Goal: Information Seeking & Learning: Learn about a topic

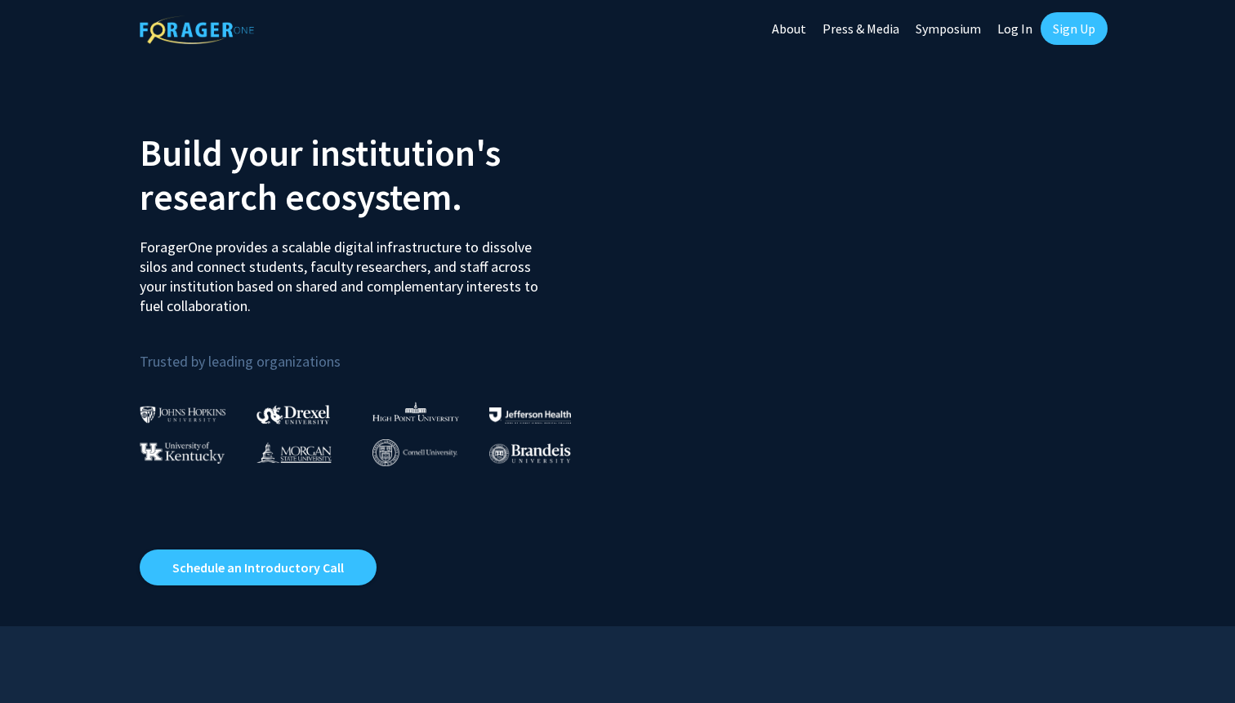
click at [1014, 31] on link "Log In" at bounding box center [1014, 28] width 51 height 57
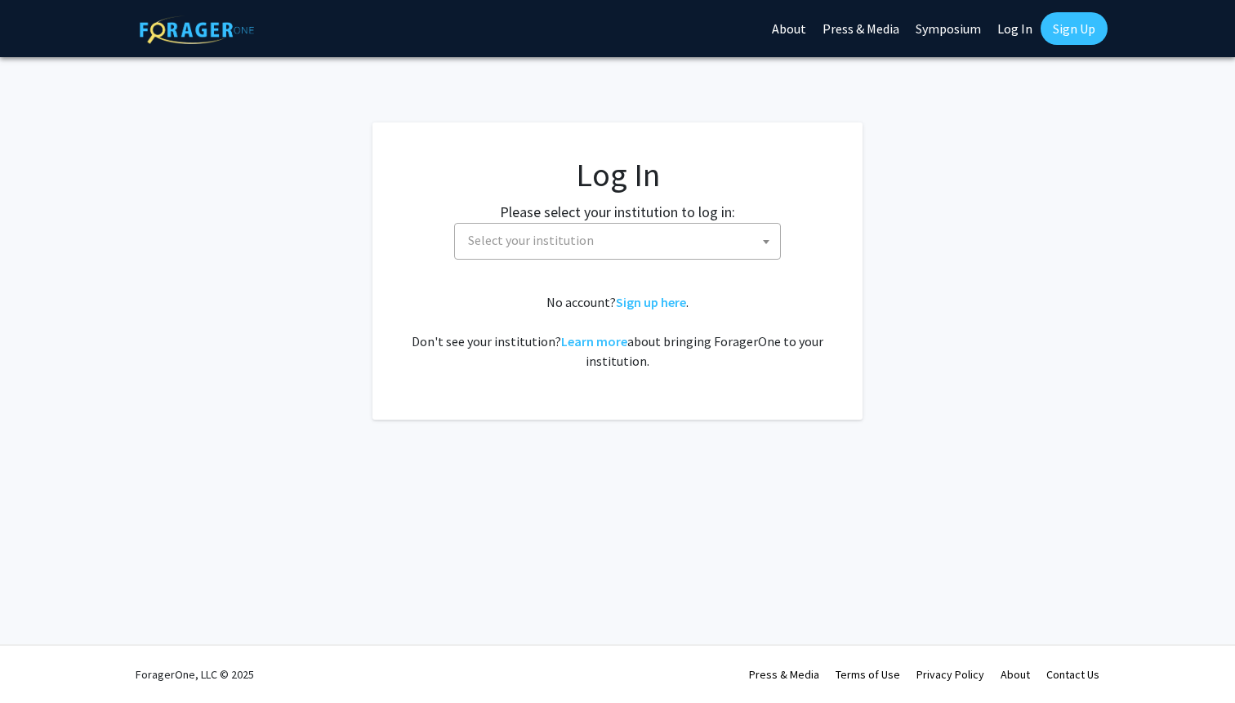
click at [669, 236] on span "Select your institution" at bounding box center [620, 240] width 318 height 33
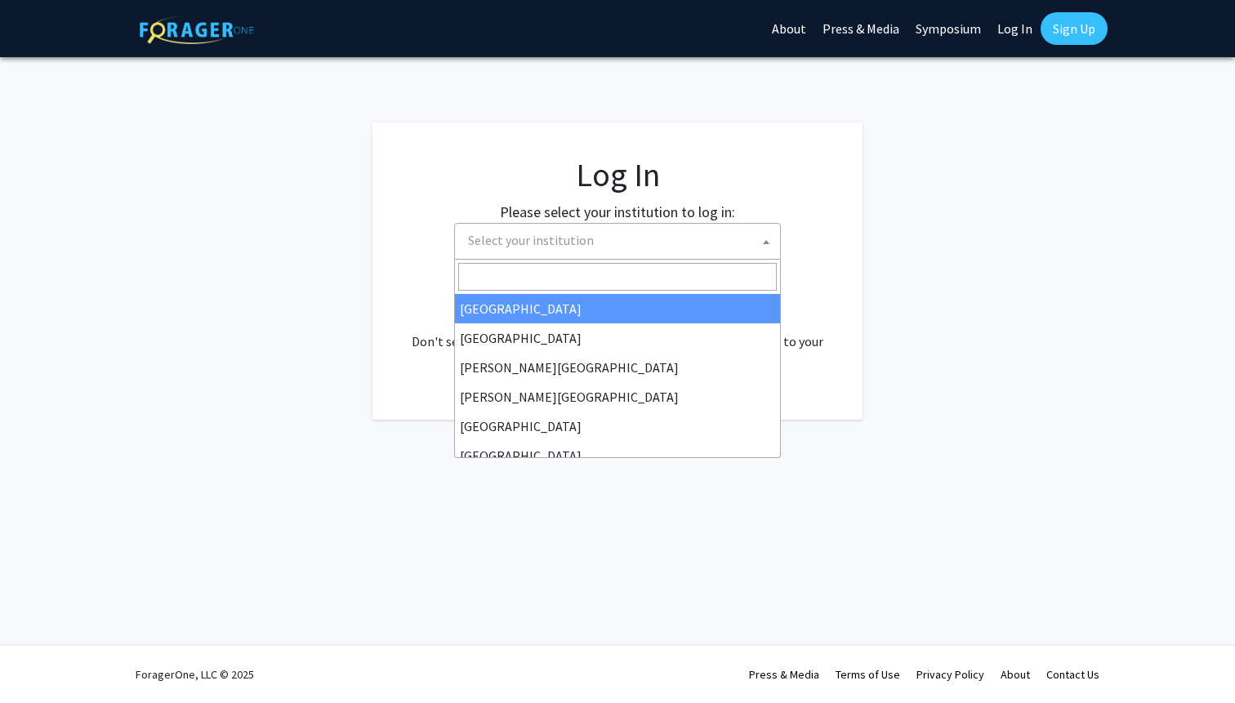
select select "34"
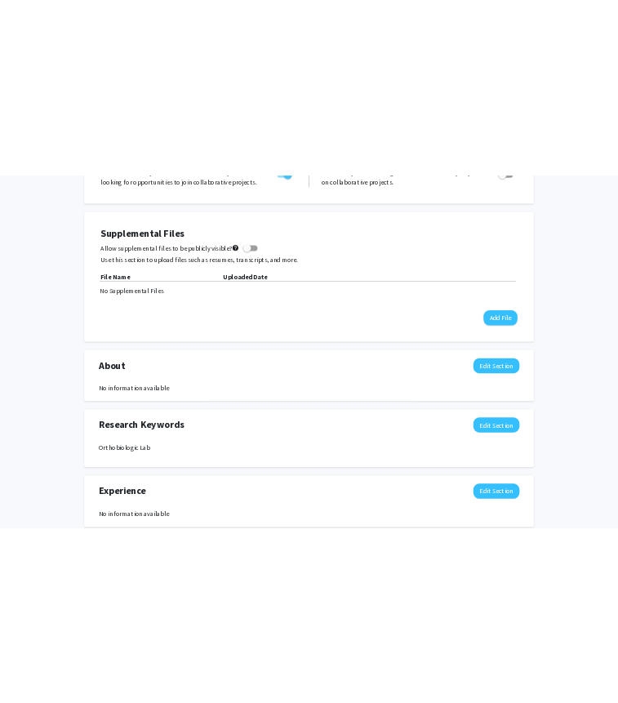
scroll to position [411, 0]
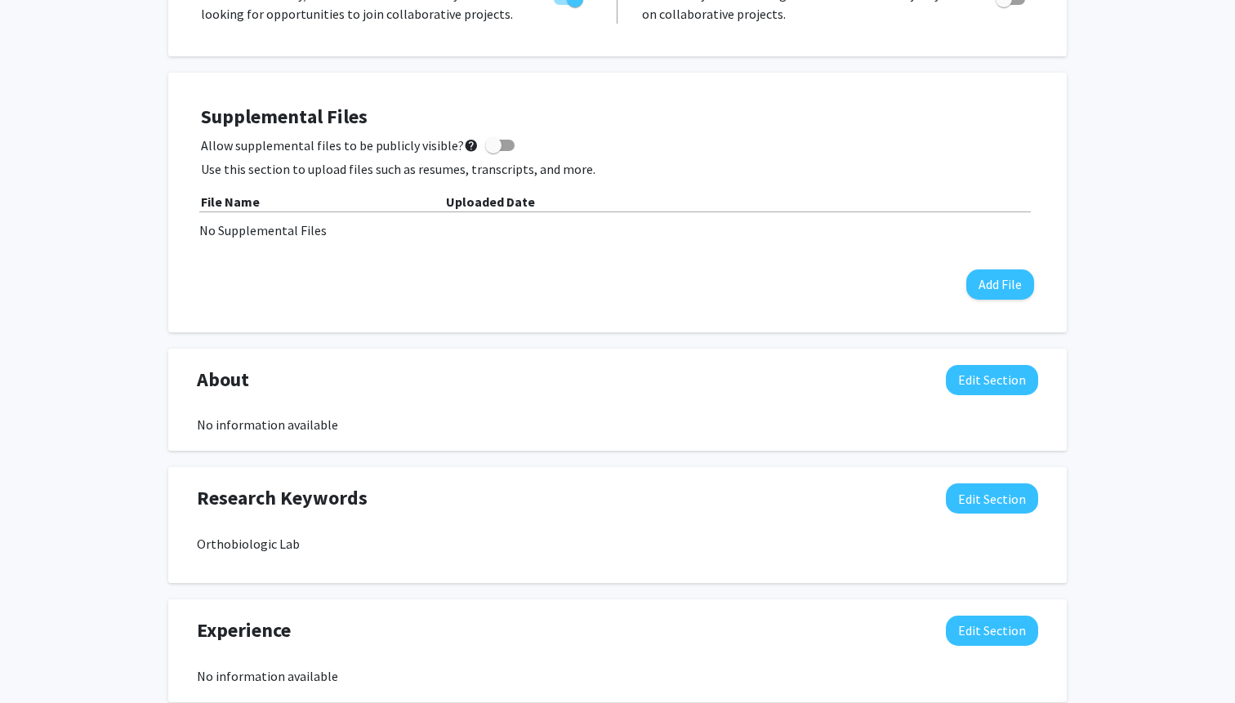
click at [962, 281] on div "Supplemental Files Allow supplemental files to be publicly visible? help Use th…" at bounding box center [617, 202] width 833 height 194
click at [986, 281] on button "Add File" at bounding box center [1000, 284] width 68 height 30
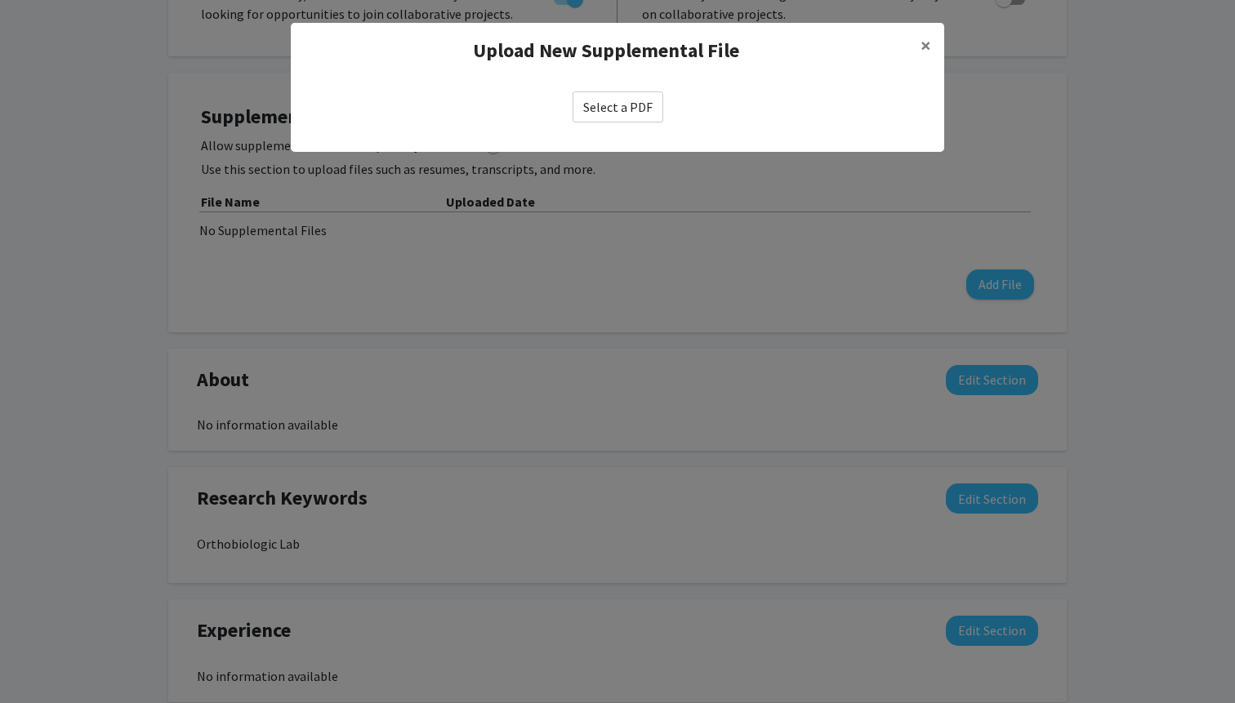
click at [641, 100] on label "Select a PDF" at bounding box center [617, 106] width 91 height 31
click at [0, 0] on input "Select a PDF" at bounding box center [0, 0] width 0 height 0
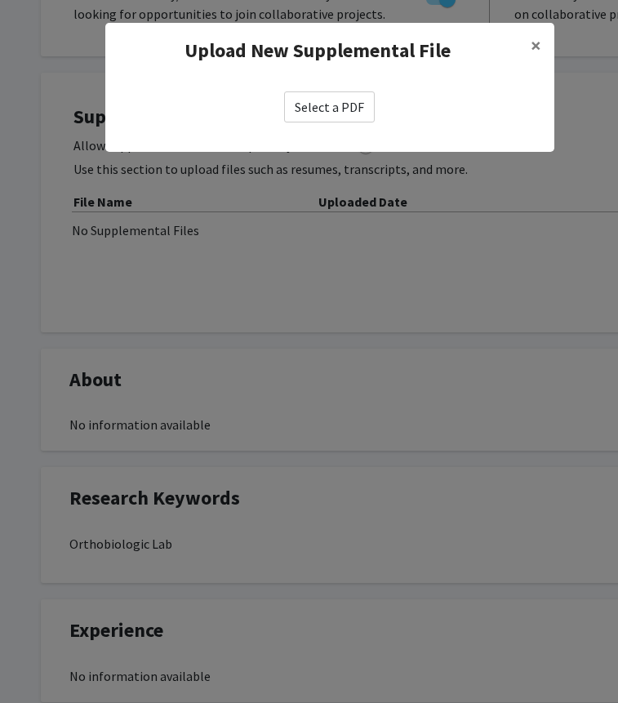
click at [326, 111] on label "Select a PDF" at bounding box center [329, 106] width 91 height 31
click at [0, 0] on input "Select a PDF" at bounding box center [0, 0] width 0 height 0
click at [331, 108] on label "Select a PDF" at bounding box center [329, 106] width 91 height 31
click at [0, 0] on input "Select a PDF" at bounding box center [0, 0] width 0 height 0
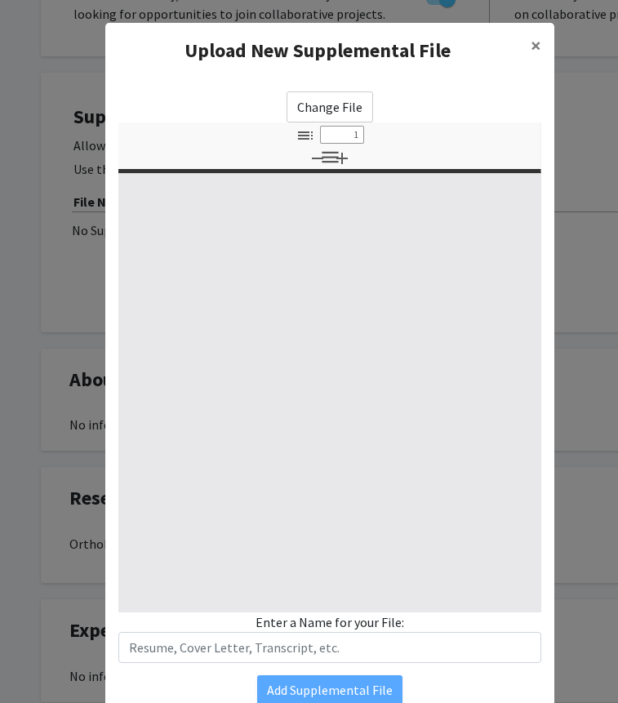
select select "custom"
type input "0"
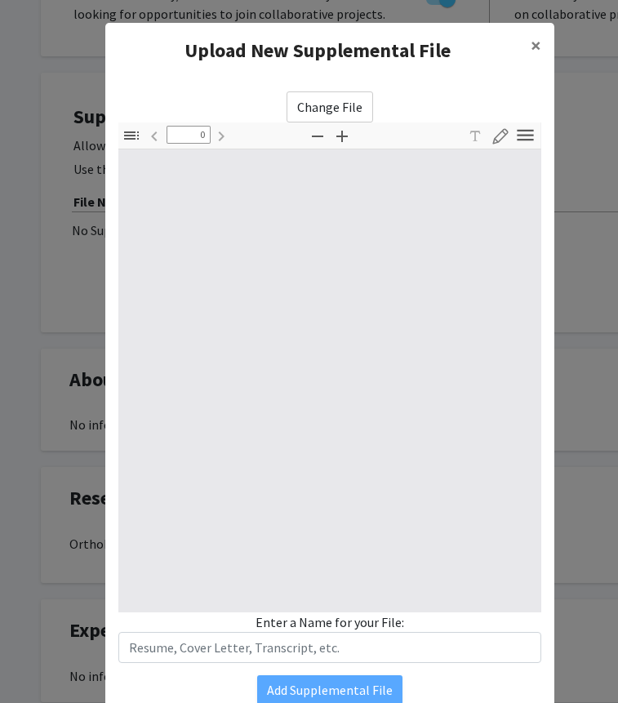
select select "custom"
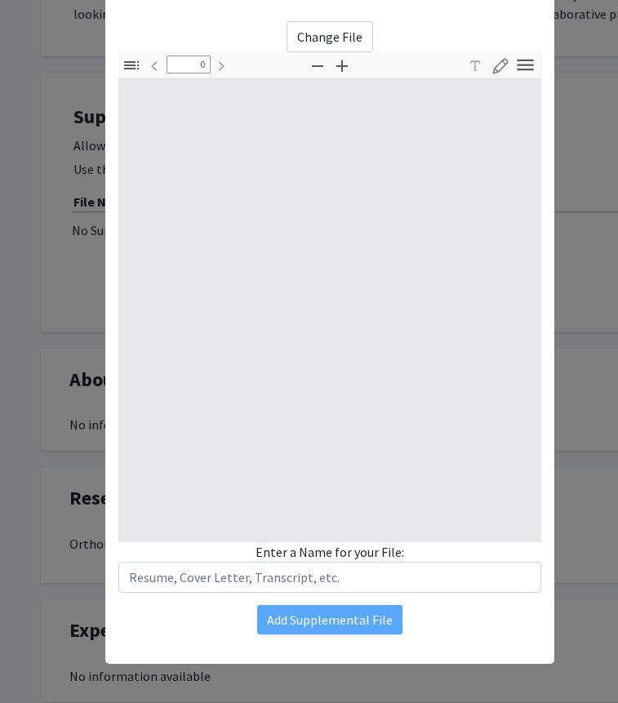
scroll to position [69, 0]
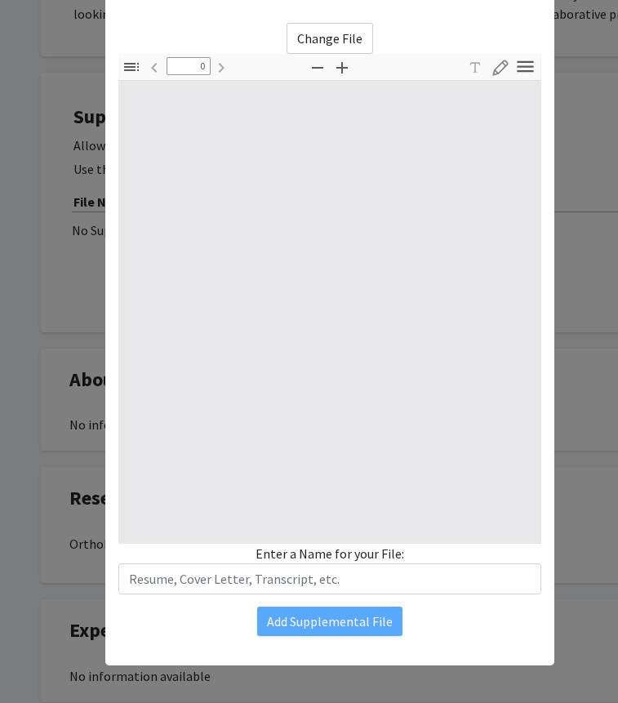
type input "1"
select select "auto"
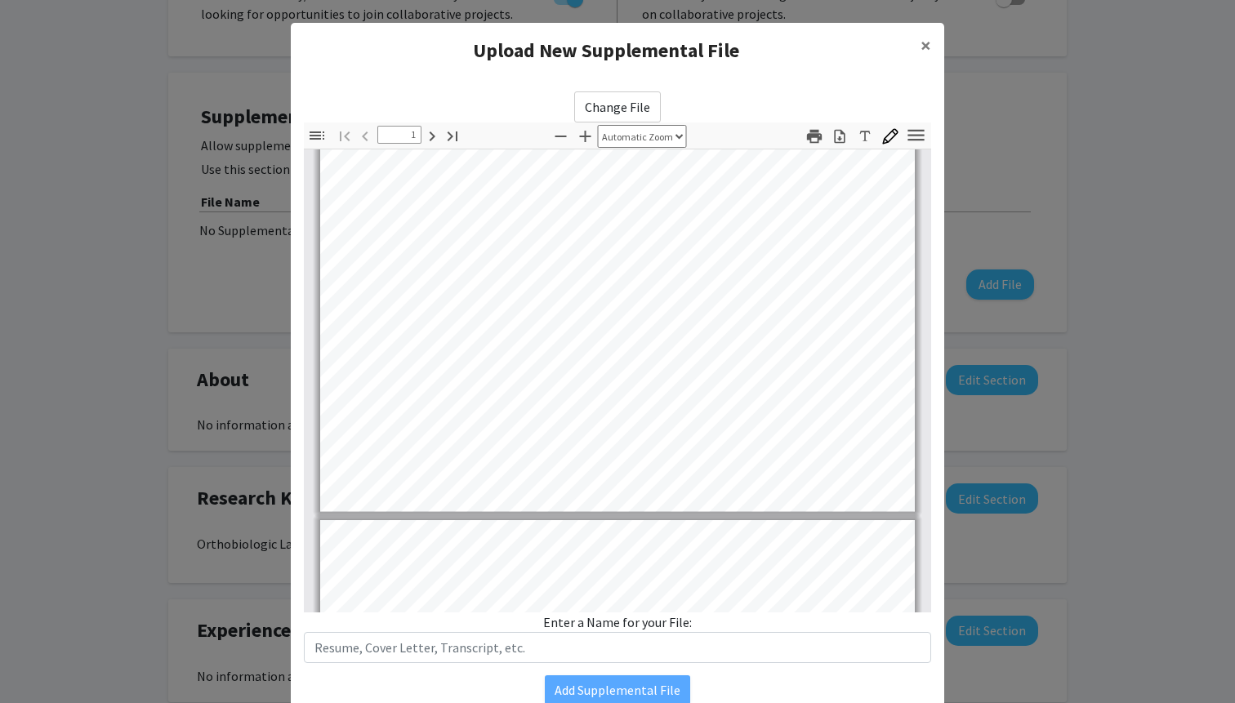
scroll to position [452, 0]
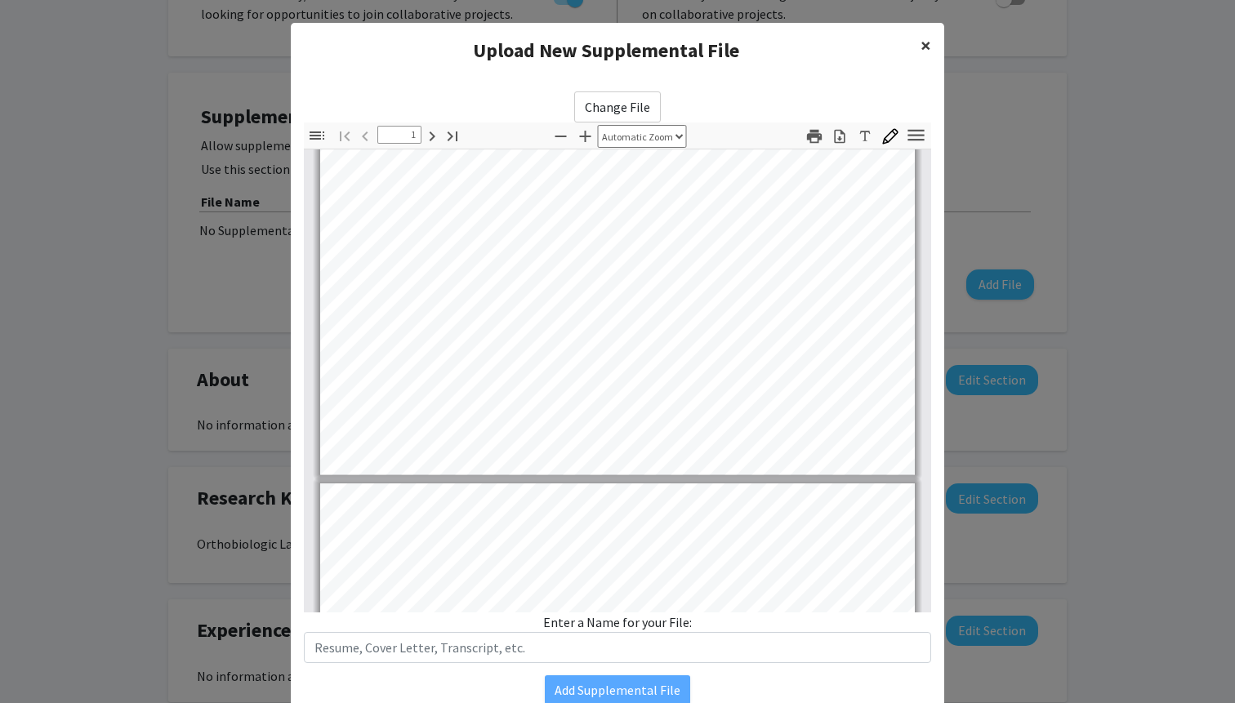
click at [925, 44] on span "×" at bounding box center [925, 45] width 11 height 25
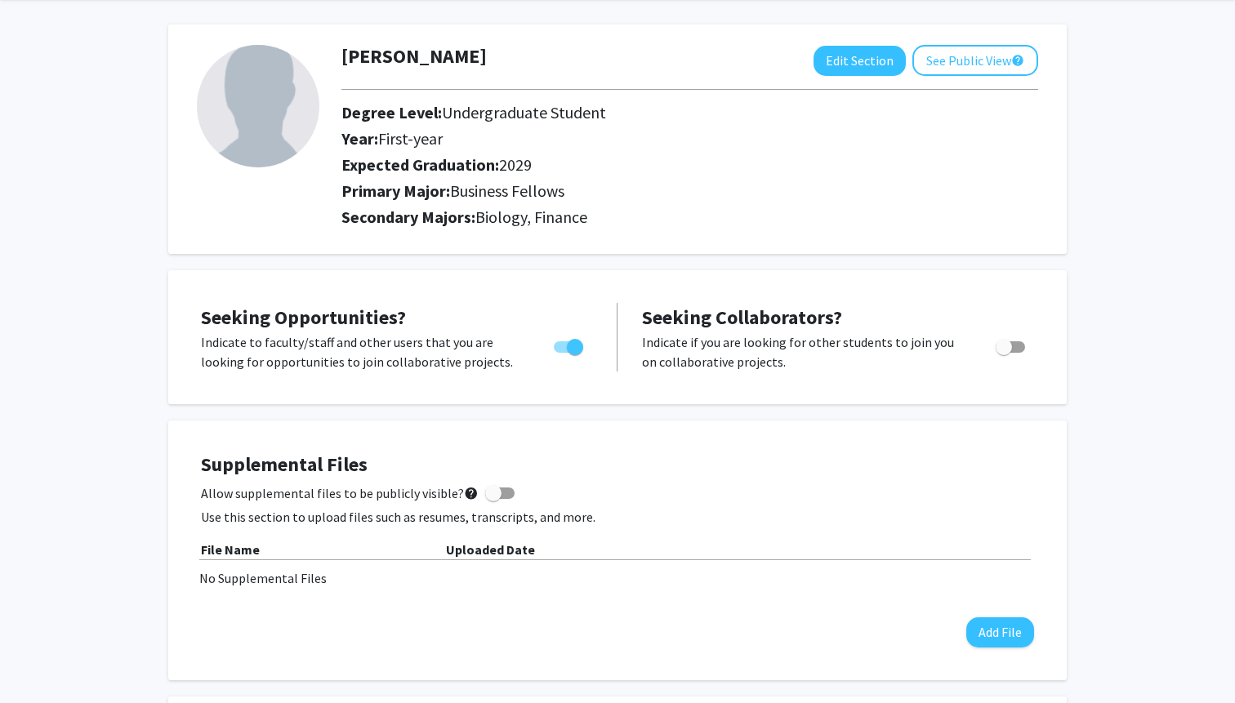
scroll to position [71, 0]
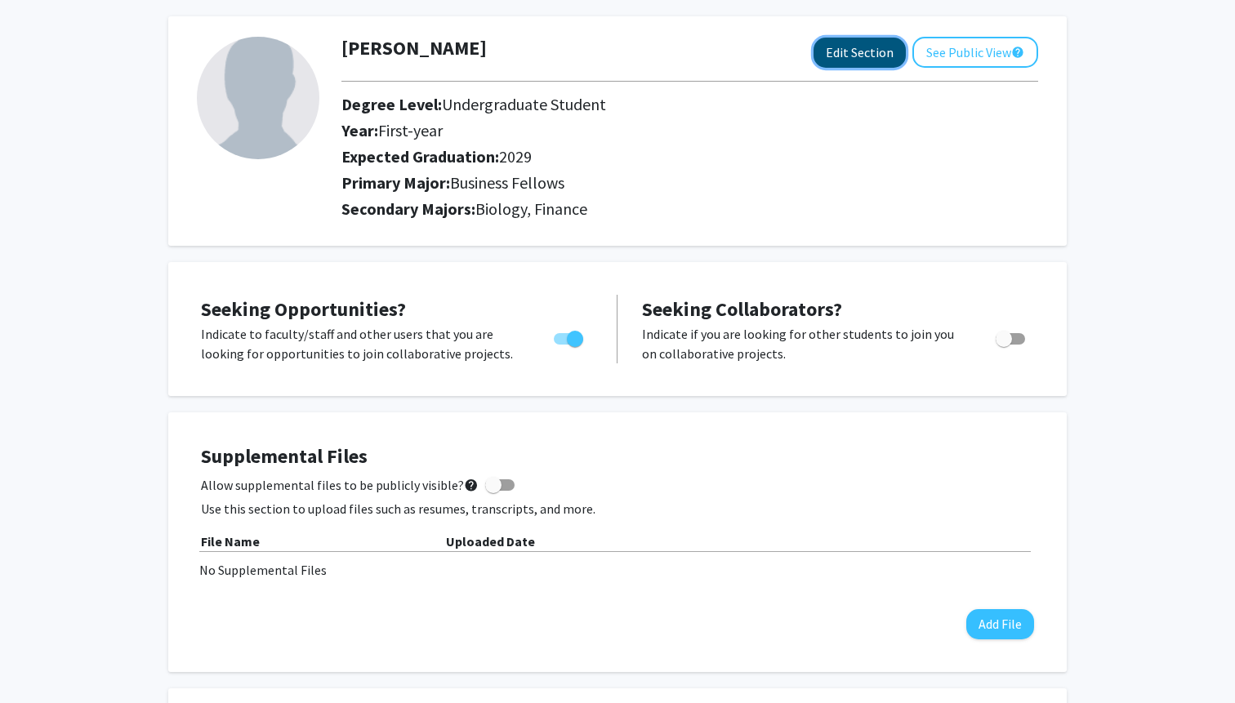
click at [852, 47] on button "Edit Section" at bounding box center [859, 53] width 92 height 30
select select "first-year"
select select "2029"
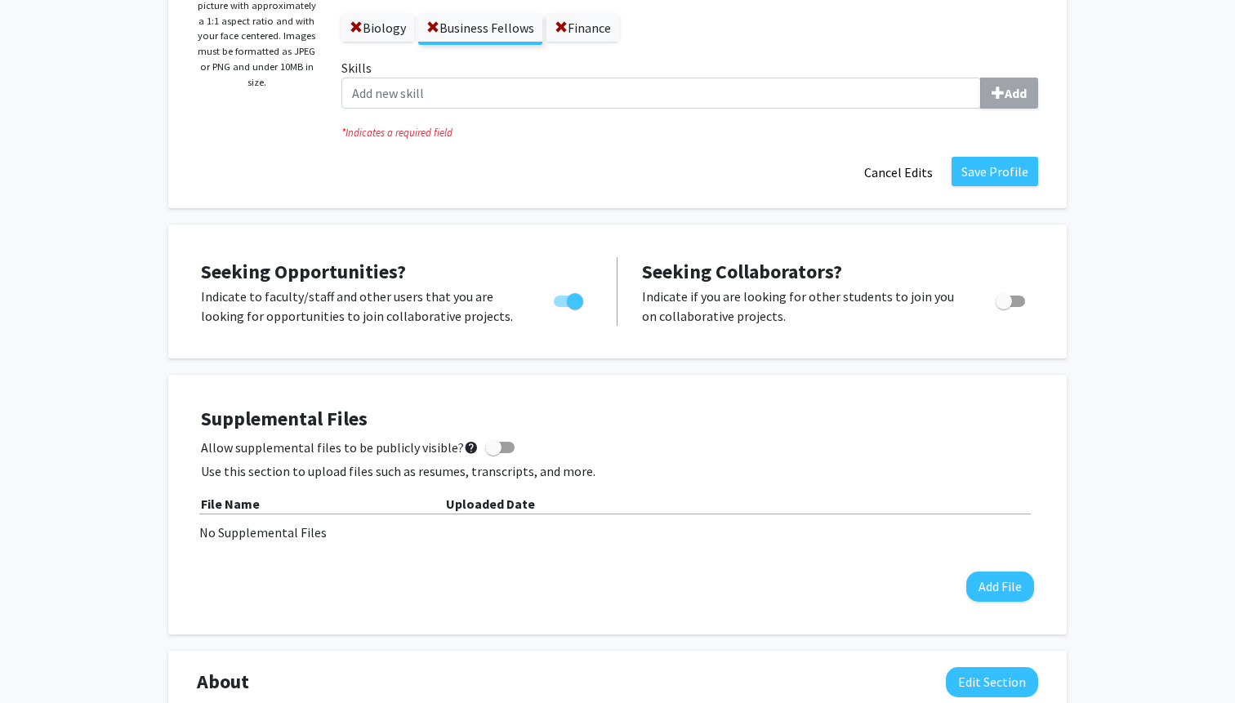
scroll to position [389, 0]
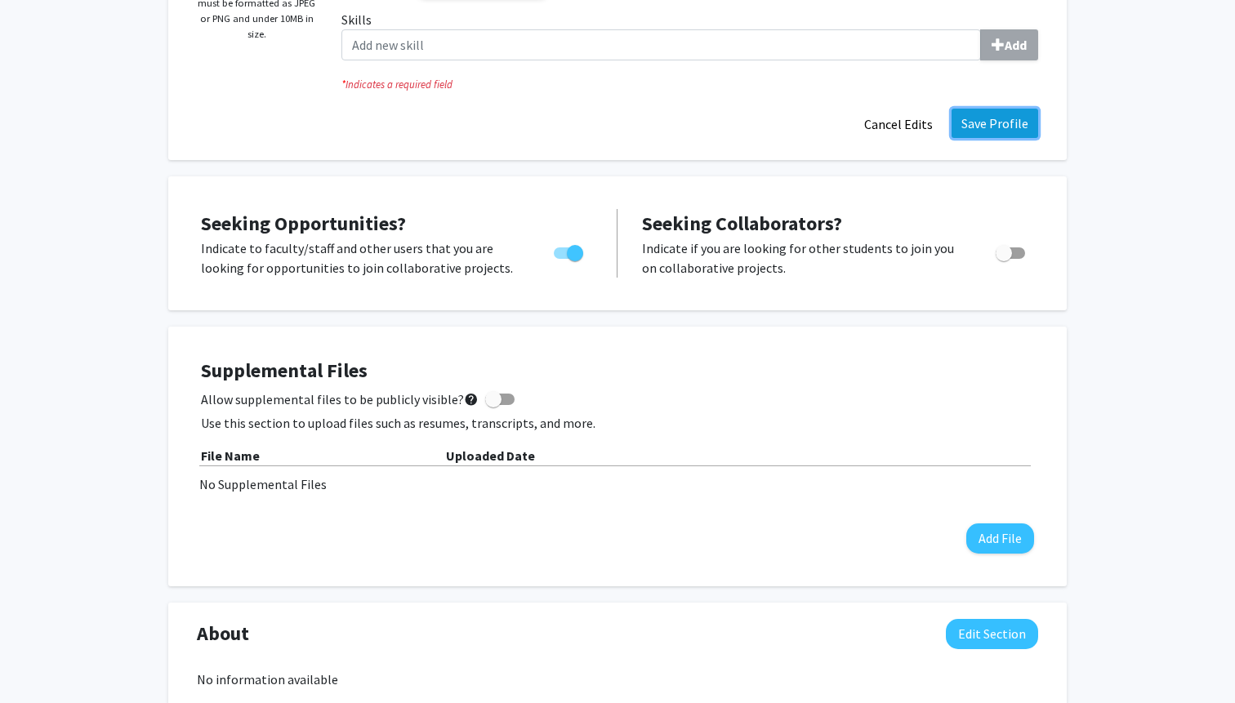
click at [977, 118] on button "Save Profile" at bounding box center [994, 123] width 87 height 29
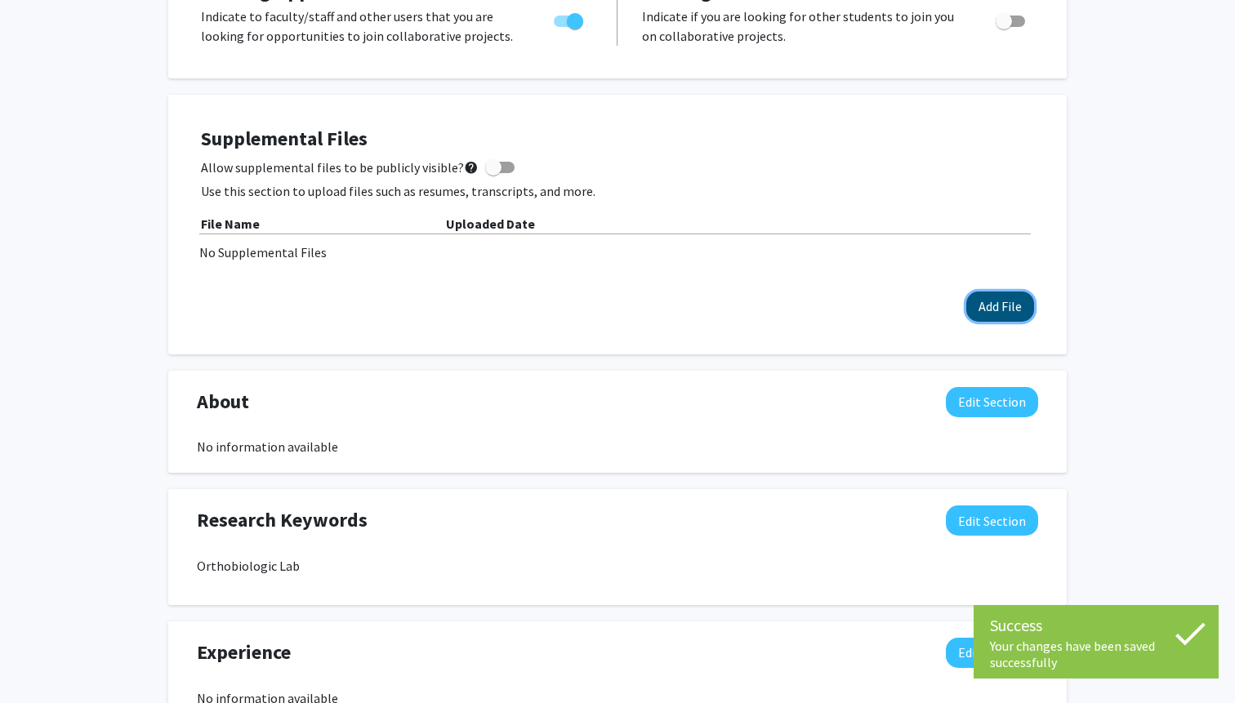
click at [999, 313] on button "Add File" at bounding box center [1000, 306] width 68 height 30
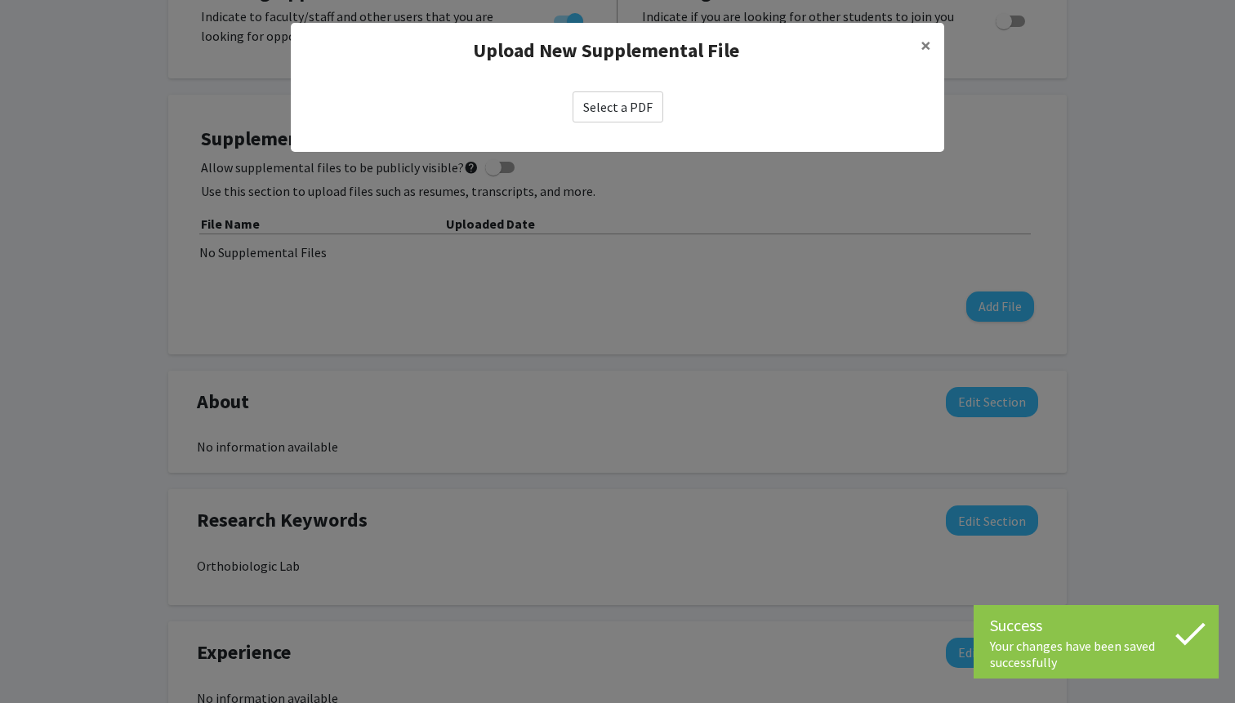
click at [613, 107] on label "Select a PDF" at bounding box center [617, 106] width 91 height 31
click at [0, 0] on input "Select a PDF" at bounding box center [0, 0] width 0 height 0
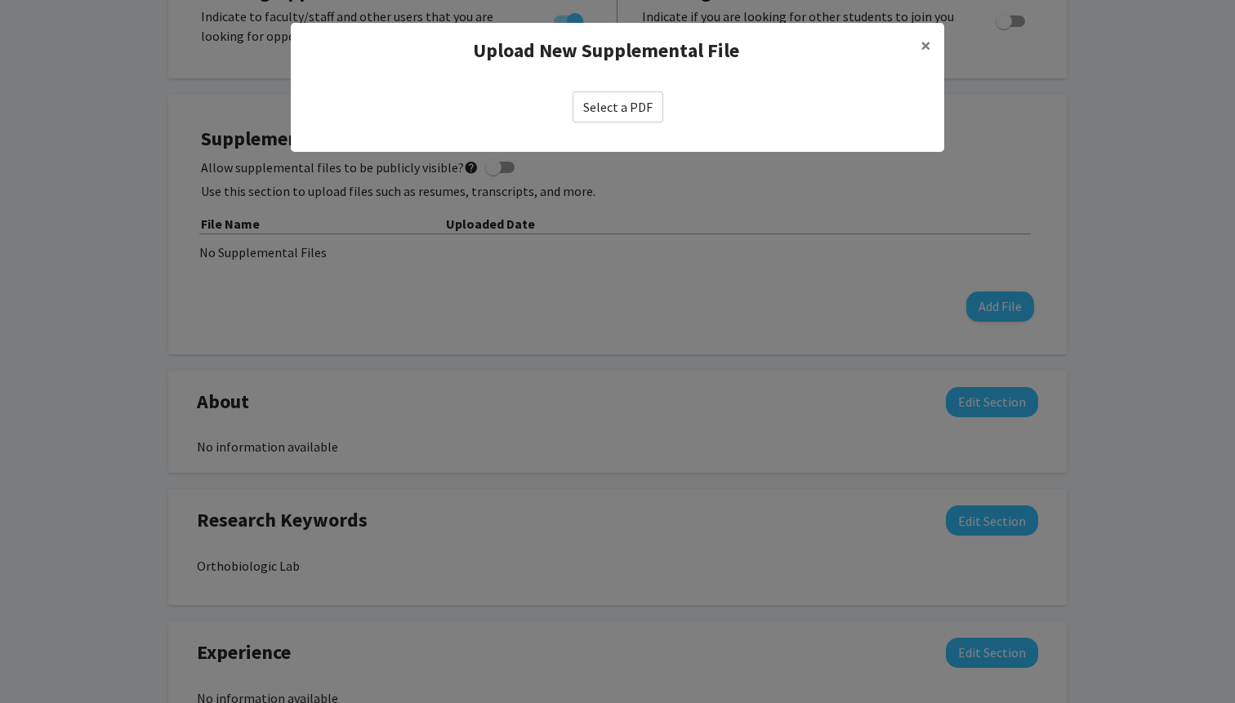
select select "custom"
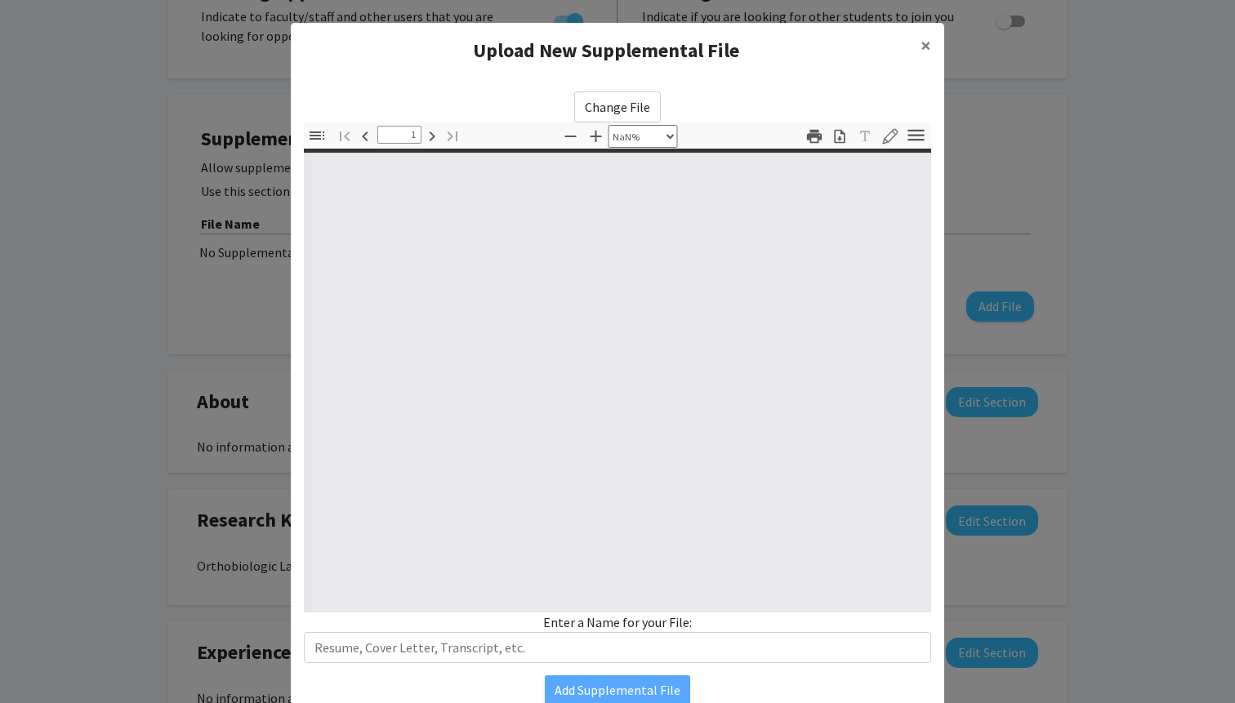
type input "0"
select select "custom"
type input "1"
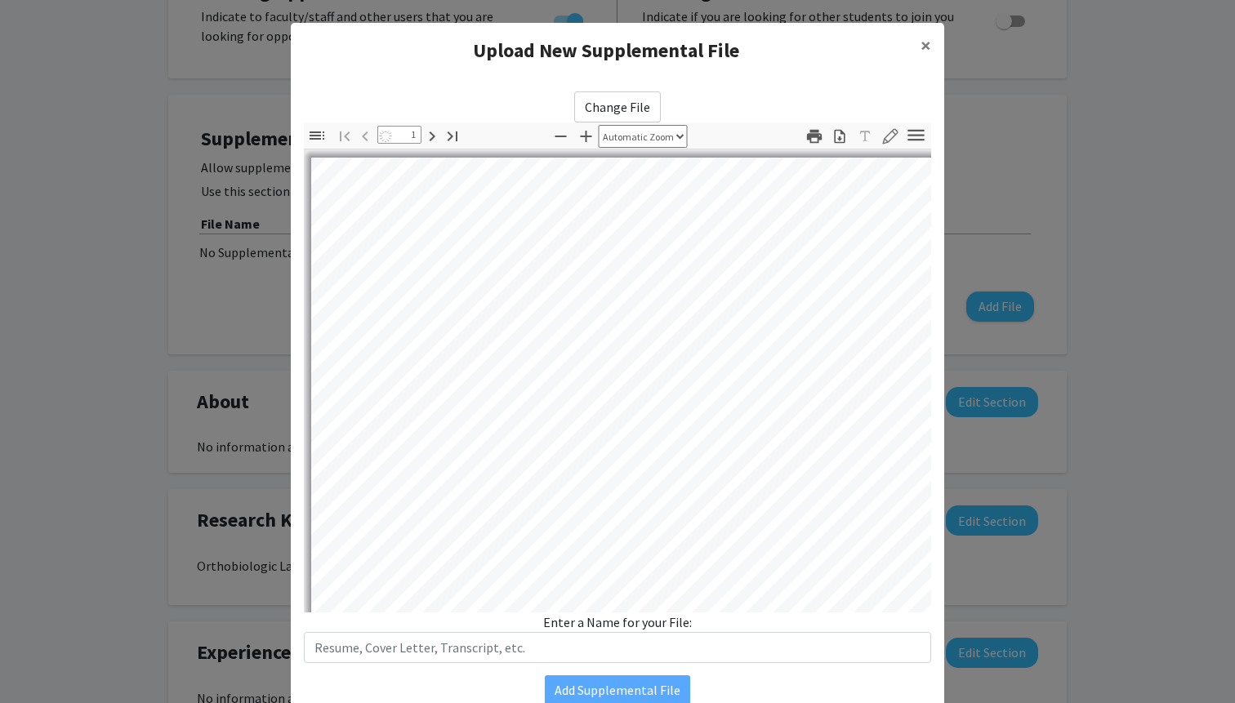
select select "auto"
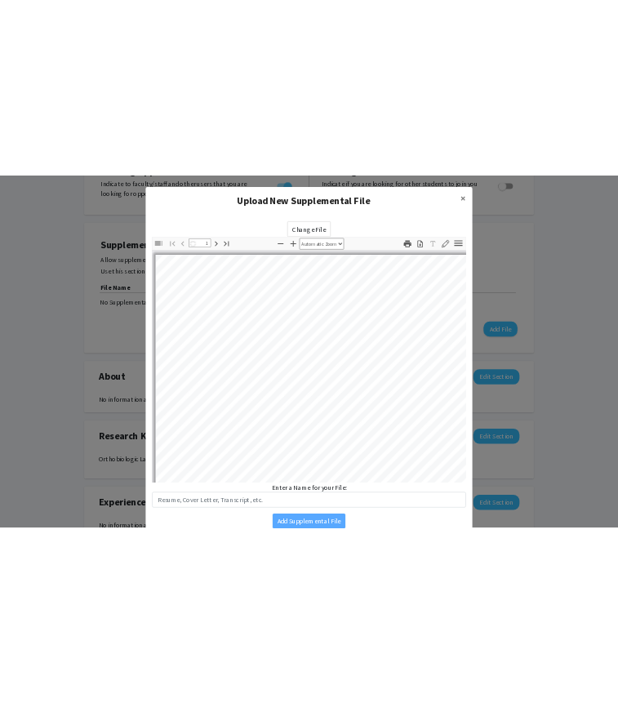
scroll to position [0, 0]
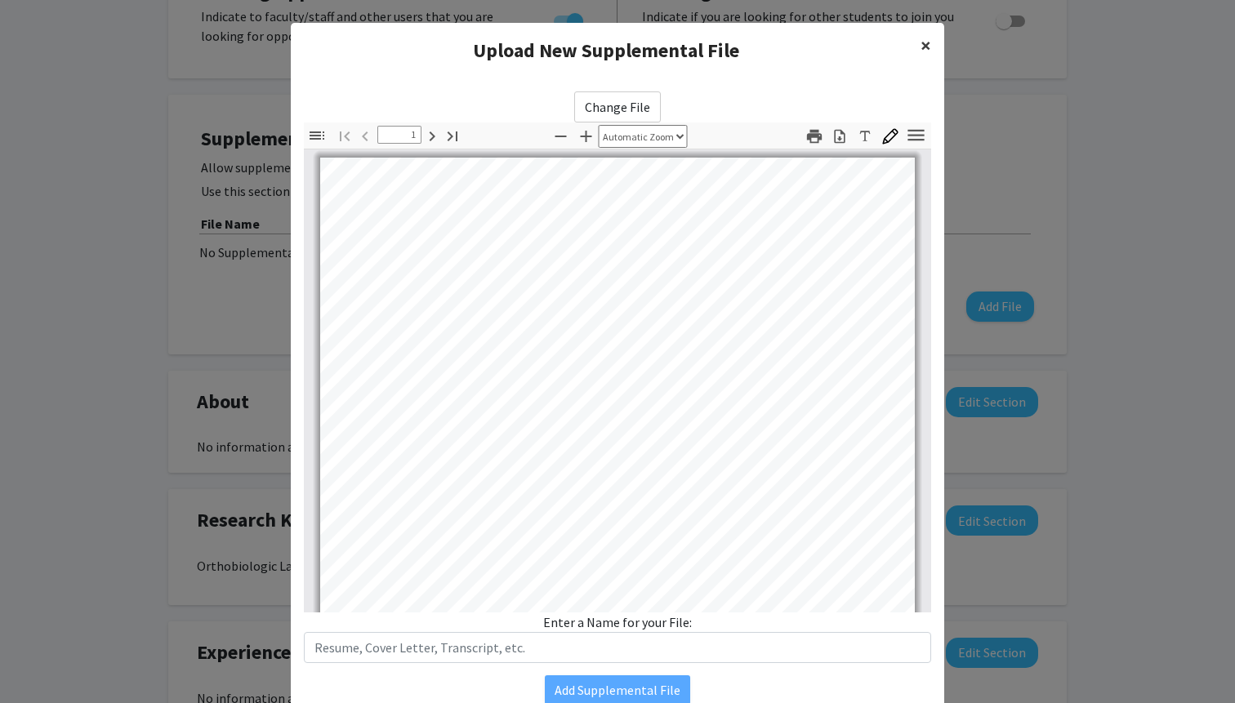
click at [923, 47] on span "×" at bounding box center [925, 45] width 11 height 25
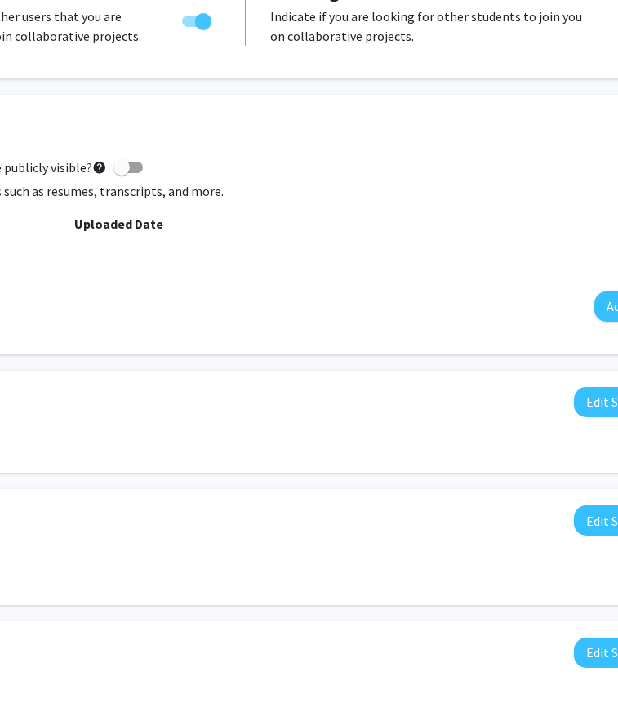
scroll to position [389, 362]
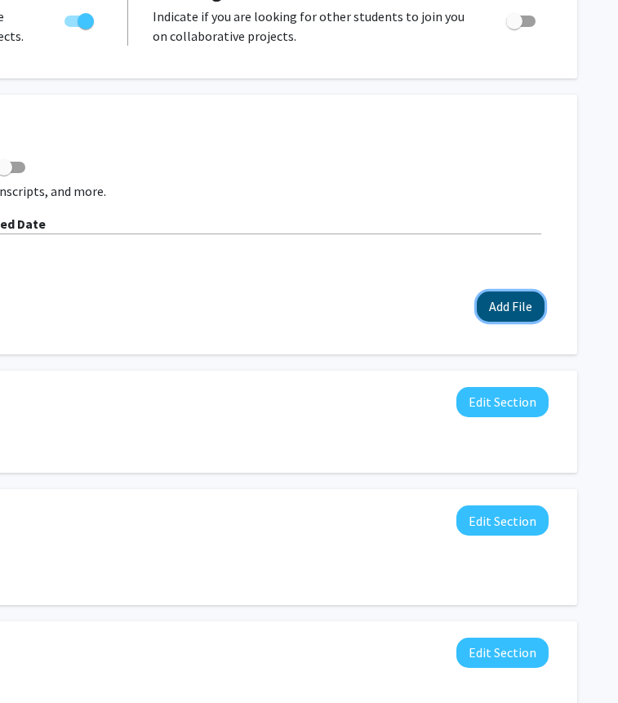
click at [501, 306] on button "Add File" at bounding box center [511, 306] width 68 height 30
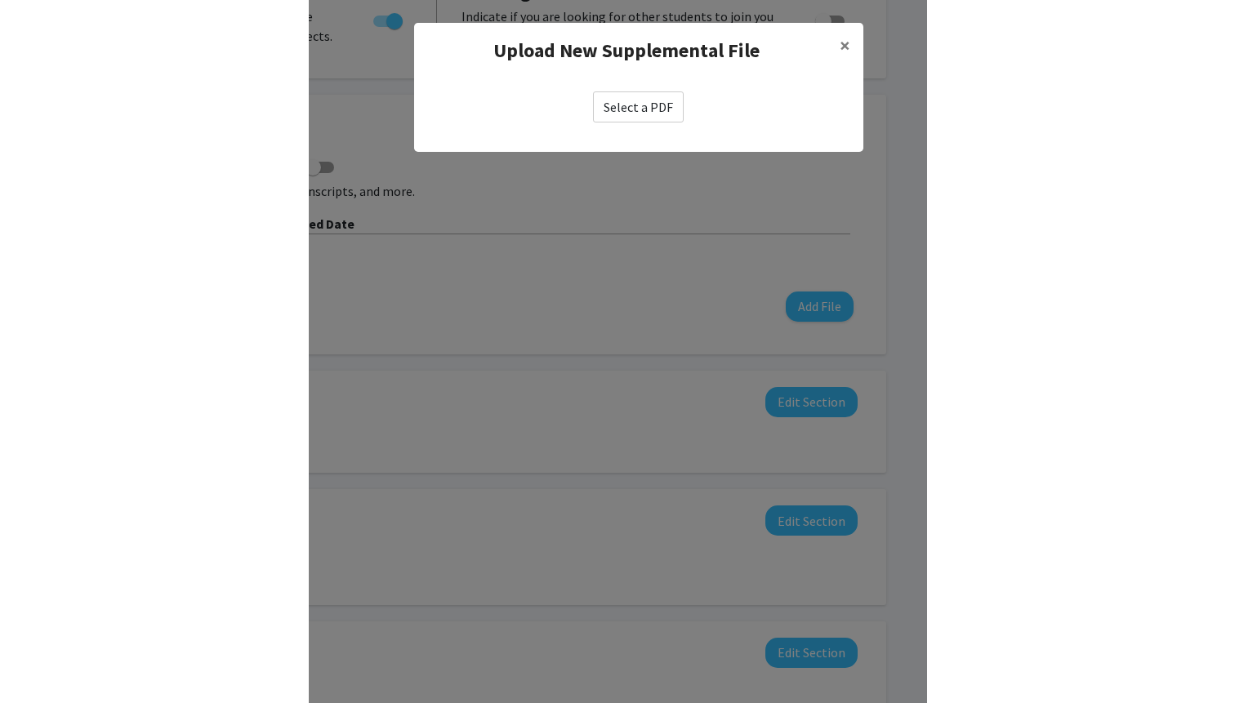
scroll to position [389, 0]
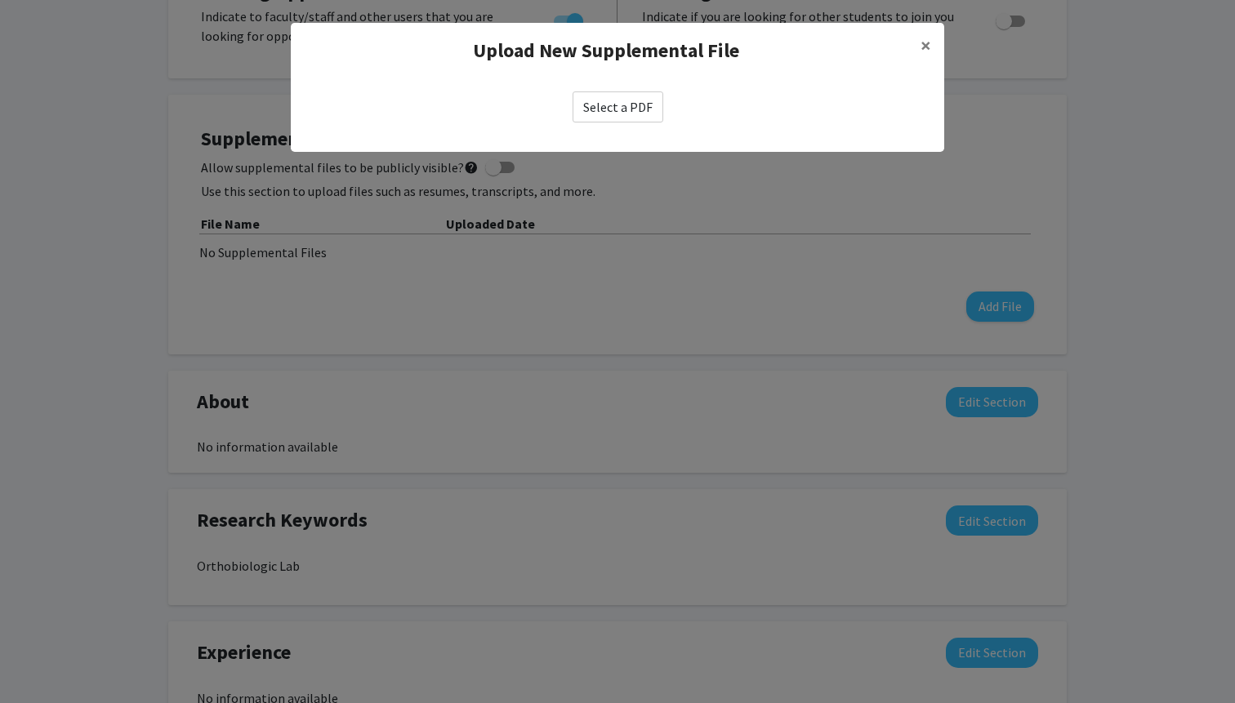
click at [623, 114] on label "Select a PDF" at bounding box center [617, 106] width 91 height 31
click at [0, 0] on input "Select a PDF" at bounding box center [0, 0] width 0 height 0
select select "custom"
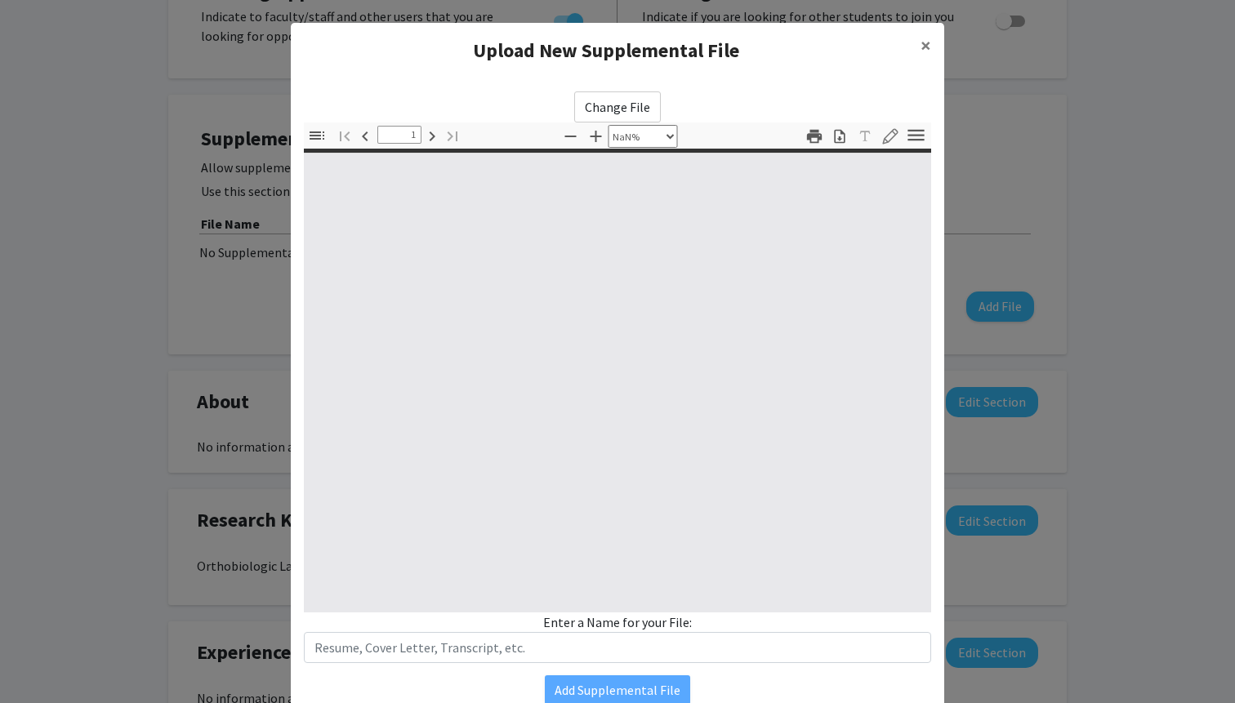
type input "0"
select select "custom"
type input "1"
select select "auto"
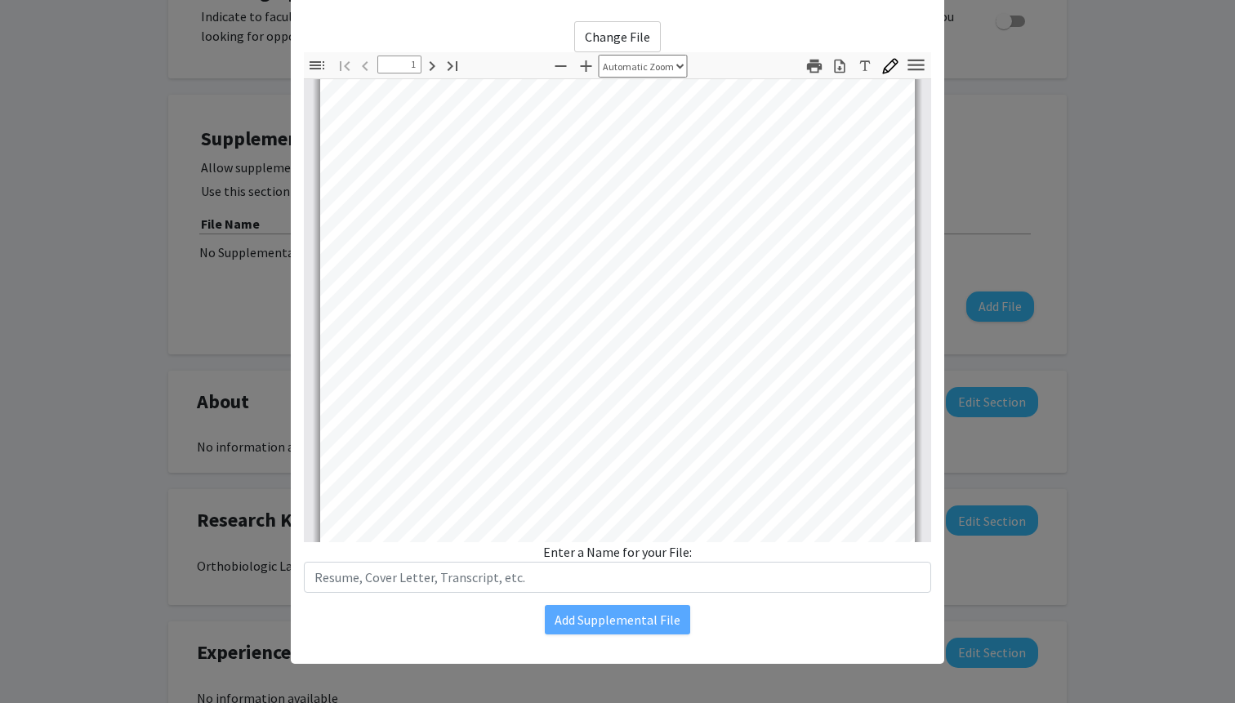
scroll to position [270, 0]
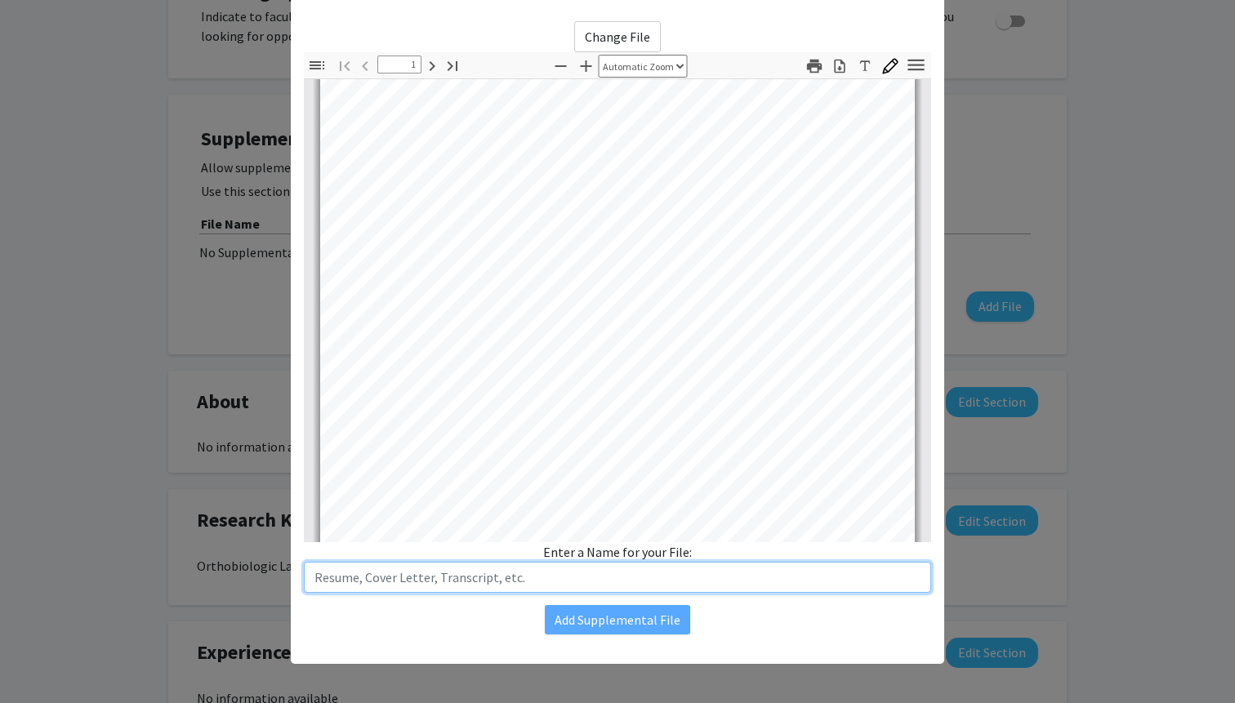
click at [345, 576] on input "text" at bounding box center [617, 577] width 627 height 31
type input "Resume"
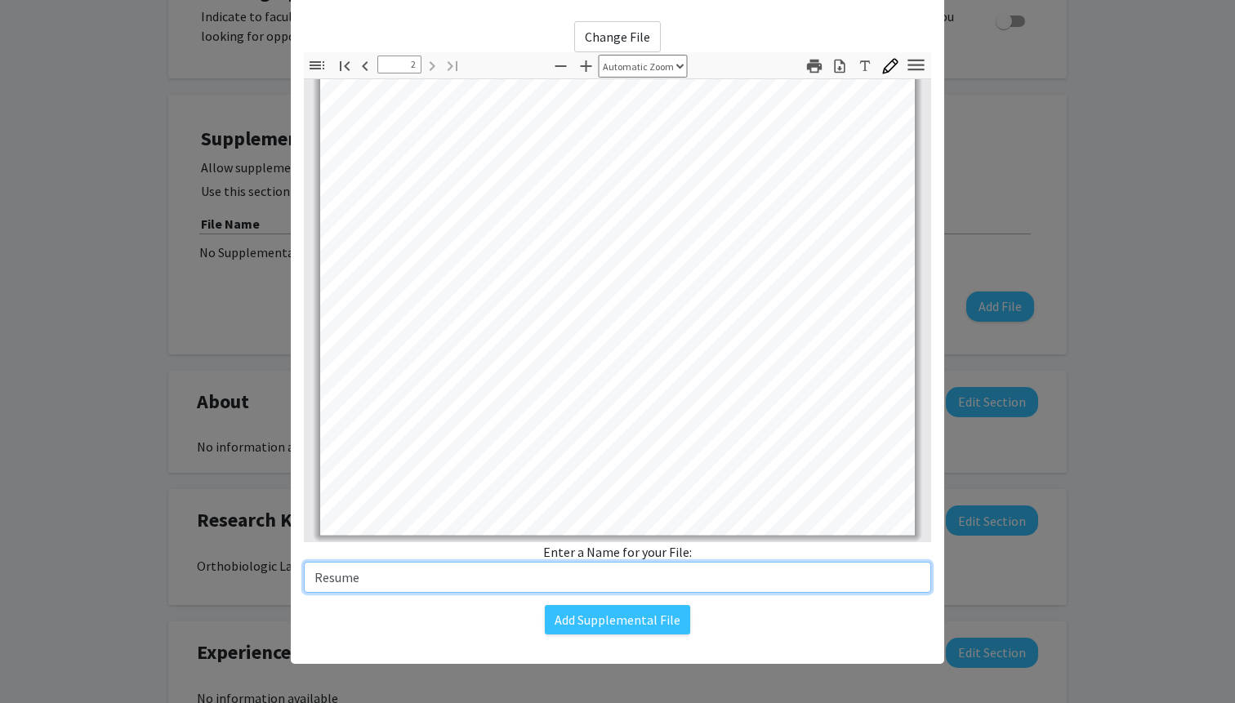
scroll to position [0, 0]
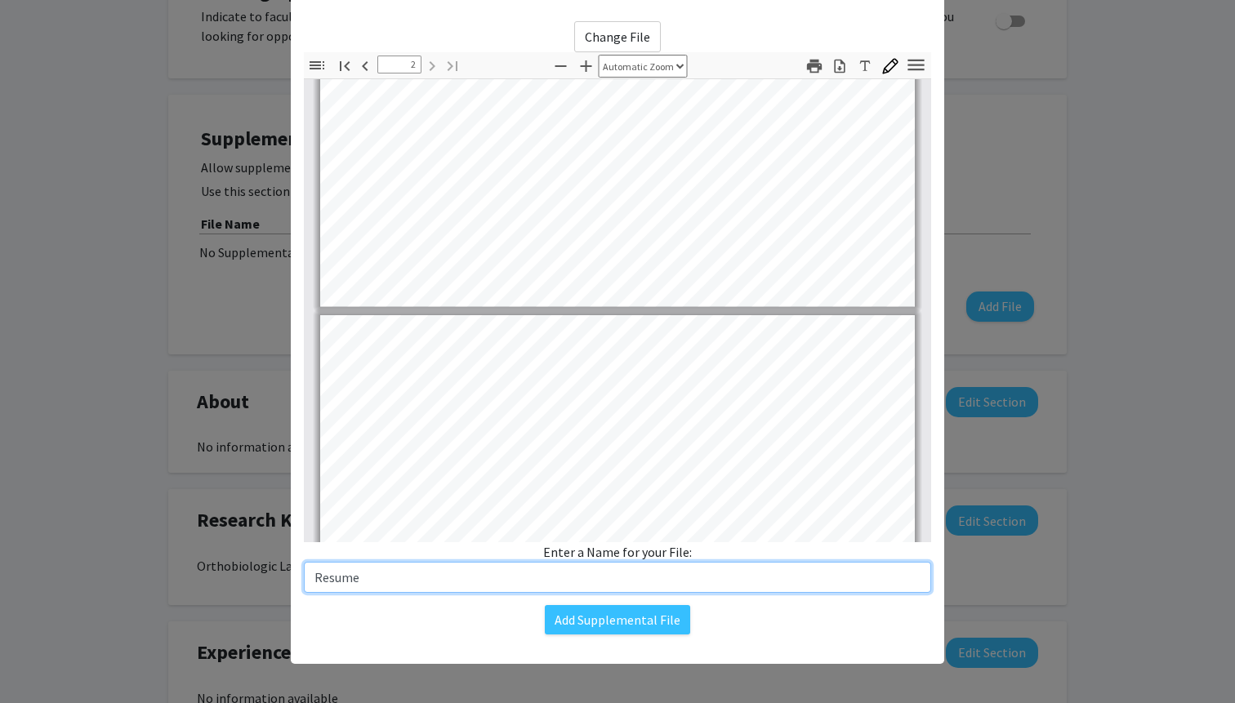
type input "1"
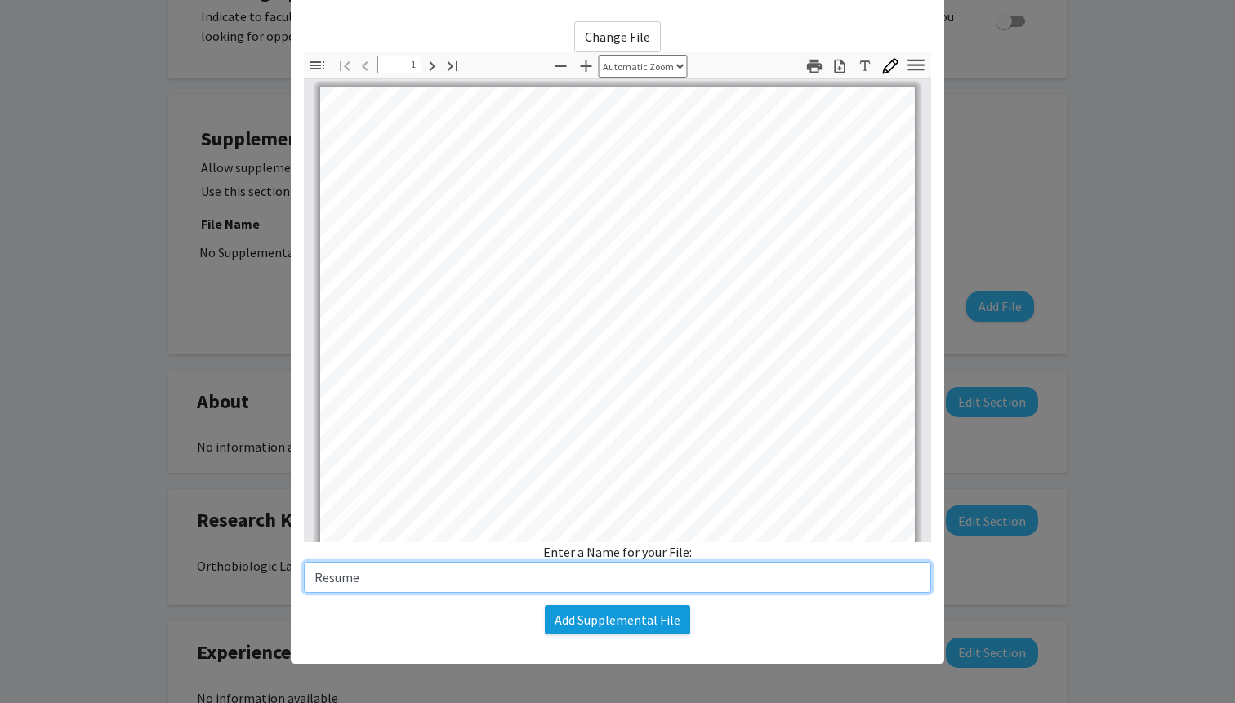
type input "Resume"
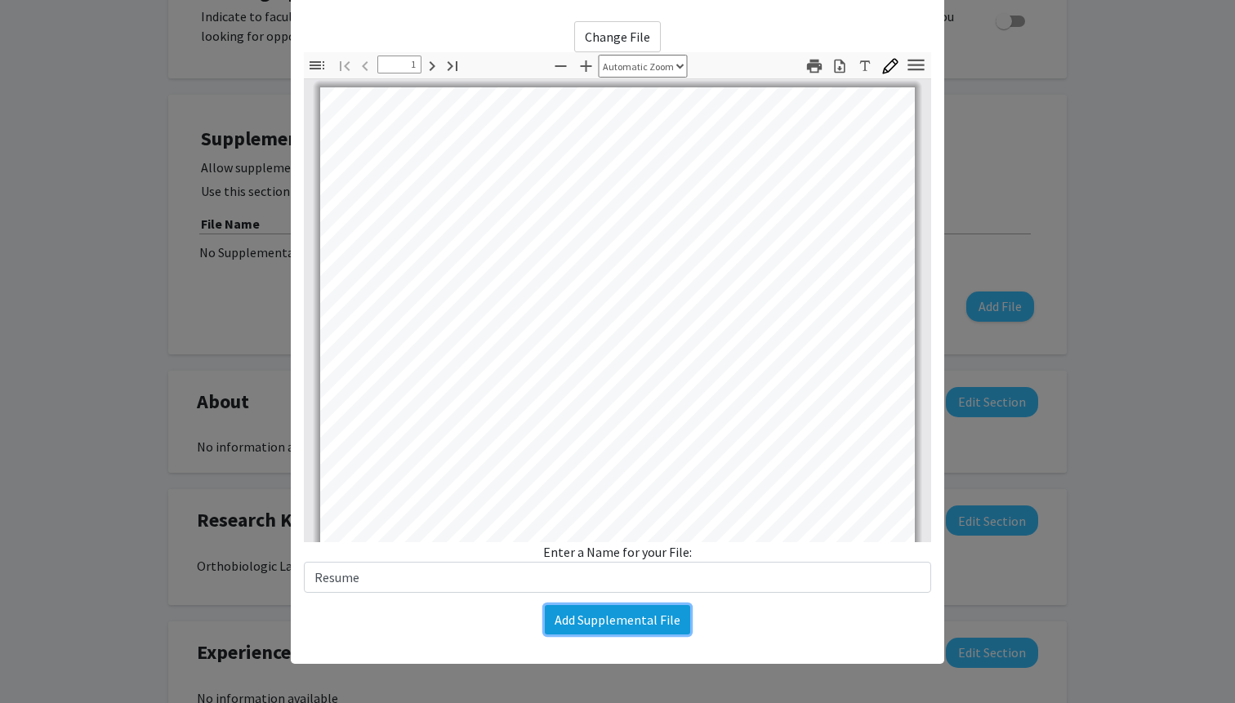
click at [607, 620] on button "Add Supplemental File" at bounding box center [617, 619] width 145 height 29
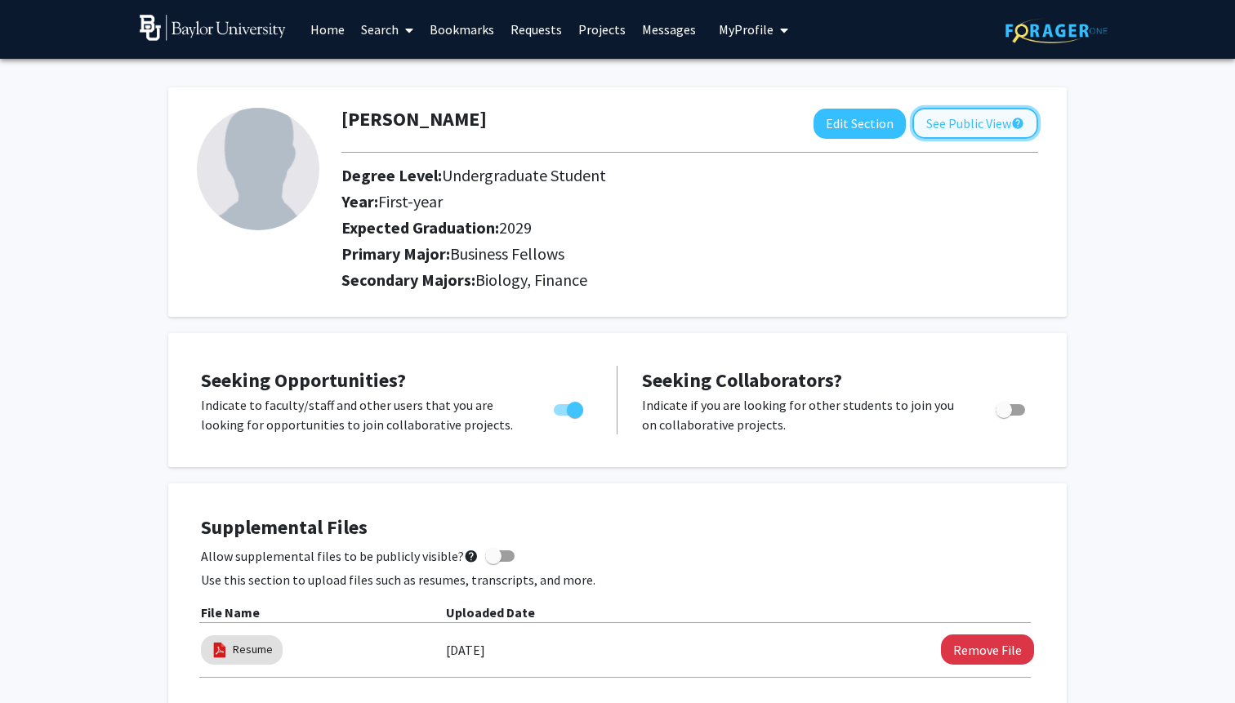
click at [996, 124] on button "See Public View help" at bounding box center [975, 123] width 126 height 31
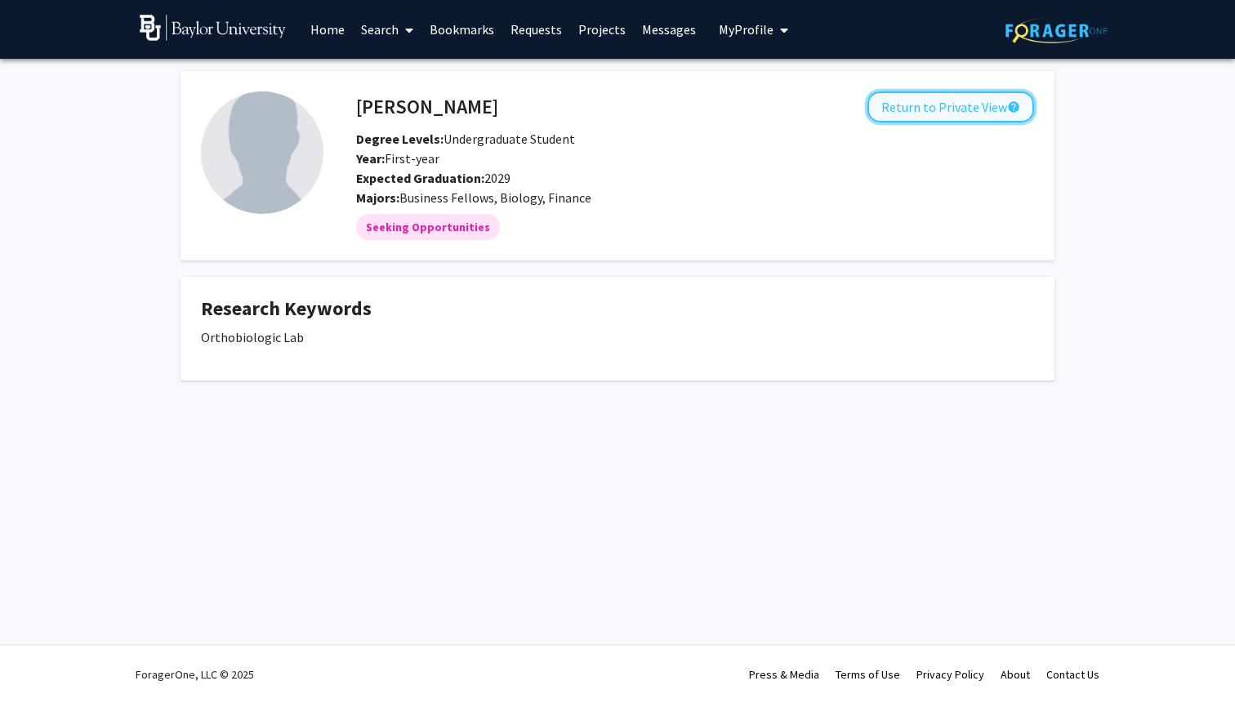
click at [946, 102] on button "Return to Private View help" at bounding box center [950, 106] width 167 height 31
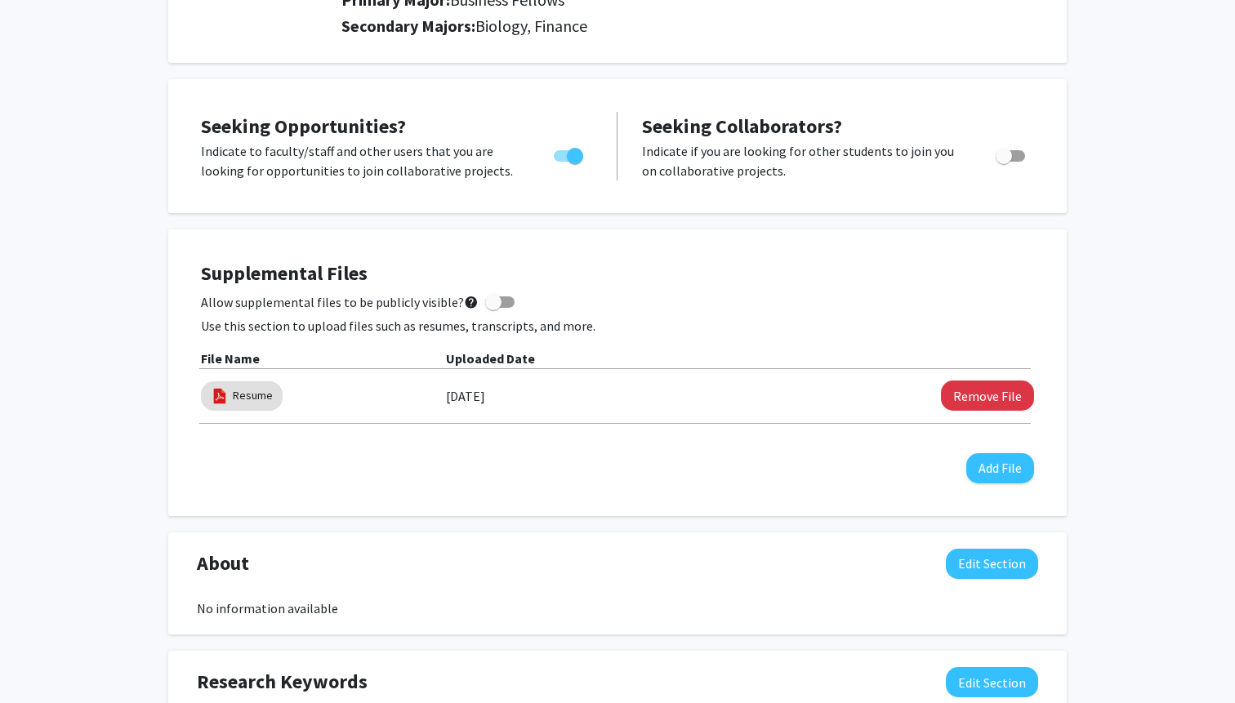
scroll to position [256, 0]
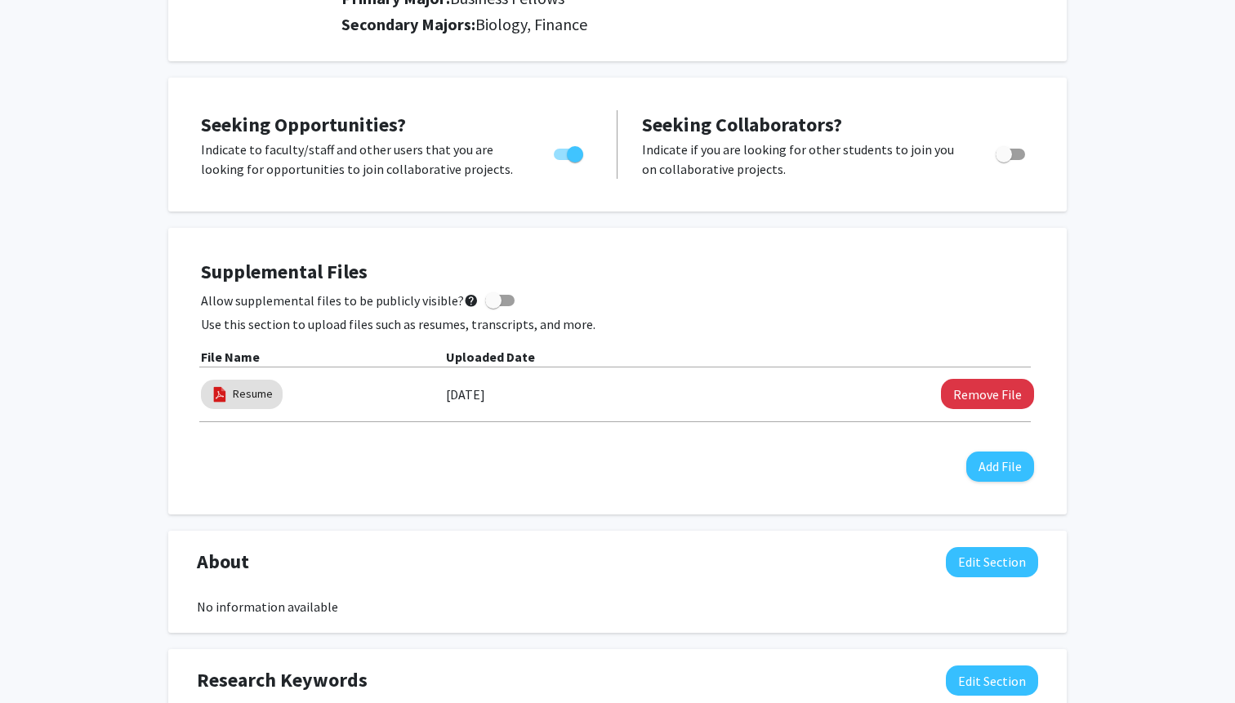
click at [488, 305] on span at bounding box center [493, 300] width 16 height 16
click at [492, 306] on input "Allow supplemental files to be publicly visible? help" at bounding box center [492, 306] width 1 height 1
checkbox input "true"
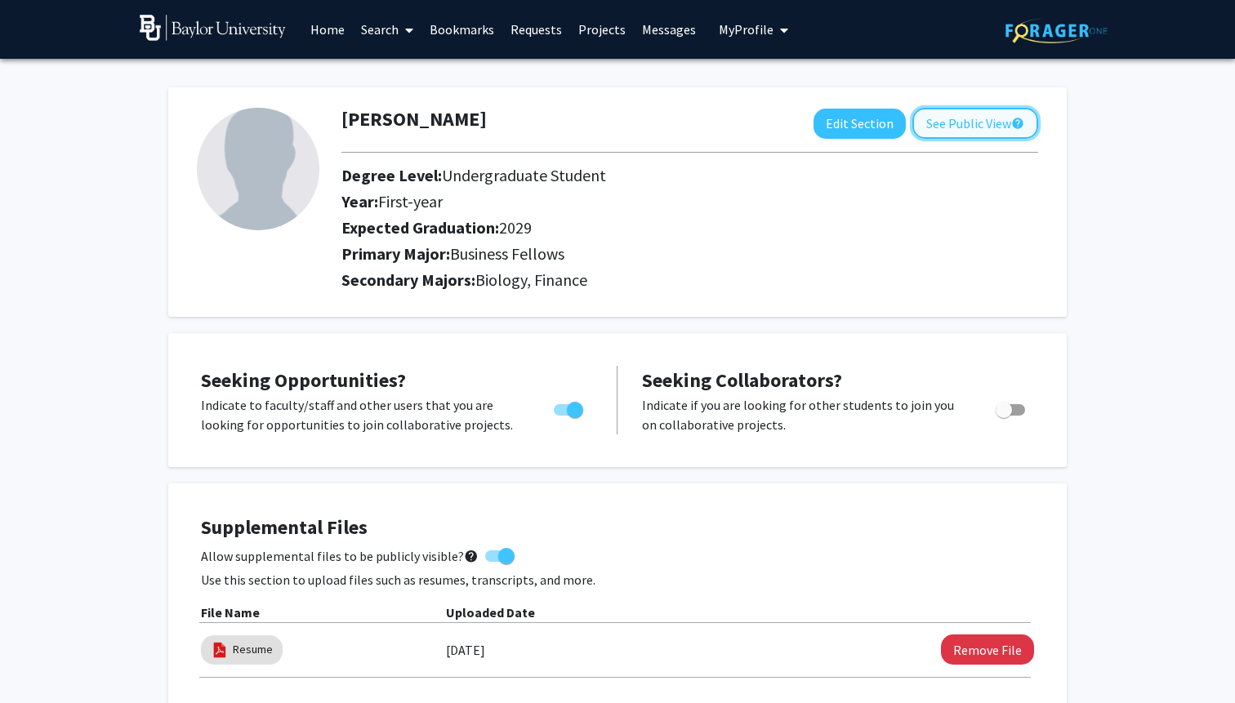
click at [975, 136] on button "See Public View help" at bounding box center [975, 123] width 126 height 31
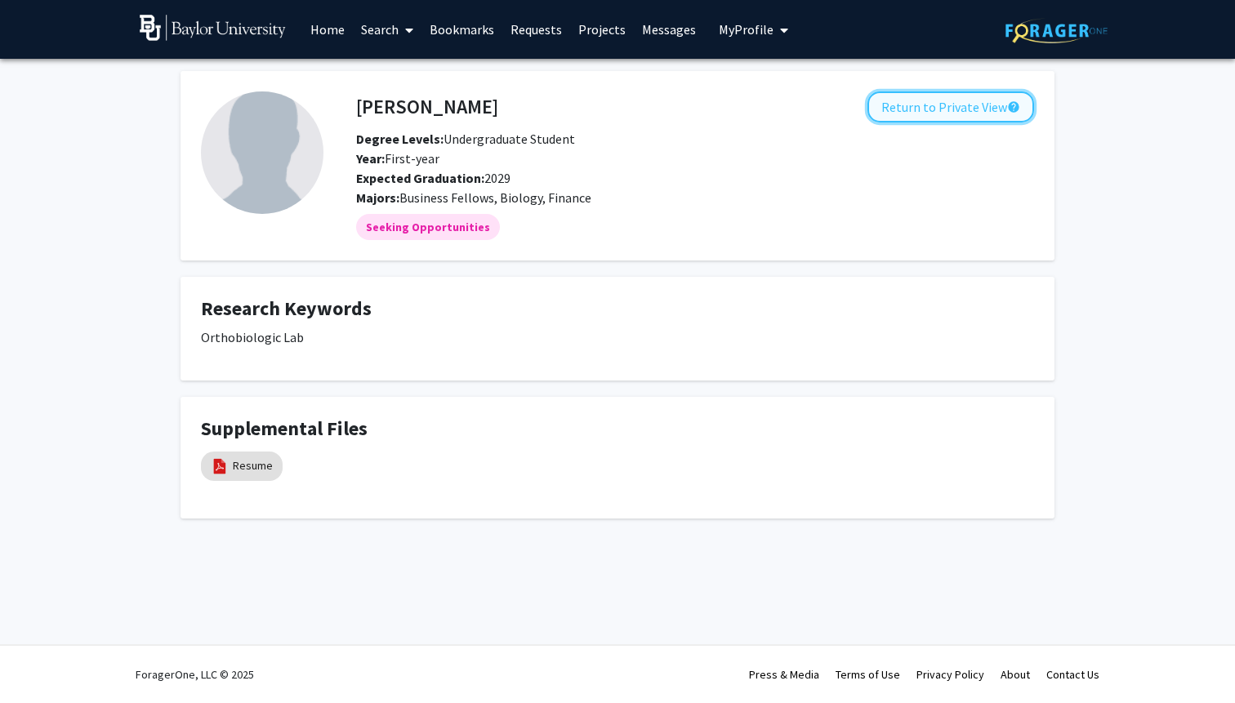
click at [1013, 118] on button "Return to Private View help" at bounding box center [950, 106] width 167 height 31
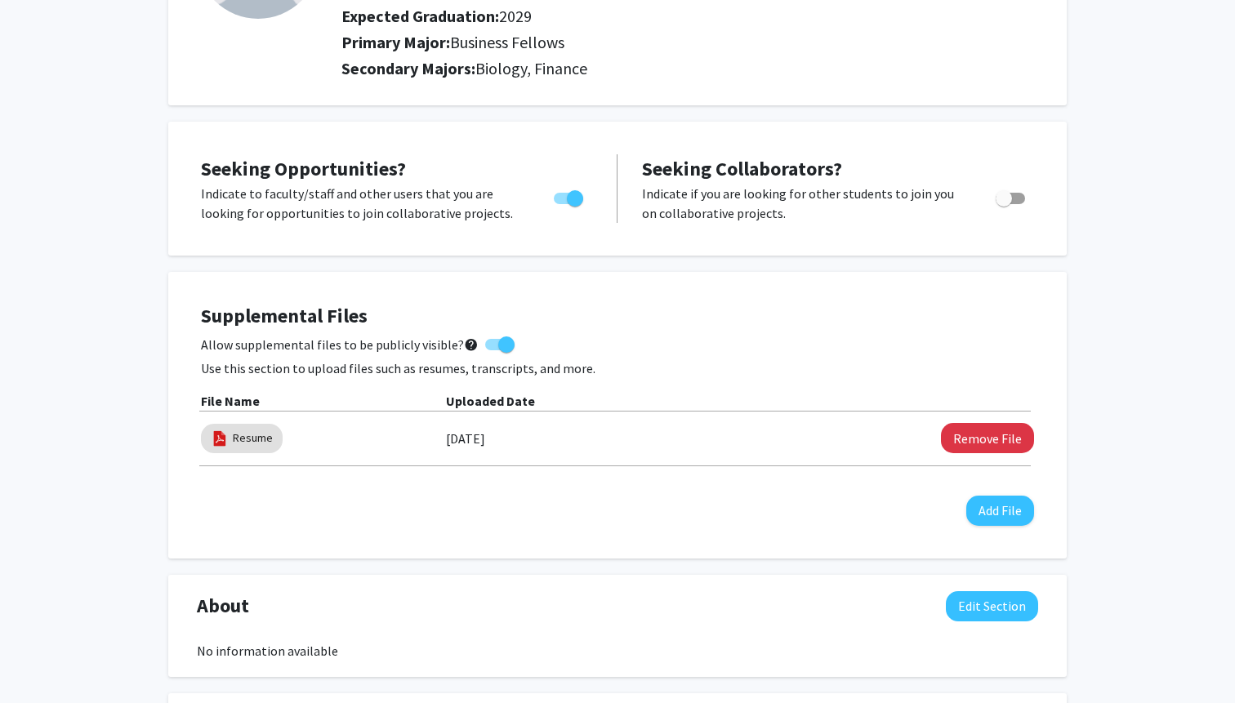
scroll to position [208, 0]
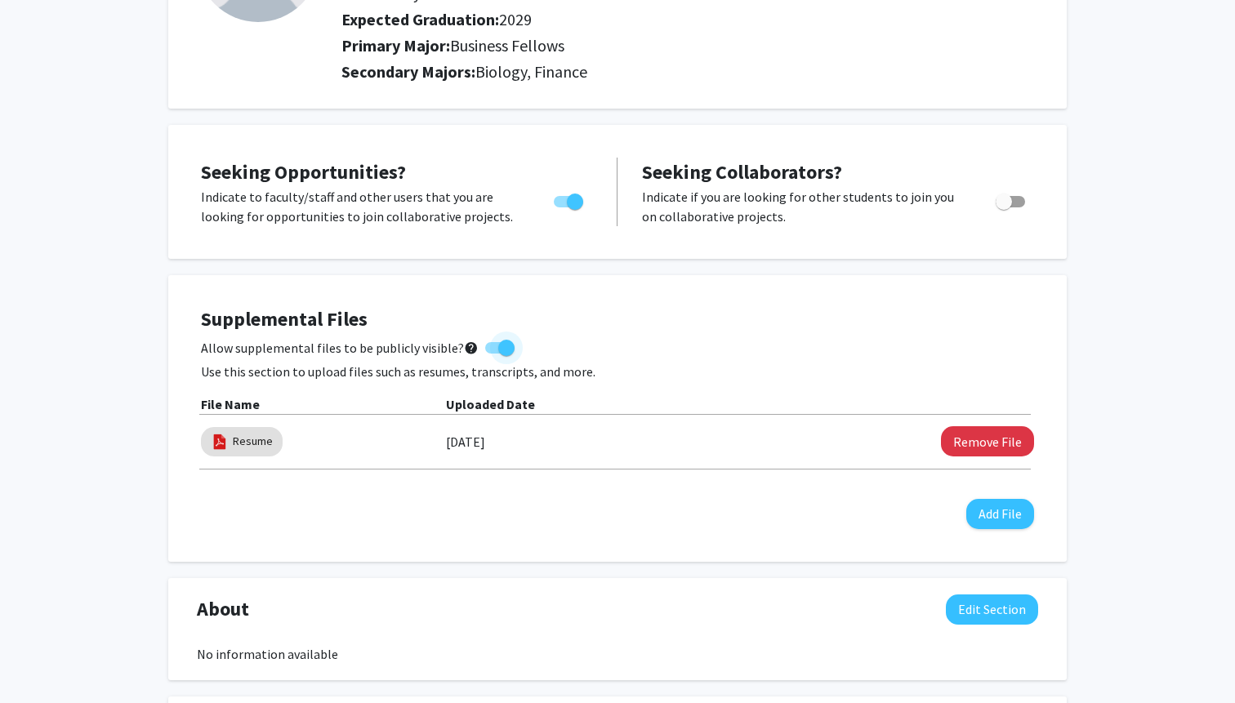
click at [498, 349] on span at bounding box center [506, 348] width 16 height 16
click at [492, 354] on input "Allow supplemental files to be publicly visible? help" at bounding box center [492, 354] width 1 height 1
checkbox input "false"
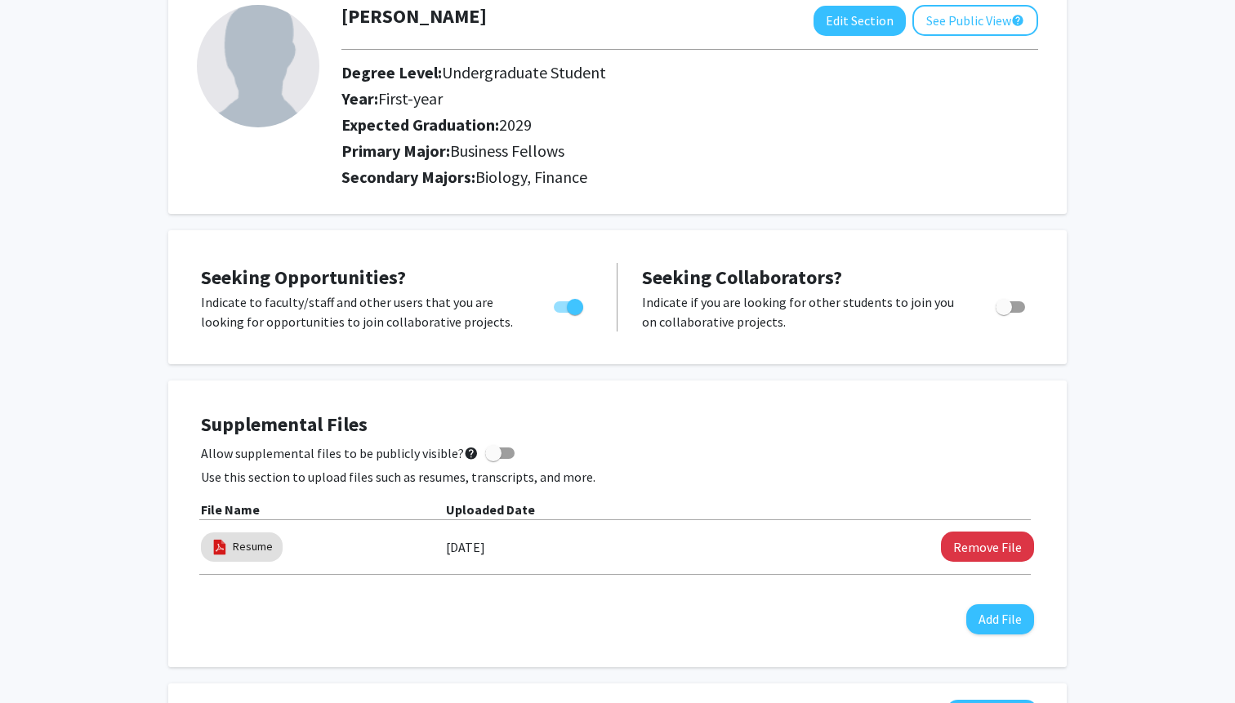
scroll to position [0, 0]
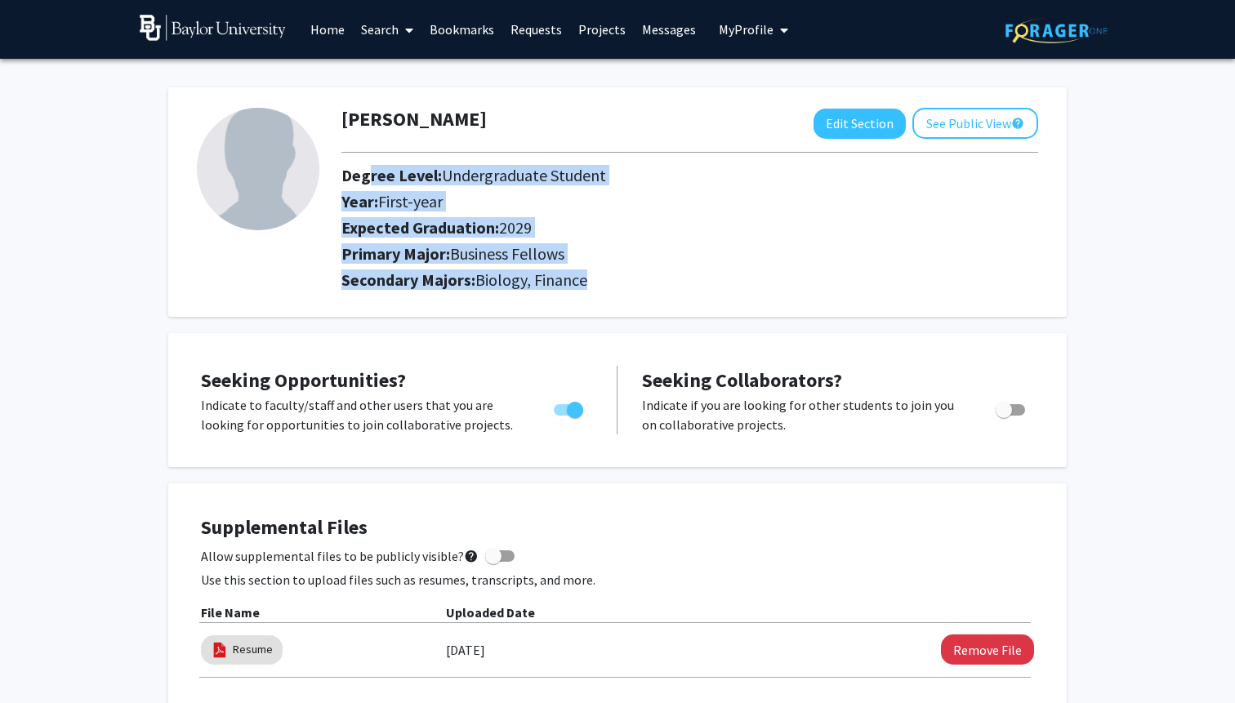
drag, startPoint x: 647, startPoint y: 280, endPoint x: 362, endPoint y: 163, distance: 308.0
click at [361, 164] on div "Maddox Conner Edit Section See Public View help Degree Level: Undergraduate Stu…" at bounding box center [689, 202] width 721 height 189
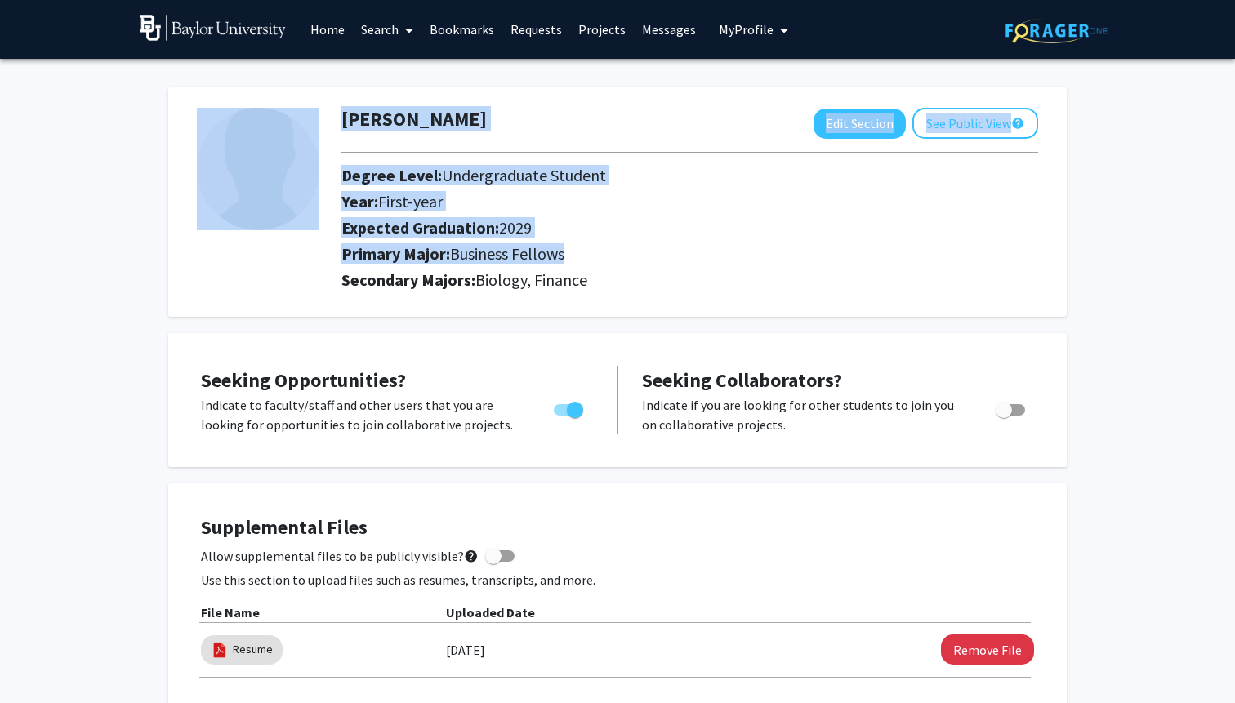
drag, startPoint x: 323, startPoint y: 176, endPoint x: 629, endPoint y: 260, distance: 317.0
click at [629, 260] on form "Maddox Conner Edit Section See Public View help Degree Level: Undergraduate Stu…" at bounding box center [617, 202] width 865 height 189
click at [629, 260] on h2 "Primary Major: Business Fellows" at bounding box center [689, 254] width 696 height 20
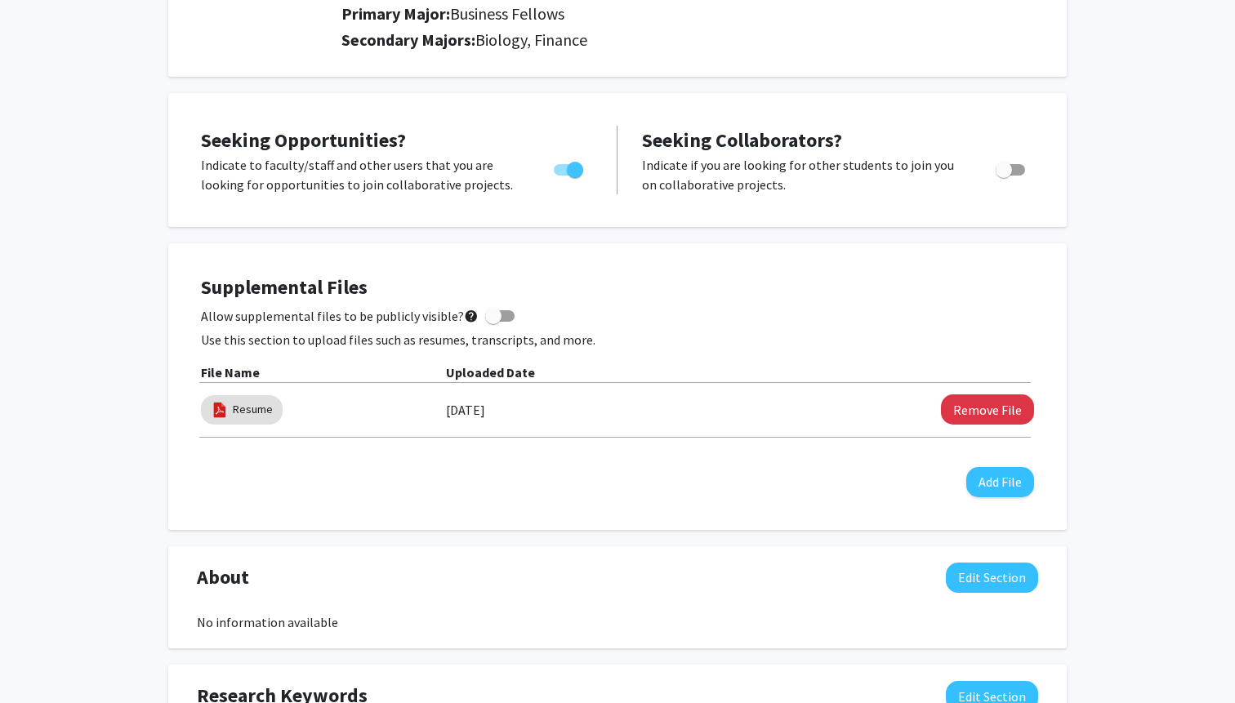
scroll to position [234, 0]
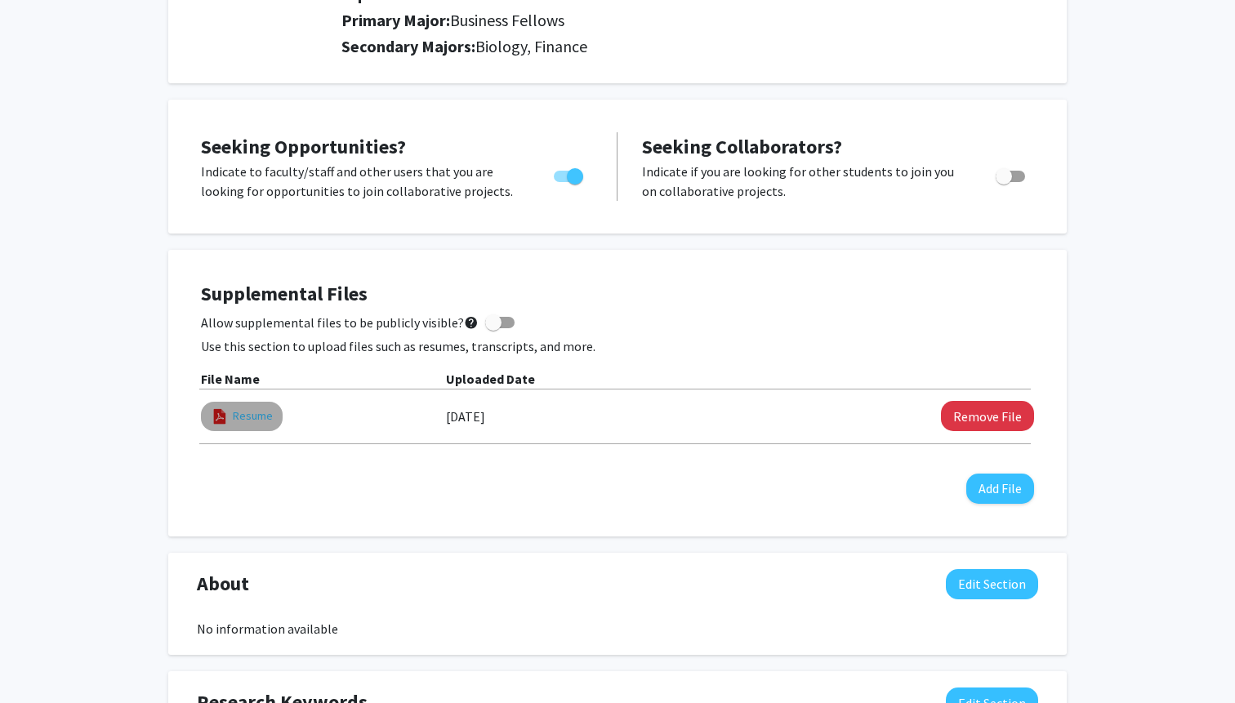
click at [238, 416] on link "Resume" at bounding box center [253, 415] width 40 height 17
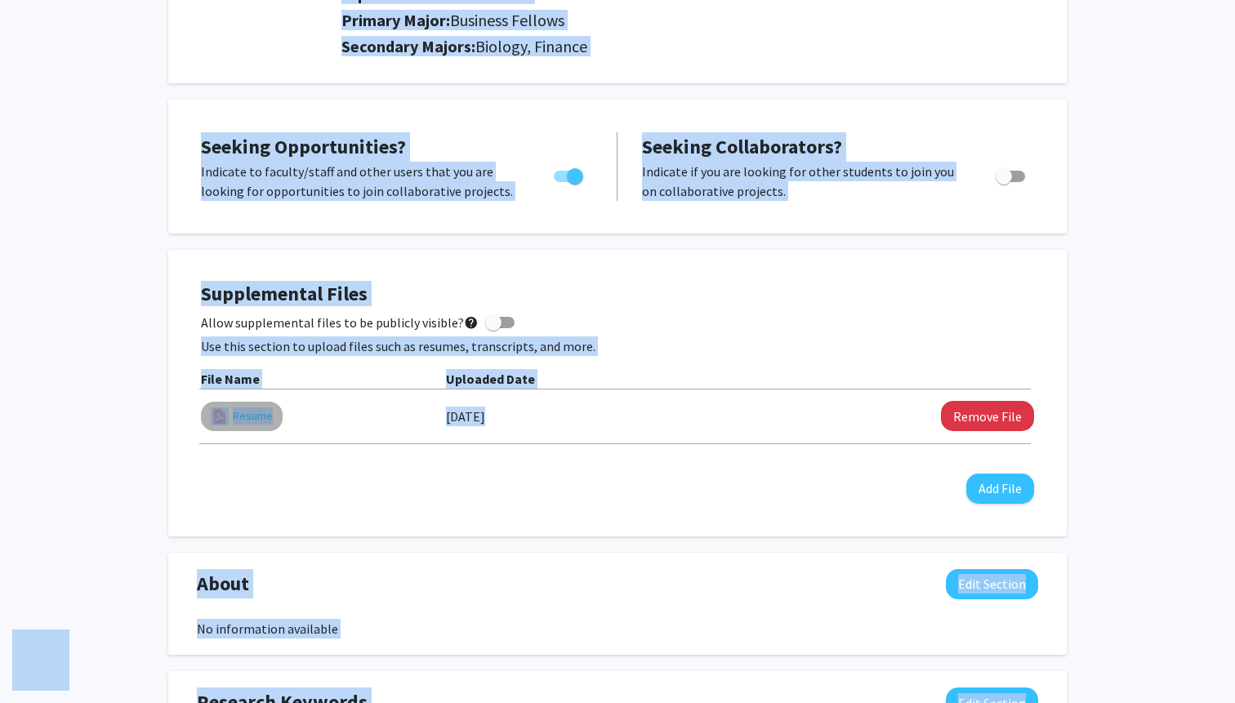
select select "custom"
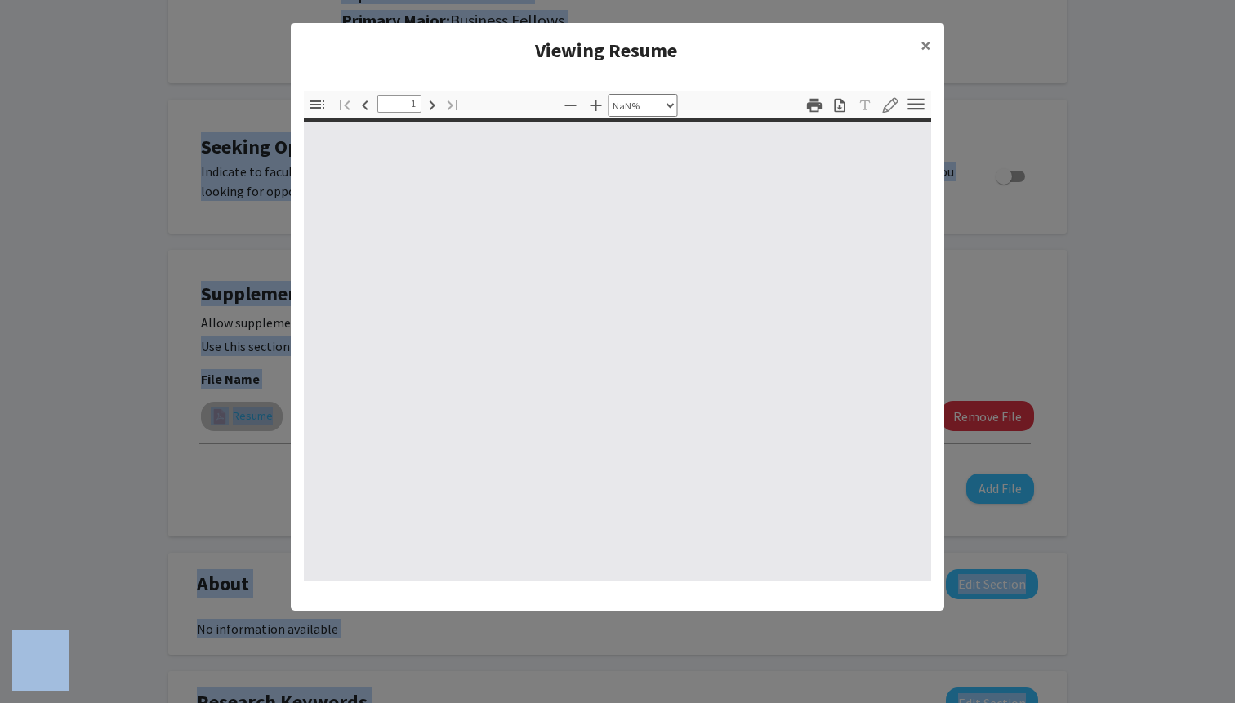
type input "0"
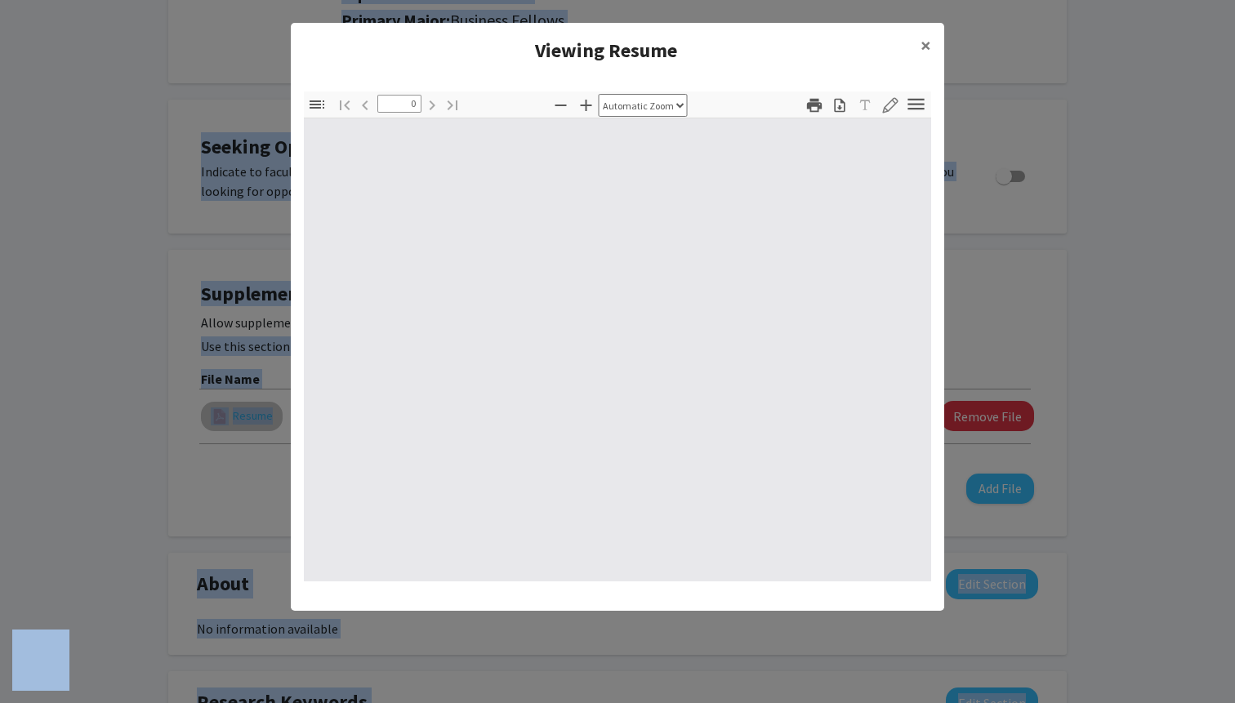
select select "custom"
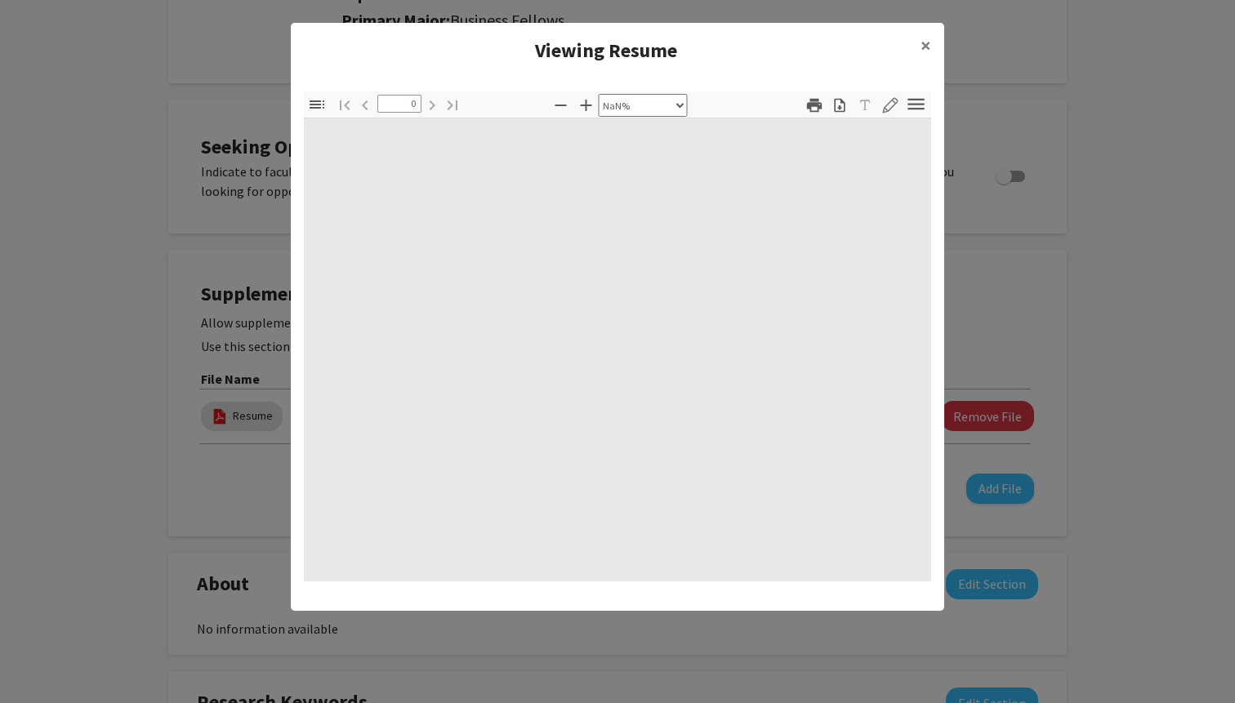
type input "1"
select select "auto"
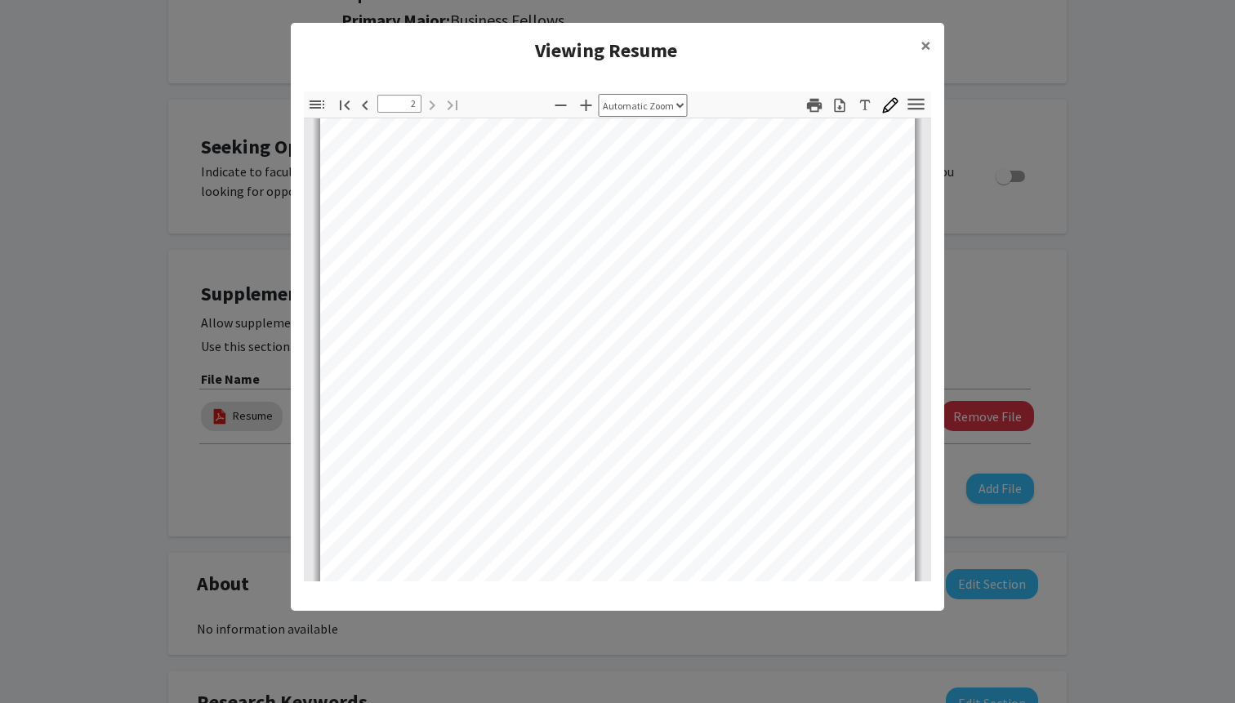
scroll to position [826, 0]
type input "1"
click at [921, 49] on span "×" at bounding box center [925, 45] width 11 height 25
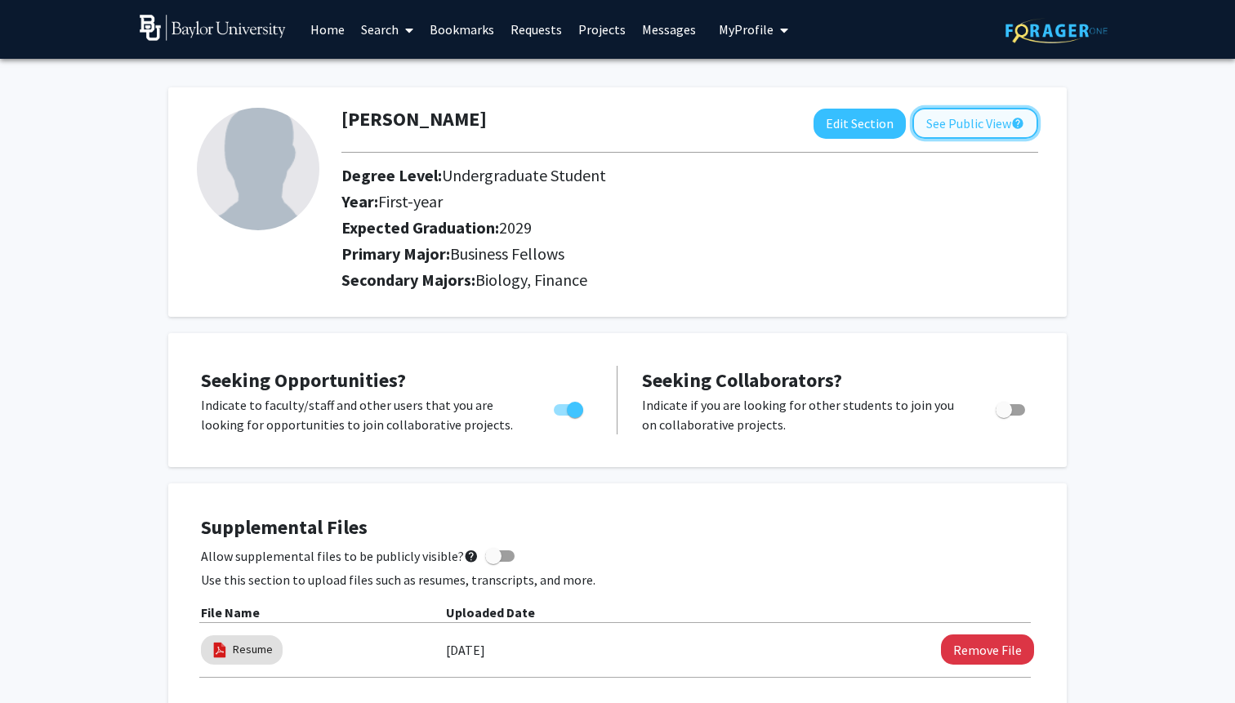
click at [954, 114] on button "See Public View help" at bounding box center [975, 123] width 126 height 31
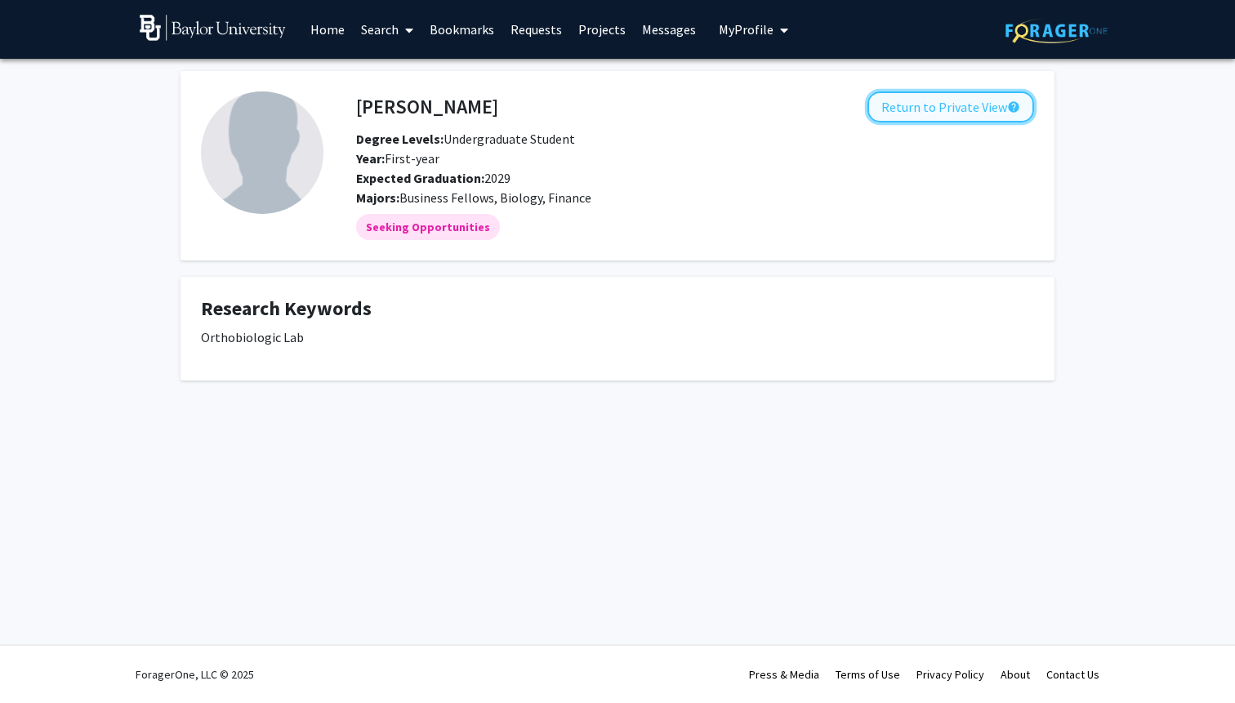
click at [971, 100] on button "Return to Private View help" at bounding box center [950, 106] width 167 height 31
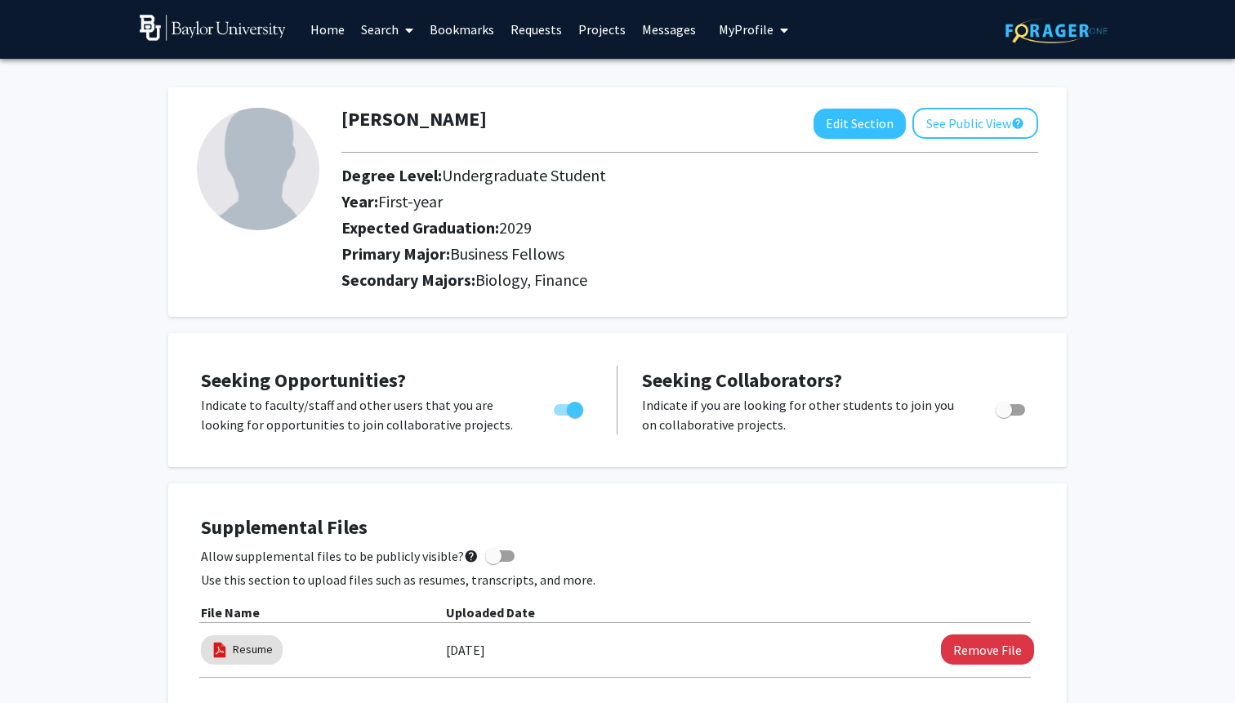
click at [594, 30] on link "Projects" at bounding box center [602, 29] width 64 height 57
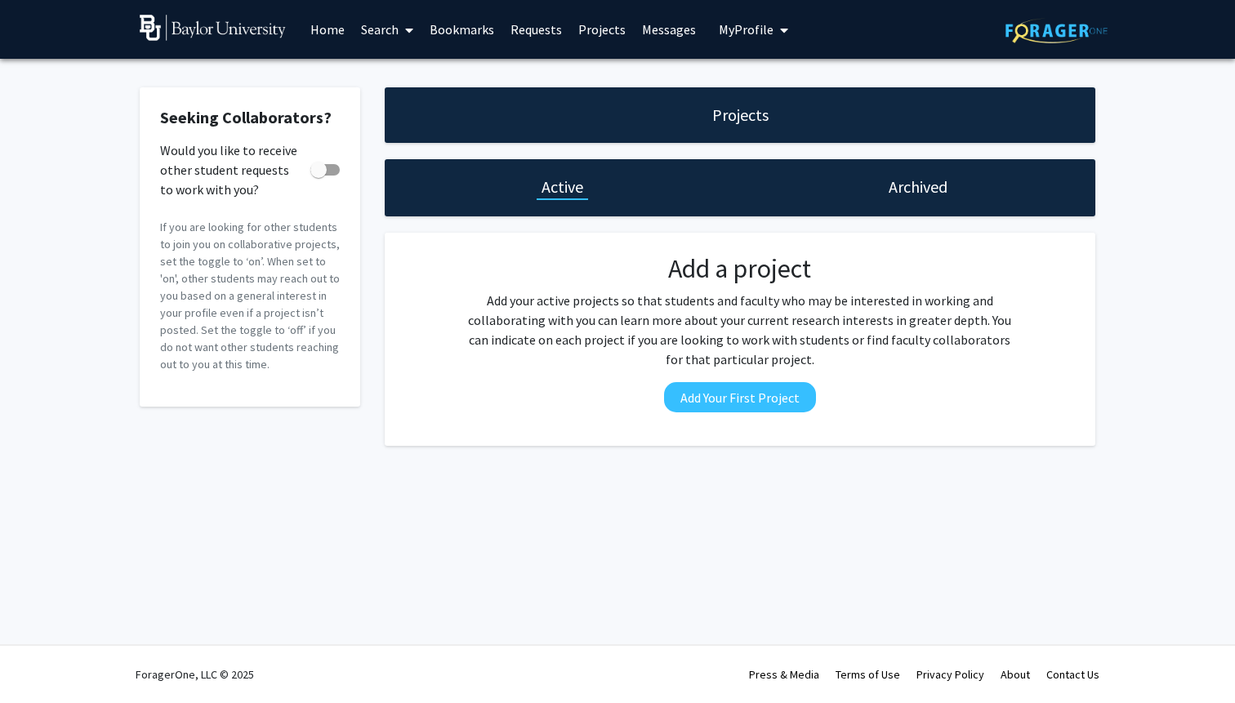
click at [396, 26] on link "Search" at bounding box center [387, 29] width 69 height 57
click at [402, 78] on span "Faculty/Staff" at bounding box center [413, 75] width 120 height 33
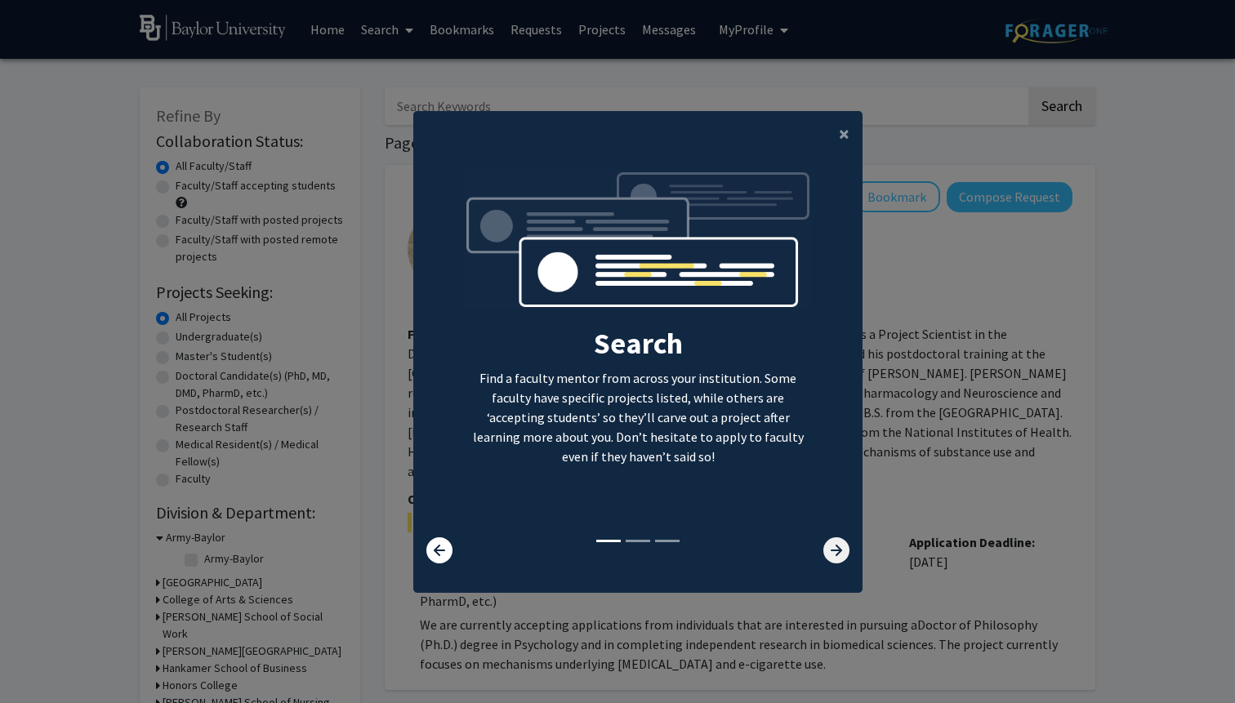
click at [832, 540] on icon at bounding box center [836, 550] width 26 height 26
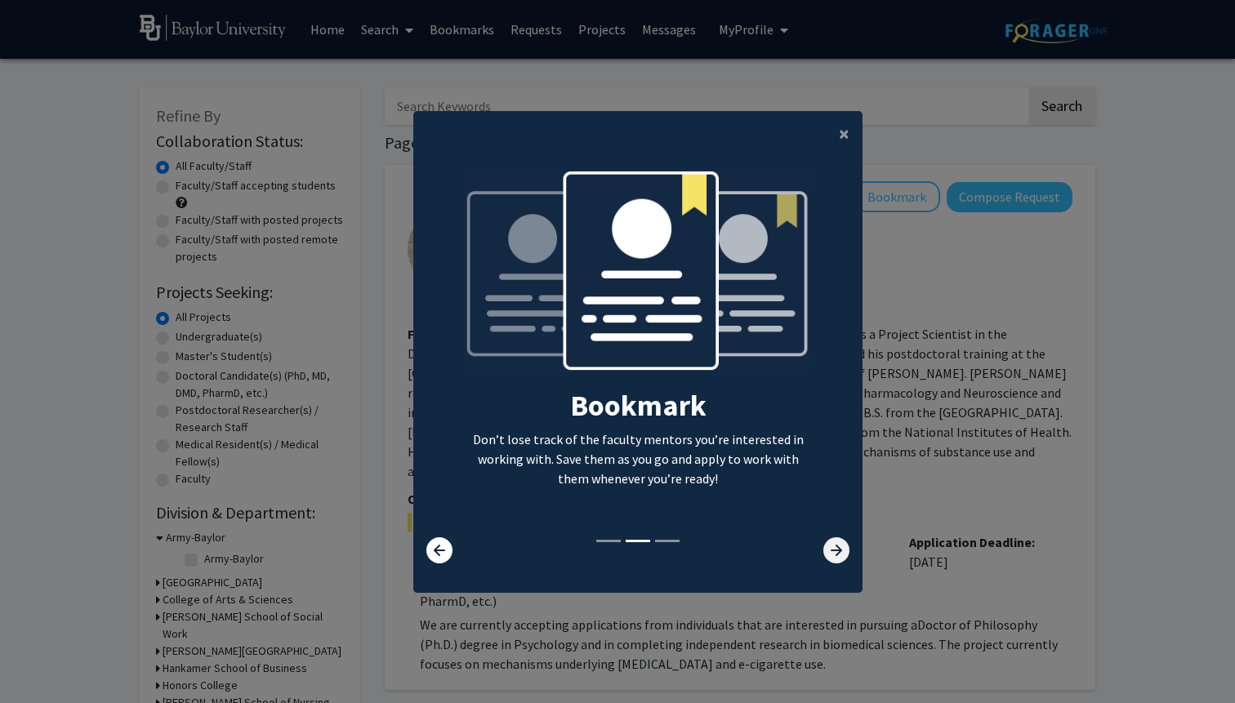
click at [831, 545] on icon at bounding box center [836, 550] width 26 height 26
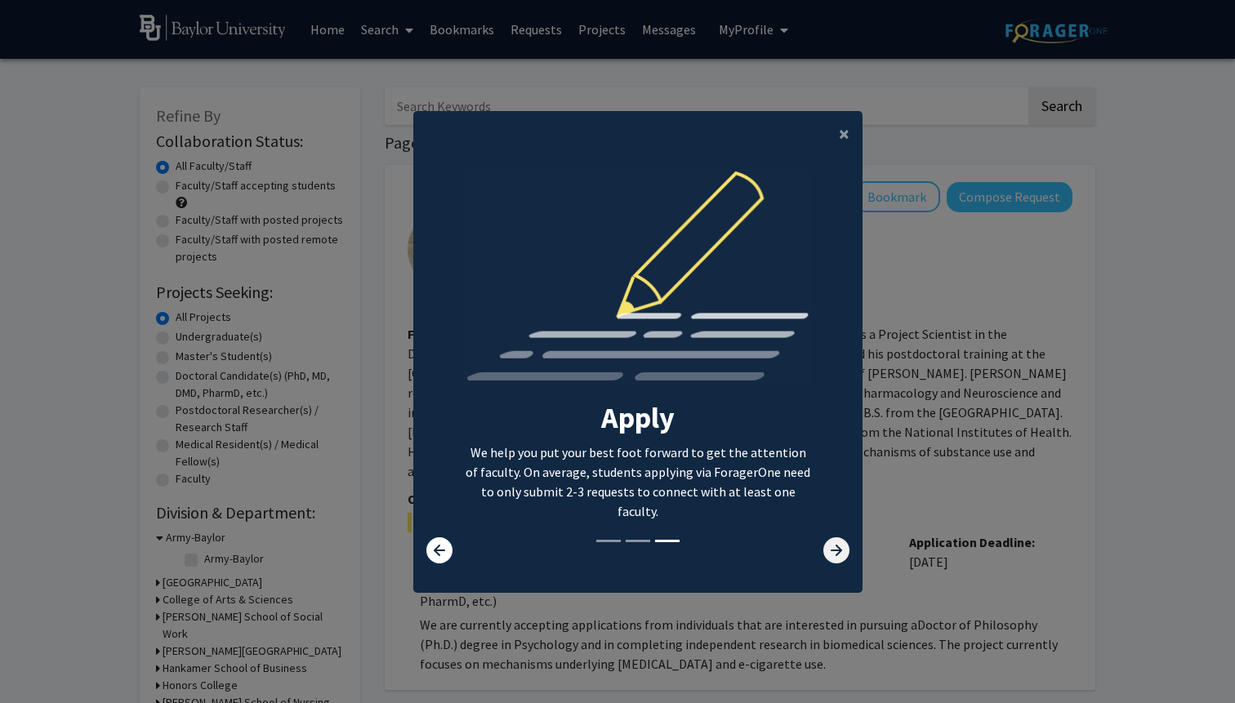
click at [830, 546] on icon at bounding box center [836, 550] width 26 height 26
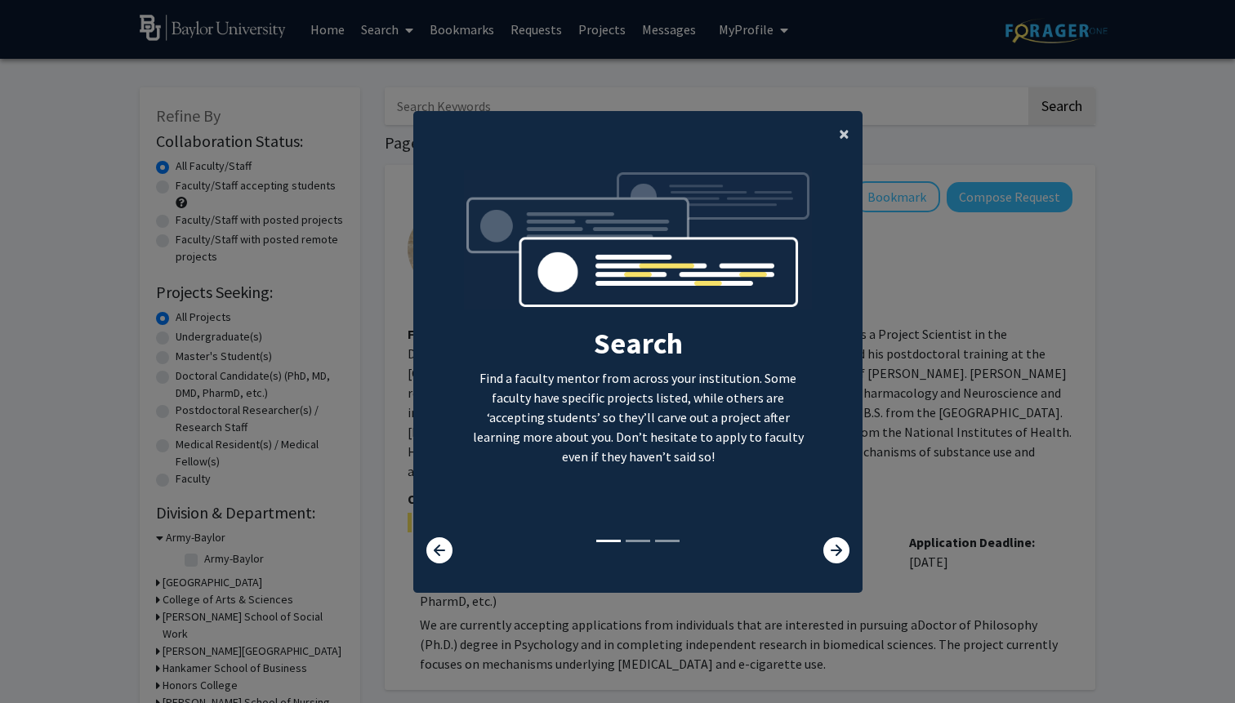
click at [840, 131] on span "×" at bounding box center [844, 133] width 11 height 25
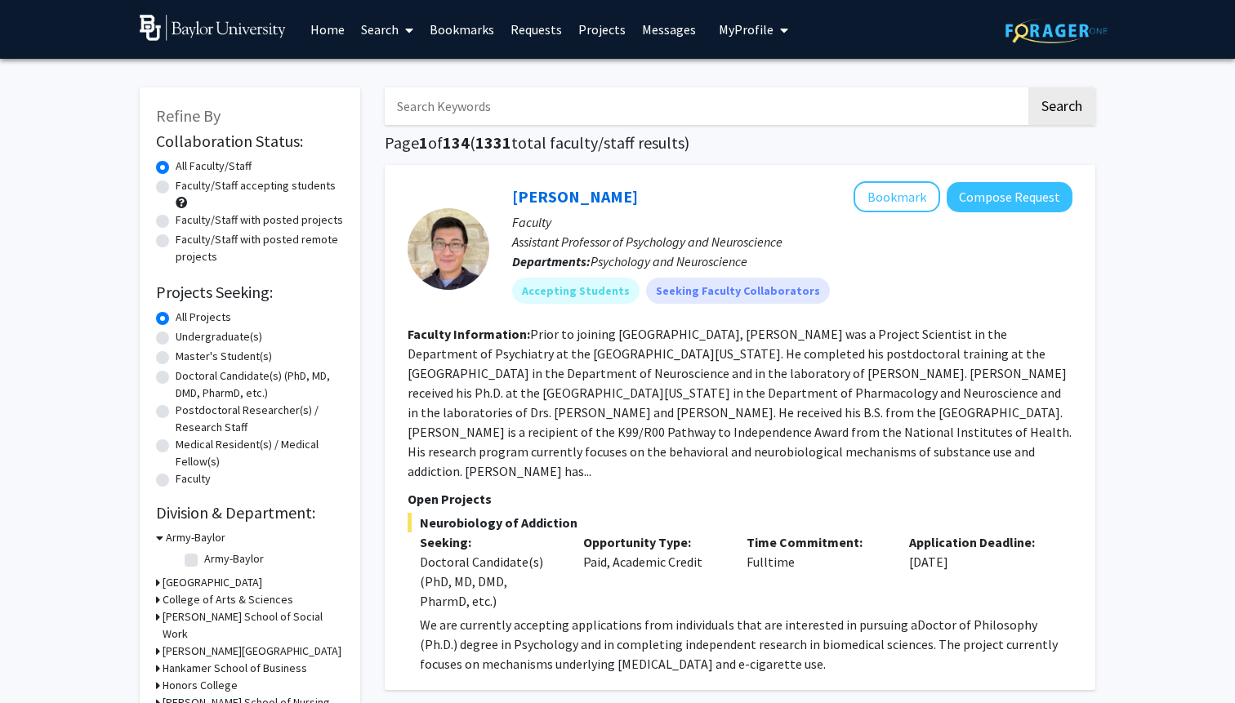
click at [546, 105] on input "Search Keywords" at bounding box center [705, 106] width 641 height 38
type input "bio"
click at [733, 29] on span "My Profile" at bounding box center [746, 29] width 55 height 16
click at [781, 95] on span "View Profile" at bounding box center [820, 94] width 99 height 18
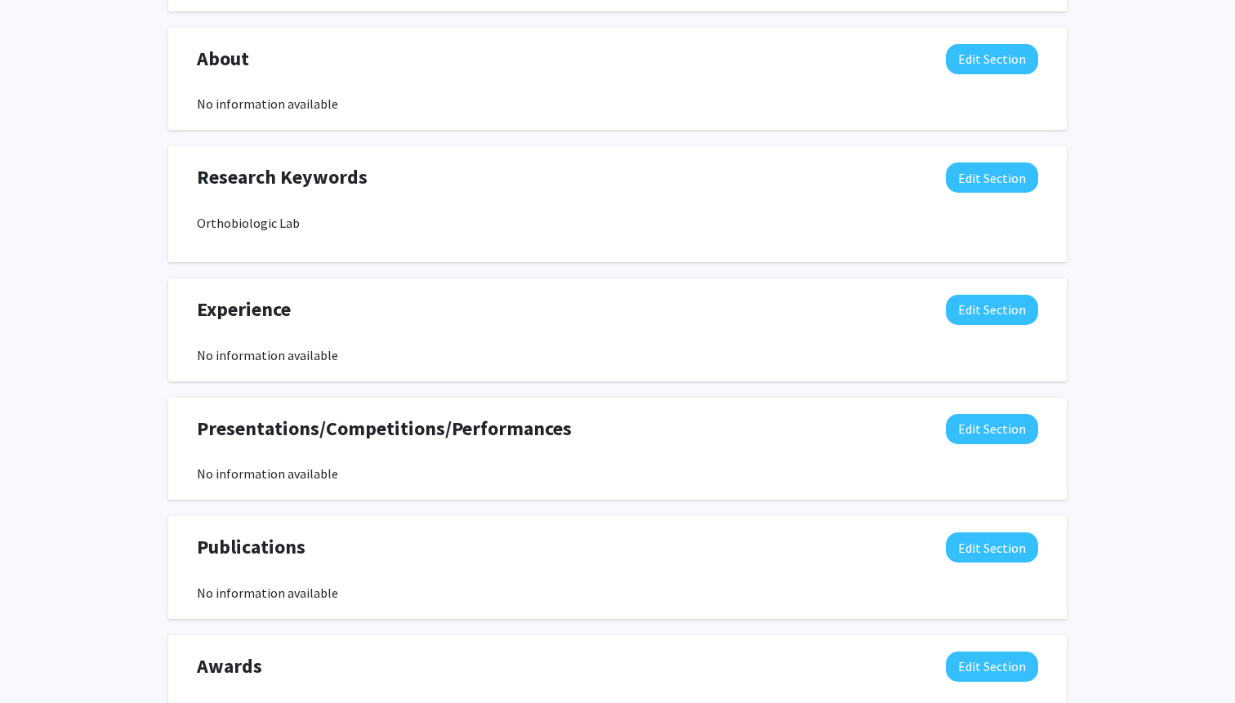
scroll to position [760, 0]
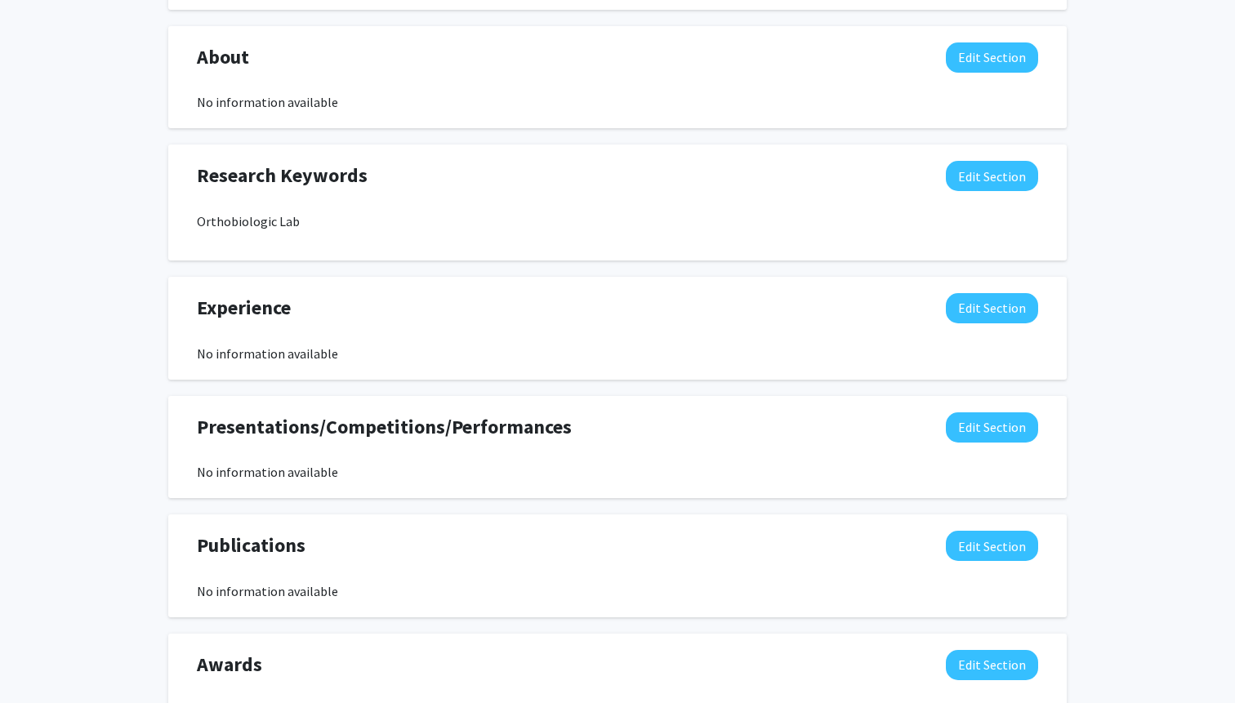
click at [245, 223] on p "Orthobiologic Lab" at bounding box center [617, 221] width 841 height 20
copy p "Orthobiologic"
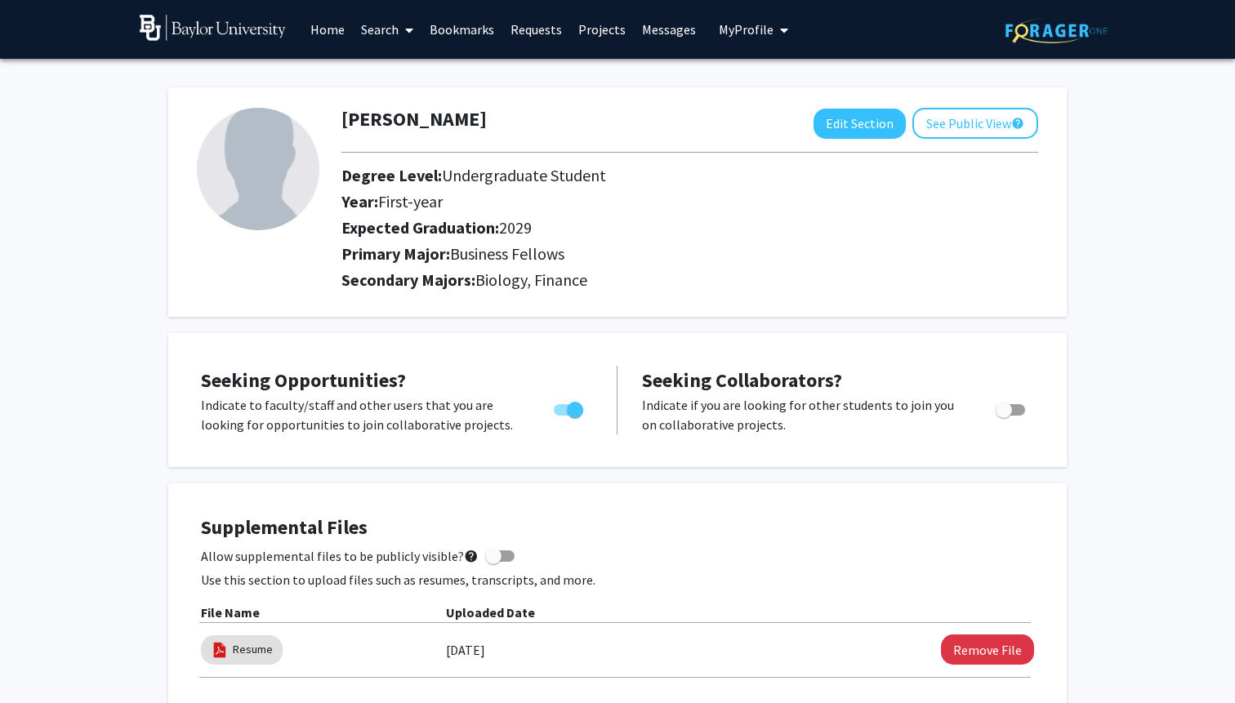
click at [382, 28] on link "Search" at bounding box center [387, 29] width 69 height 57
click at [387, 75] on span "Faculty/Staff" at bounding box center [413, 75] width 120 height 33
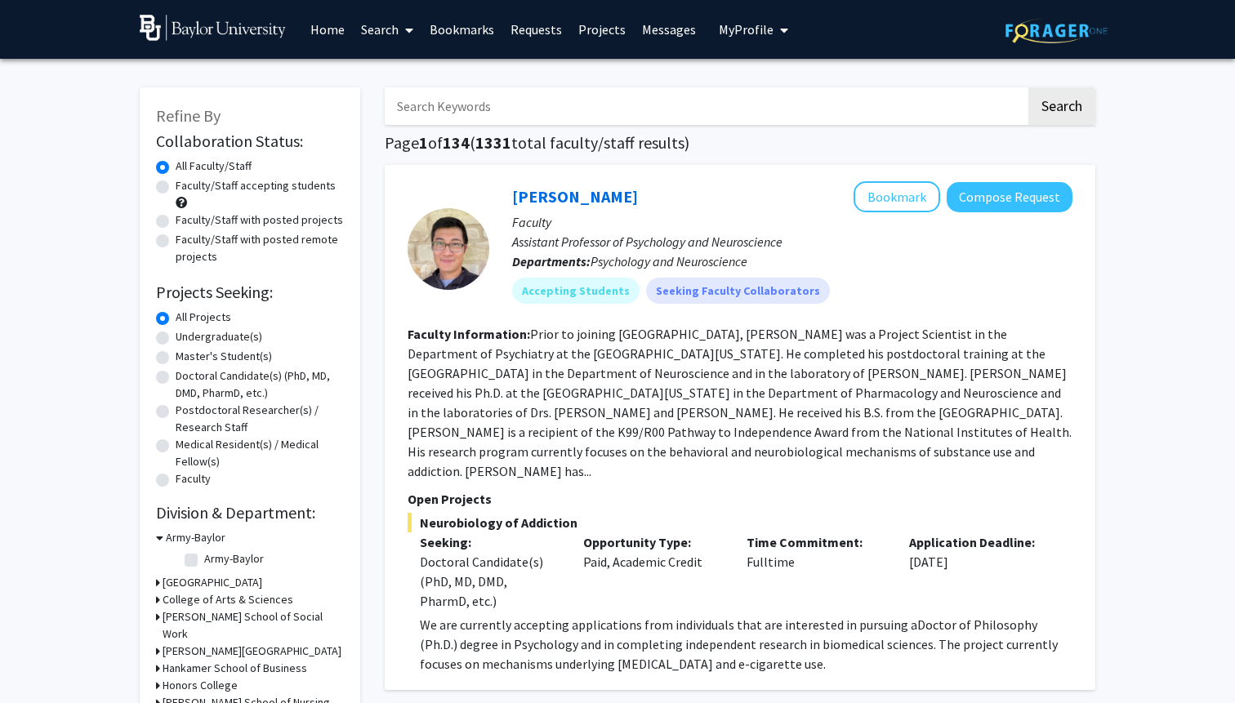
click at [455, 113] on input "Search Keywords" at bounding box center [705, 106] width 641 height 38
paste input "Orthobiologic"
click at [1031, 114] on button "Search" at bounding box center [1061, 106] width 67 height 38
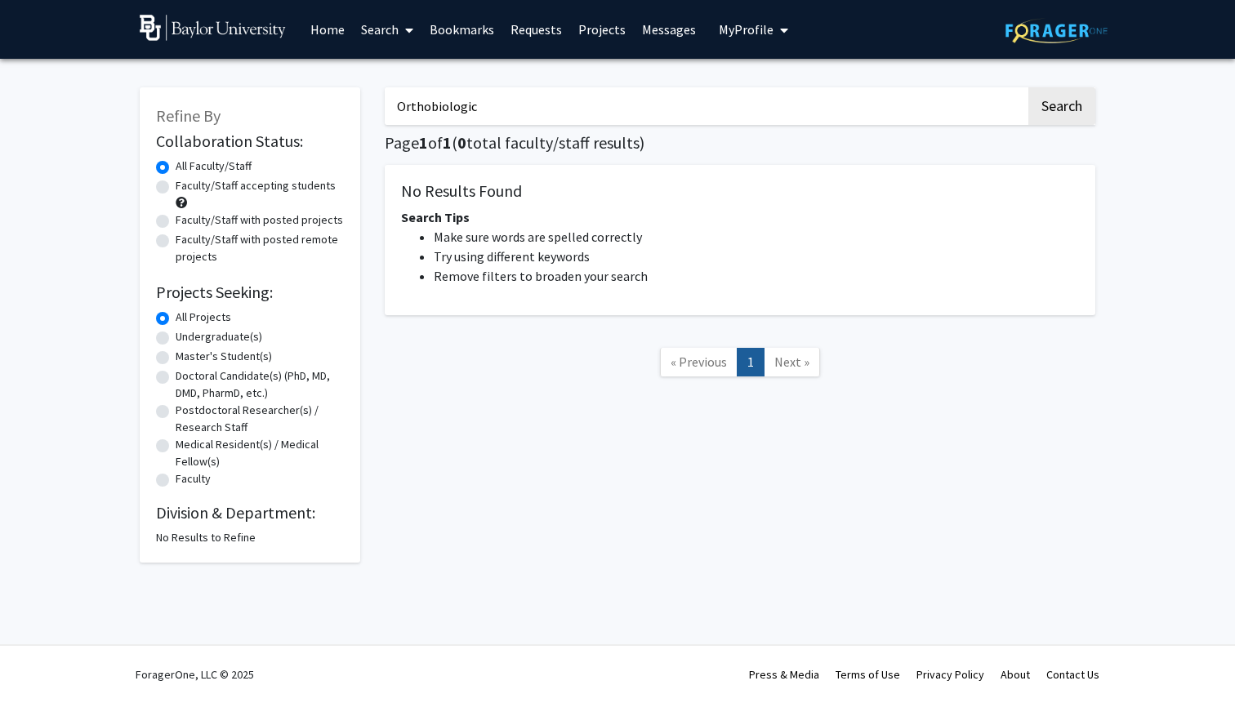
drag, startPoint x: 485, startPoint y: 113, endPoint x: 431, endPoint y: 109, distance: 54.0
click at [431, 109] on input "Orthobiologic" at bounding box center [705, 106] width 641 height 38
type input "Ortho"
click at [1028, 87] on button "Search" at bounding box center [1061, 106] width 67 height 38
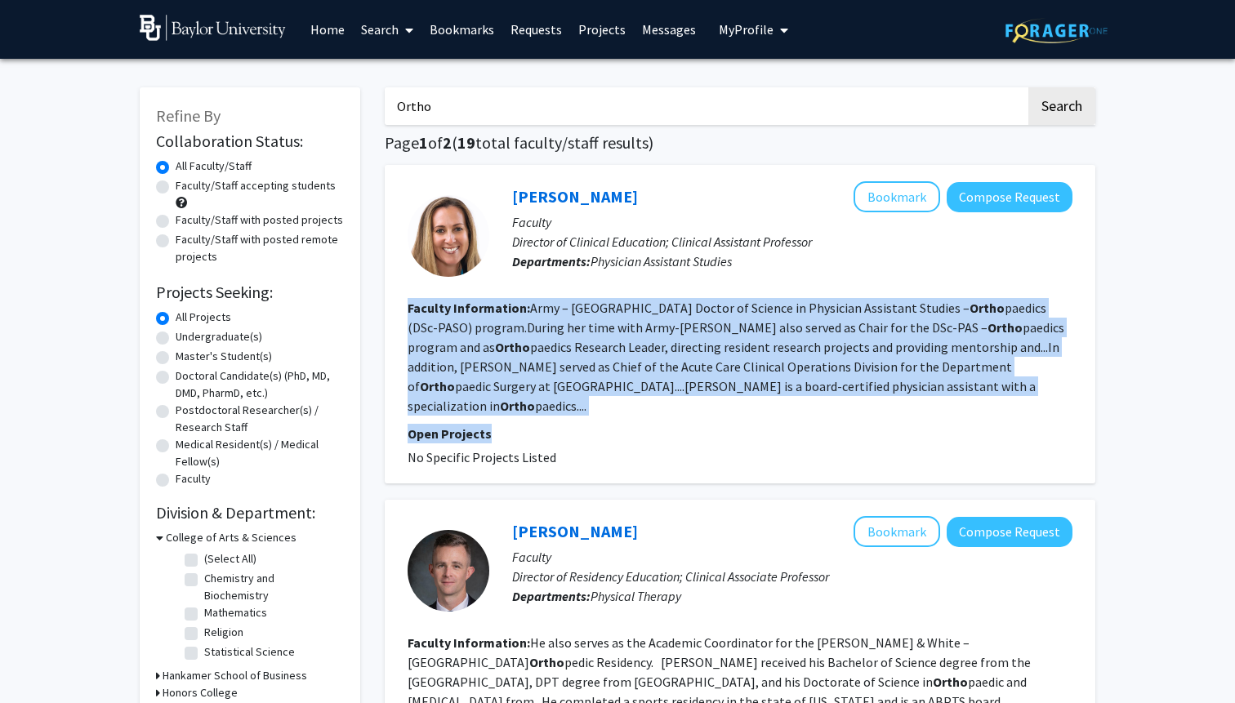
drag, startPoint x: 699, startPoint y: 275, endPoint x: 1062, endPoint y: 406, distance: 386.1
click at [1062, 406] on fg-search-faculty "Meghan Joyce Bookmark Compose Request Faculty Director of Clinical Education; C…" at bounding box center [739, 324] width 665 height 286
click at [937, 368] on fg-read-more "Army – Baylor University Doctor of Science in Physician Assistant Studies – Ort…" at bounding box center [735, 357] width 656 height 114
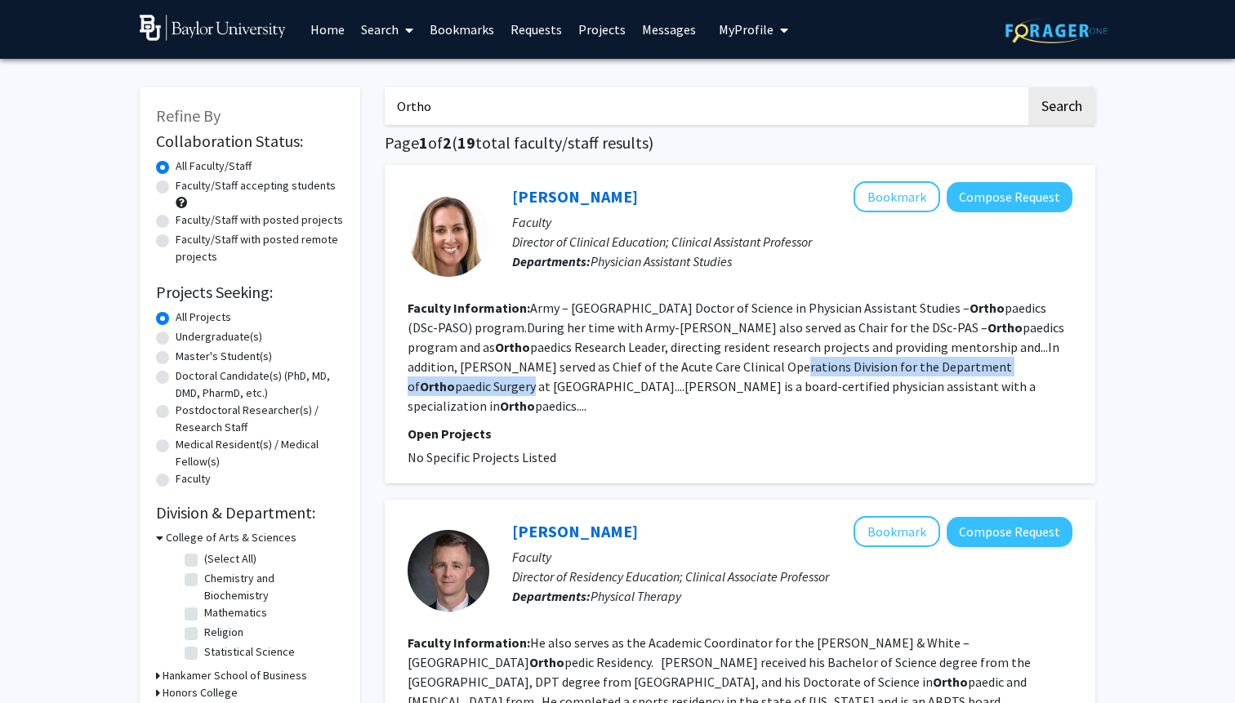
drag, startPoint x: 937, startPoint y: 368, endPoint x: 720, endPoint y: 368, distance: 216.4
click at [719, 368] on fg-read-more "Army – Baylor University Doctor of Science in Physician Assistant Studies – Ort…" at bounding box center [735, 357] width 656 height 114
click at [720, 368] on fg-read-more "Army – Baylor University Doctor of Science in Physician Assistant Studies – Ort…" at bounding box center [735, 357] width 656 height 114
click at [496, 95] on input "Ortho" at bounding box center [705, 106] width 641 height 38
click at [522, 106] on input "Ortho" at bounding box center [705, 106] width 641 height 38
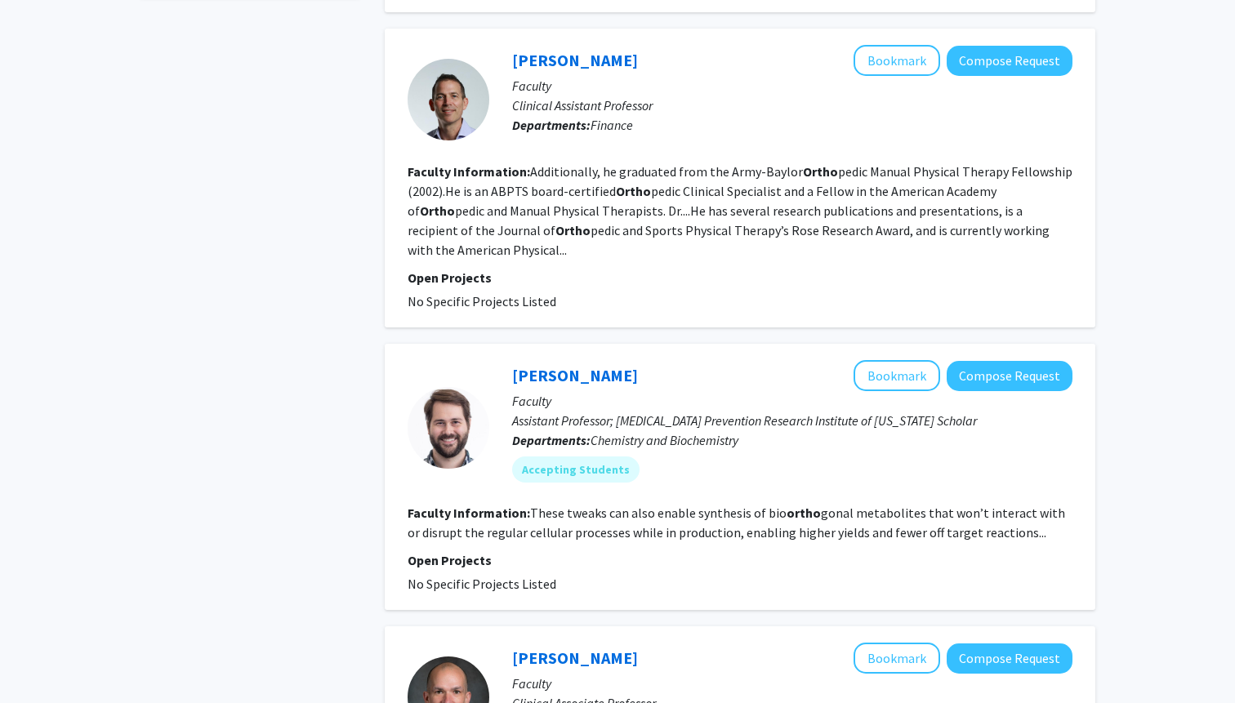
scroll to position [800, 0]
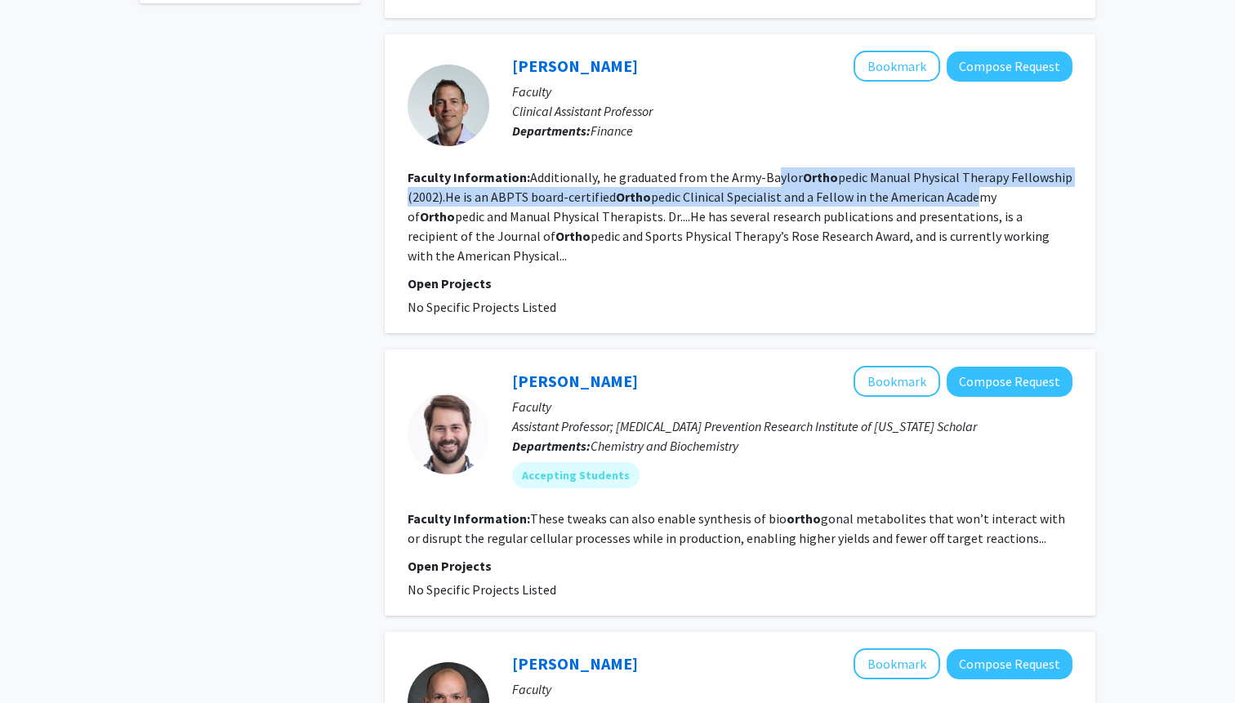
drag, startPoint x: 771, startPoint y: 159, endPoint x: 967, endPoint y: 183, distance: 197.4
click at [967, 183] on fg-read-more "Additionally, he graduated from the Army-Baylor Ortho pedic Manual Physical The…" at bounding box center [739, 216] width 665 height 95
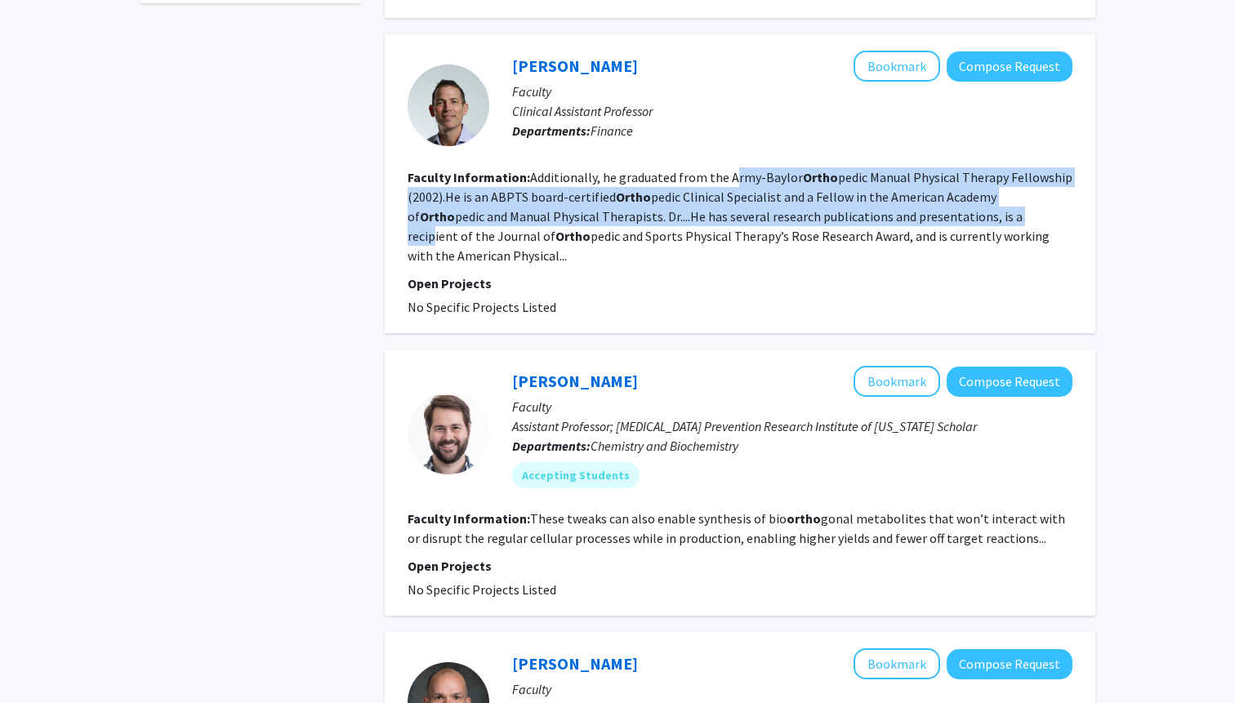
drag, startPoint x: 734, startPoint y: 157, endPoint x: 958, endPoint y: 195, distance: 227.0
click at [958, 195] on fg-read-more "Additionally, he graduated from the Army-Baylor Ortho pedic Manual Physical The…" at bounding box center [739, 216] width 665 height 95
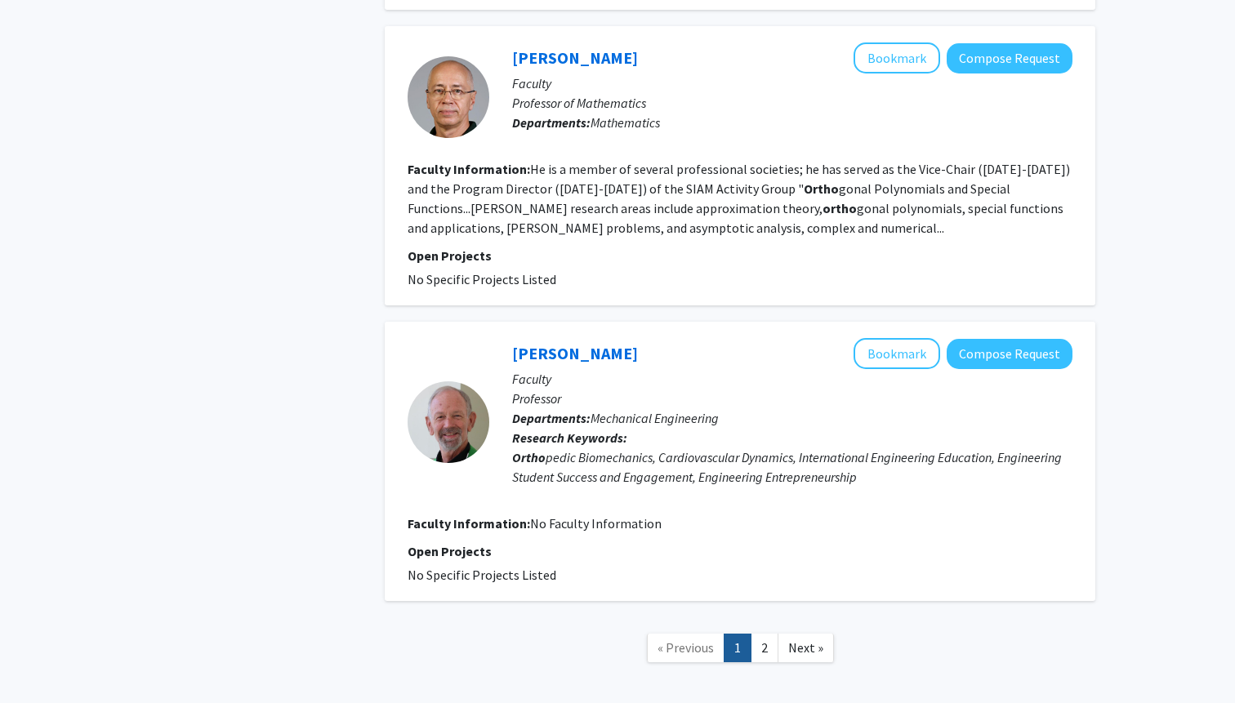
scroll to position [2683, 0]
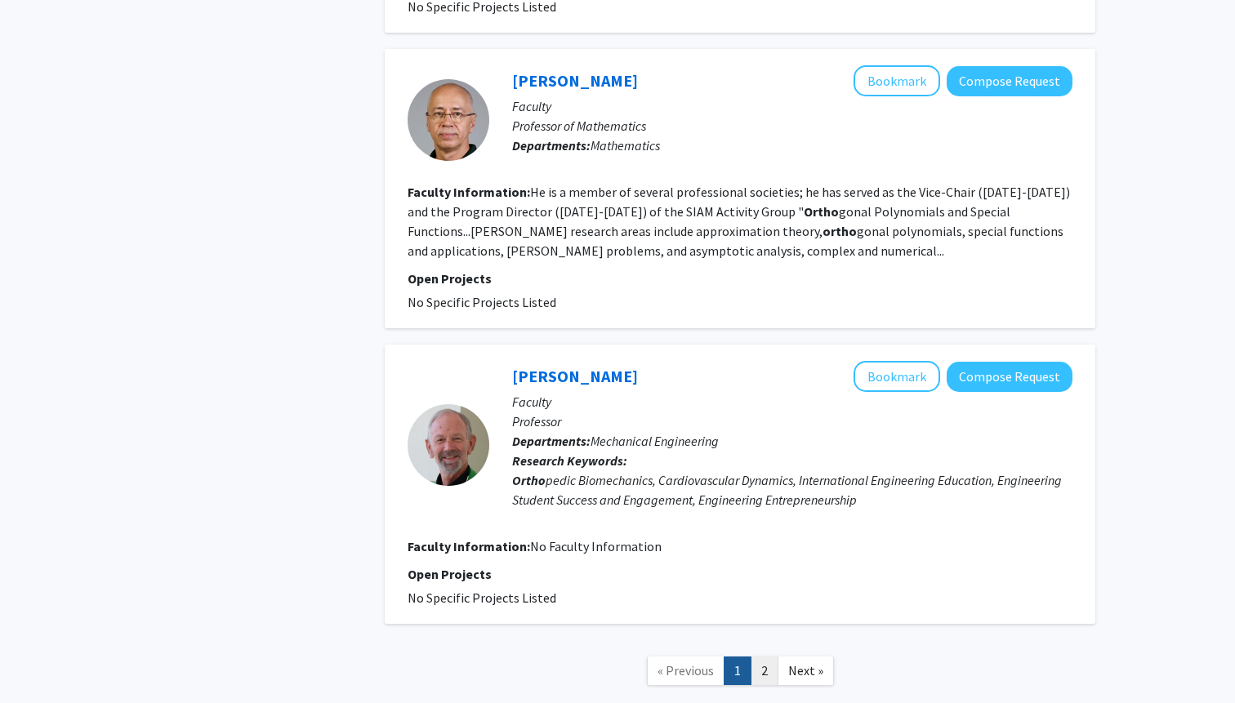
click at [766, 656] on link "2" at bounding box center [764, 670] width 28 height 29
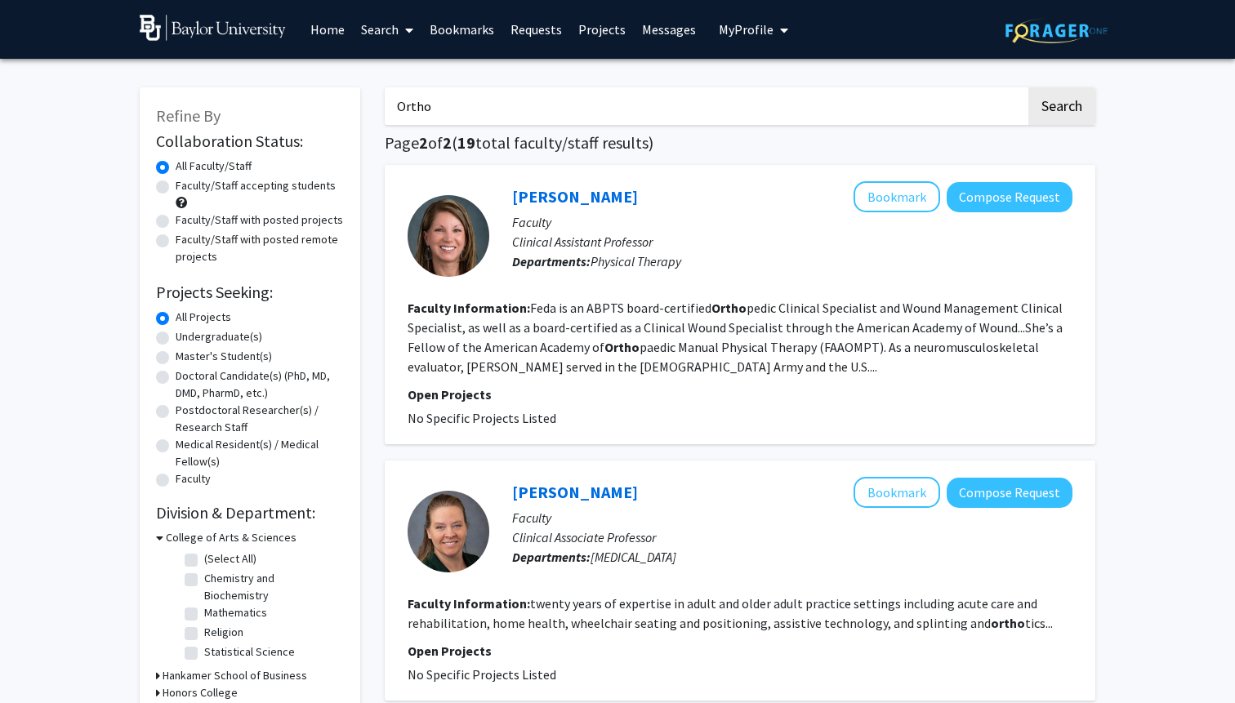
click at [176, 377] on label "Doctoral Candidate(s) (PhD, MD, DMD, PharmD, etc.)" at bounding box center [260, 384] width 168 height 34
click at [176, 377] on input "Doctoral Candidate(s) (PhD, MD, DMD, PharmD, etc.)" at bounding box center [181, 372] width 11 height 11
radio input "true"
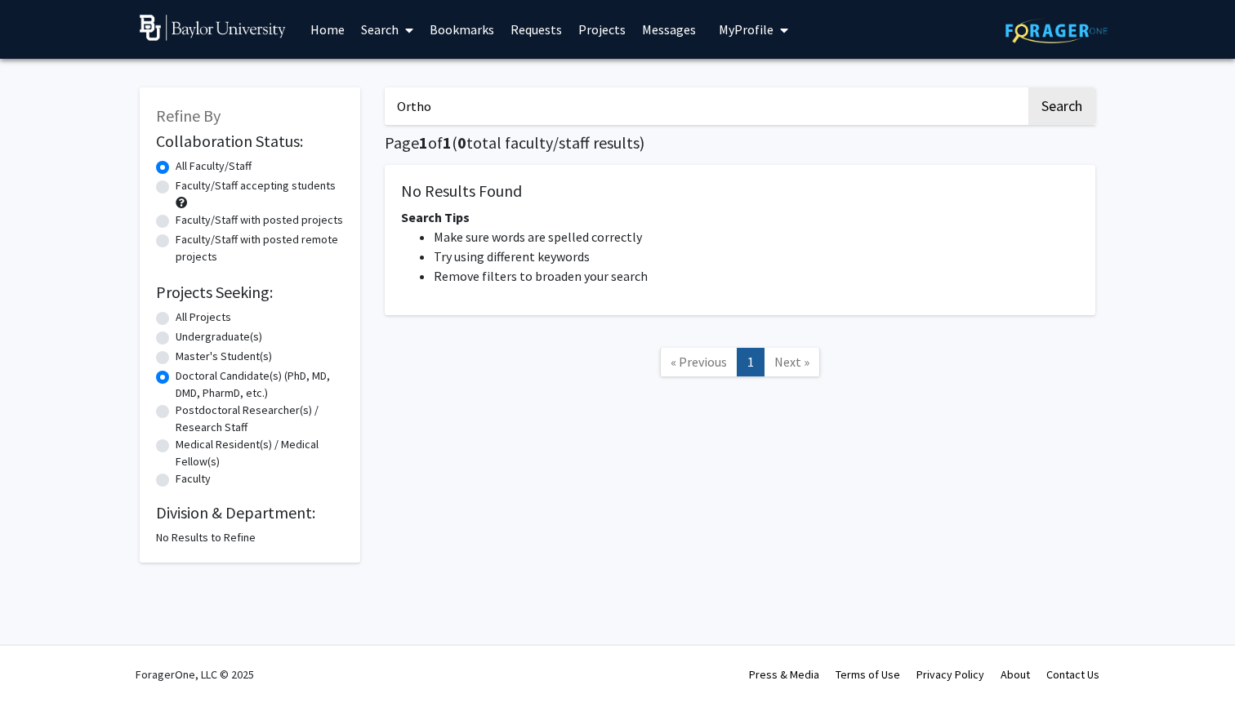
click at [176, 377] on label "Doctoral Candidate(s) (PhD, MD, DMD, PharmD, etc.)" at bounding box center [260, 384] width 168 height 34
click at [176, 377] on input "Doctoral Candidate(s) (PhD, MD, DMD, PharmD, etc.)" at bounding box center [181, 372] width 11 height 11
click at [176, 189] on label "Faculty/Staff accepting students" at bounding box center [256, 185] width 160 height 17
click at [176, 188] on input "Faculty/Staff accepting students" at bounding box center [181, 182] width 11 height 11
radio input "true"
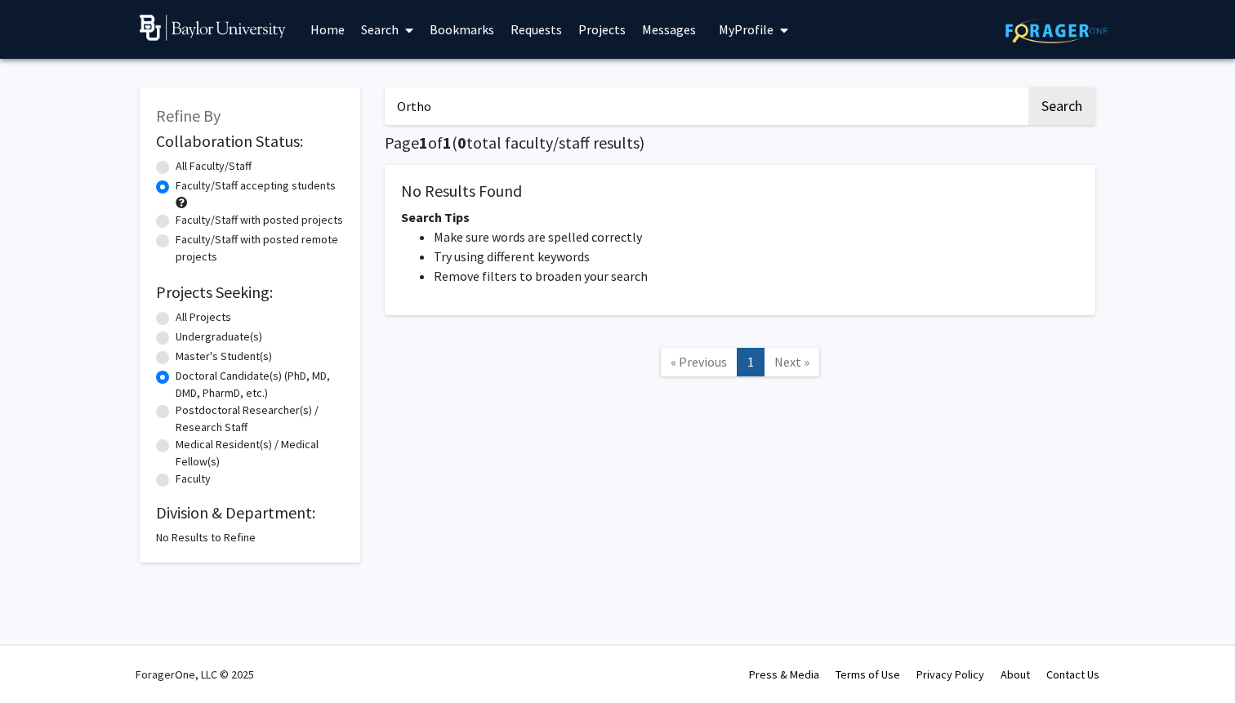
click at [461, 105] on input "Ortho" at bounding box center [705, 106] width 641 height 38
click at [176, 167] on label "All Faculty/Staff" at bounding box center [214, 166] width 76 height 17
click at [176, 167] on input "All Faculty/Staff" at bounding box center [181, 163] width 11 height 11
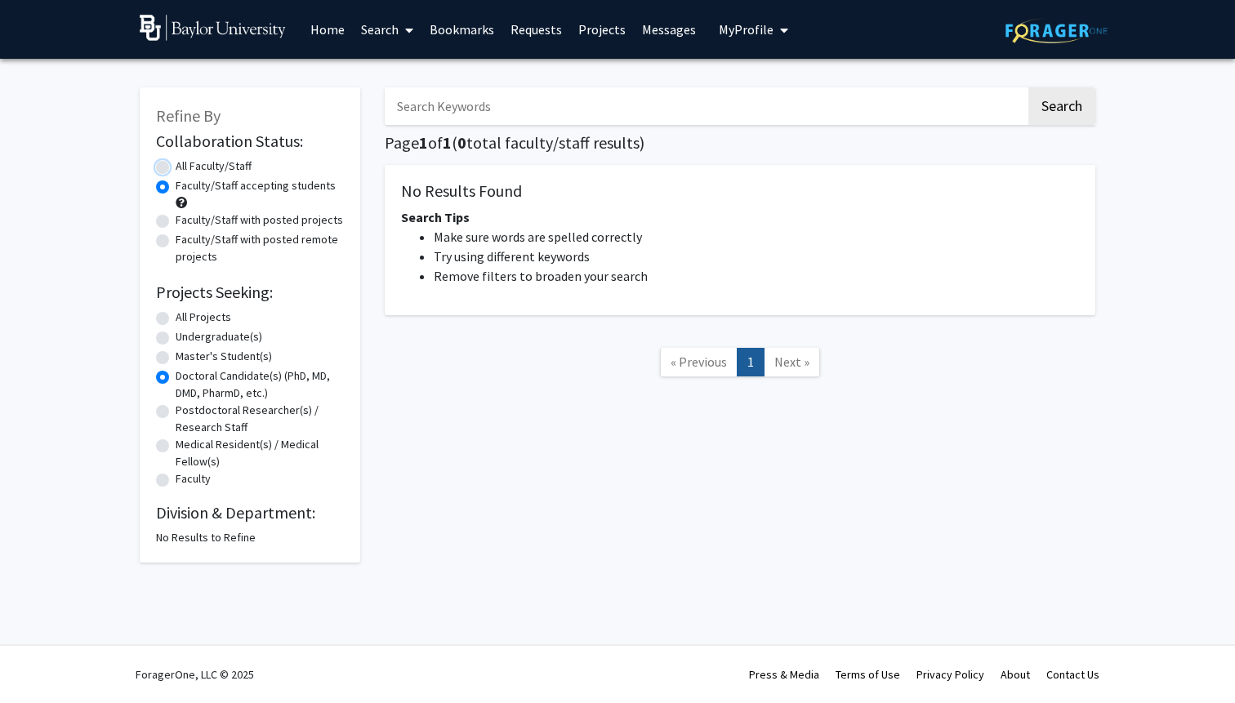
radio input "true"
click at [456, 105] on input "Search Keywords" at bounding box center [705, 106] width 641 height 38
type input "c"
type input "kathy"
click at [1028, 87] on button "Search" at bounding box center [1061, 106] width 67 height 38
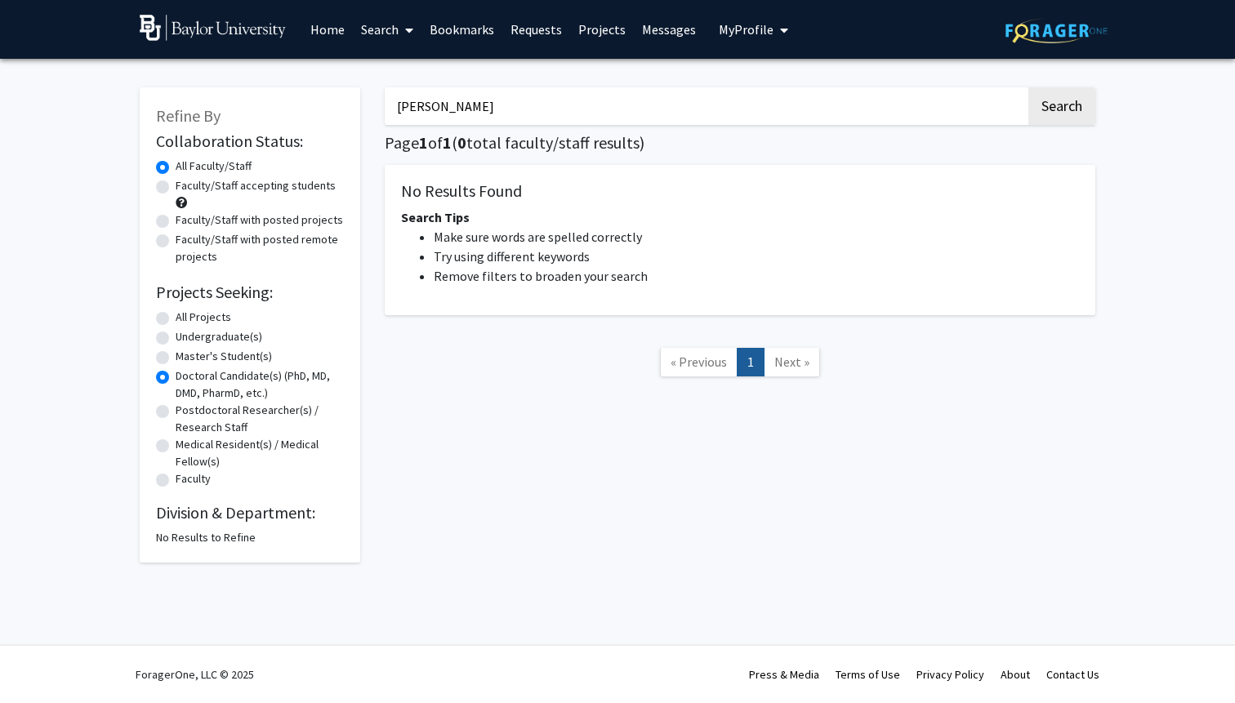
radio input "true"
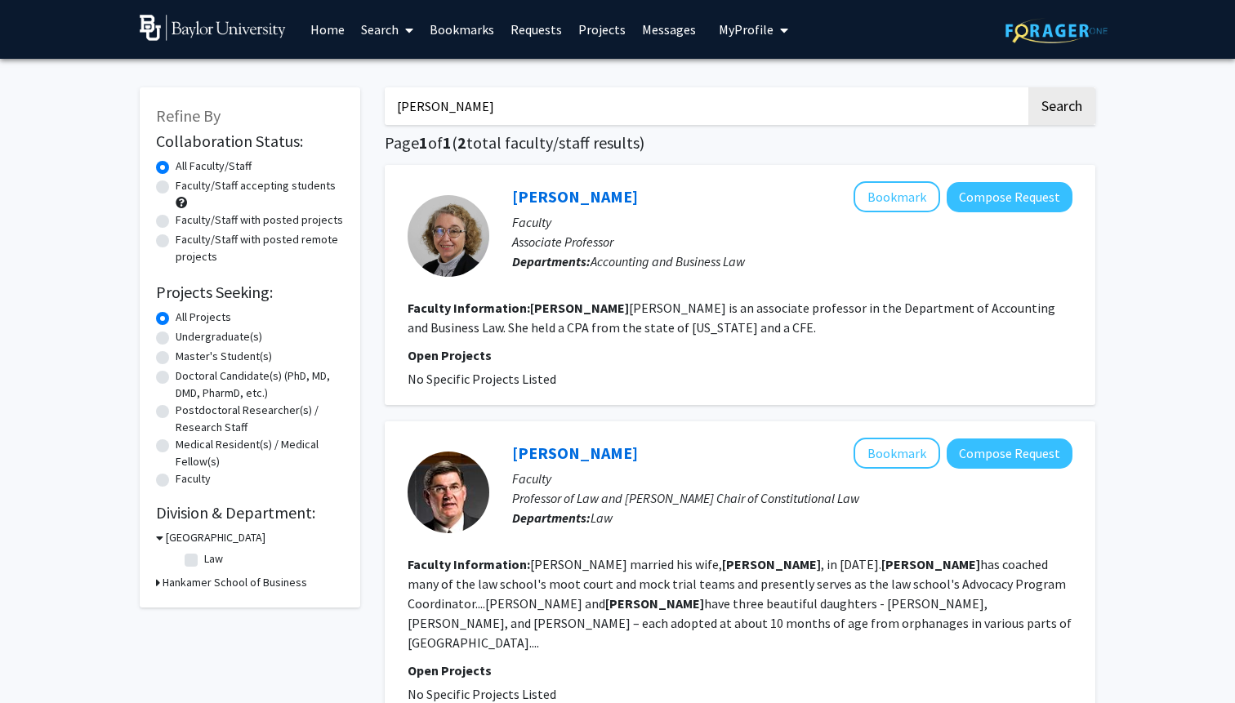
click at [546, 123] on input "kathy" at bounding box center [705, 106] width 641 height 38
click at [534, 120] on input "kathy" at bounding box center [705, 106] width 641 height 38
type input "conner"
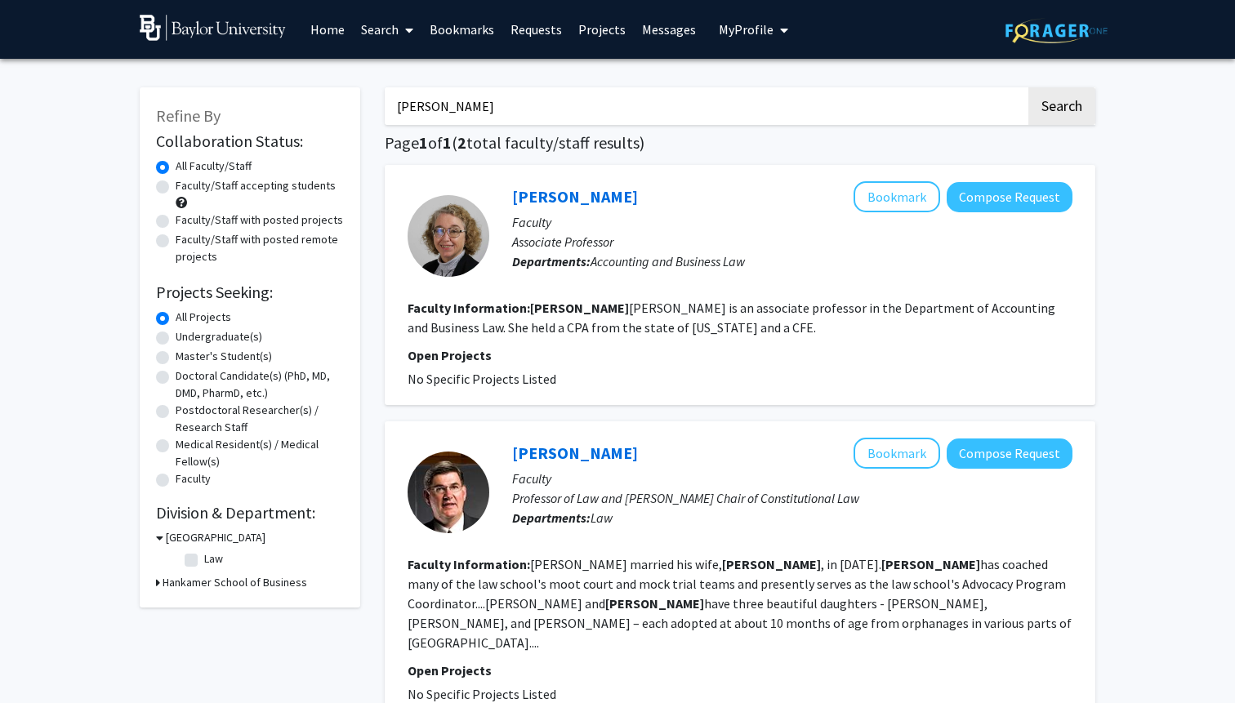
click at [1028, 87] on button "Search" at bounding box center [1061, 106] width 67 height 38
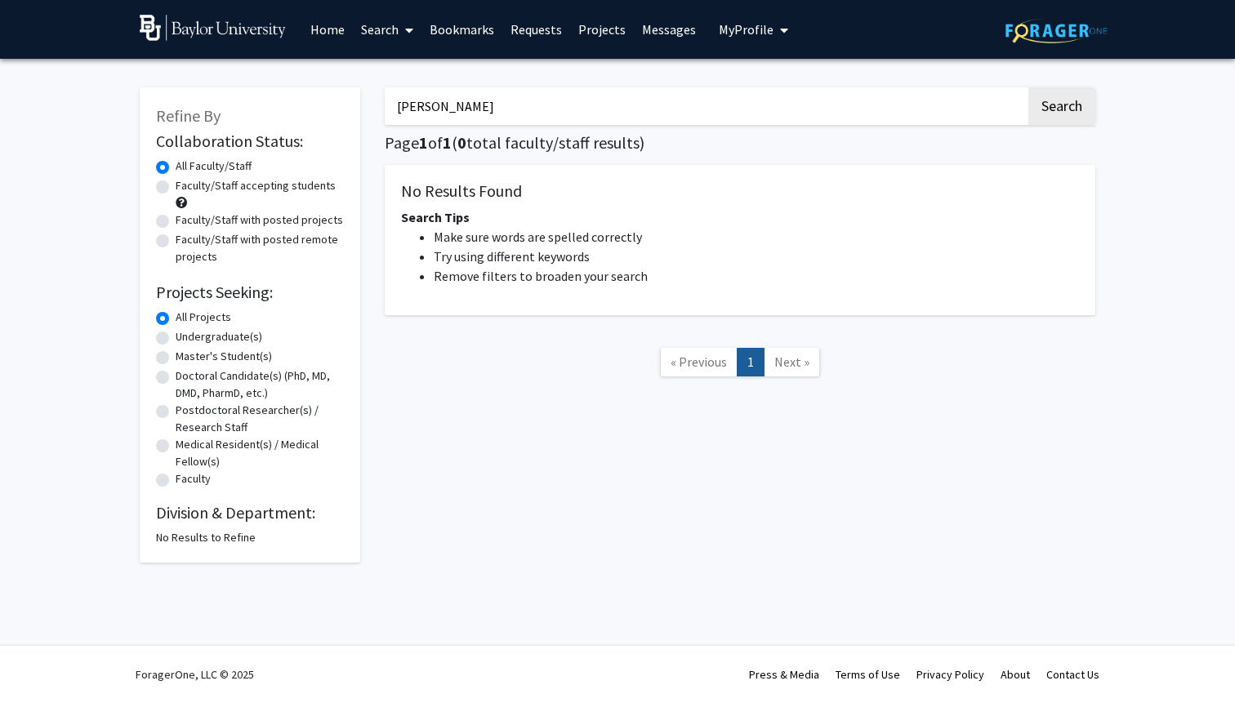
click at [534, 106] on input "conner" at bounding box center [705, 106] width 641 height 38
type input "cha"
click at [176, 479] on label "Faculty" at bounding box center [193, 478] width 35 height 17
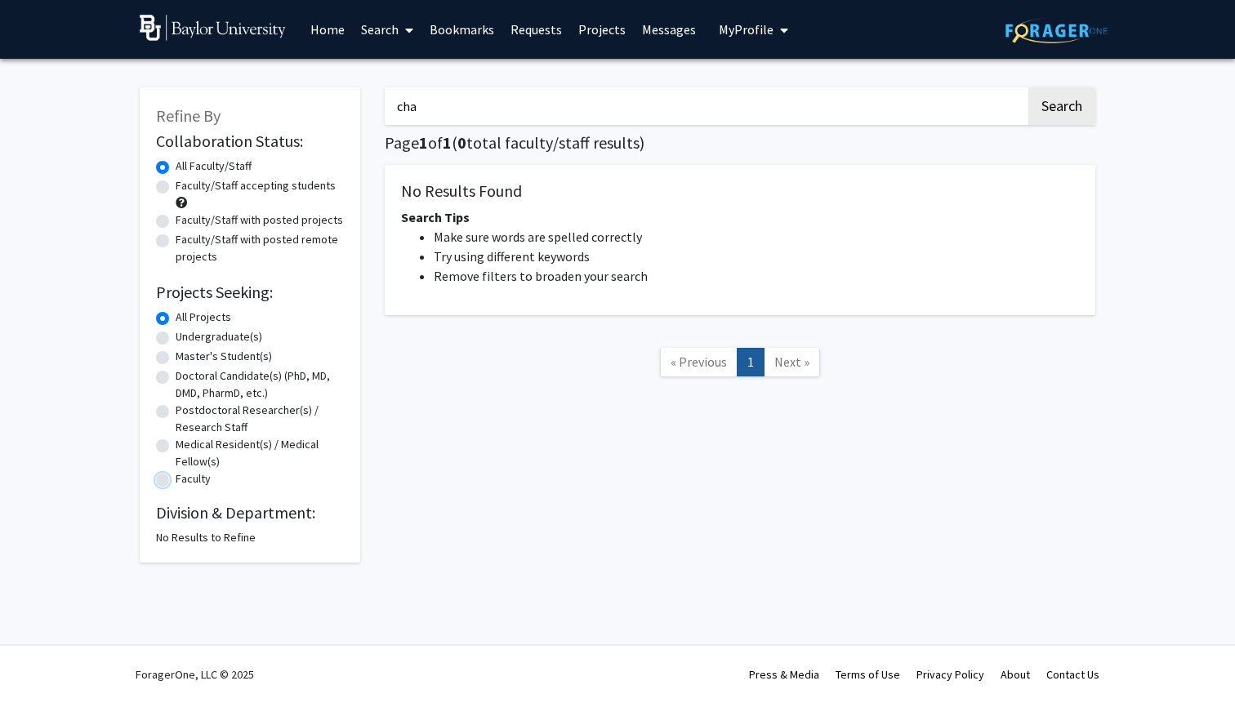
click at [176, 479] on input "Faculty" at bounding box center [181, 475] width 11 height 11
radio input "true"
click at [529, 111] on input "cha" at bounding box center [705, 106] width 641 height 38
type input "chad"
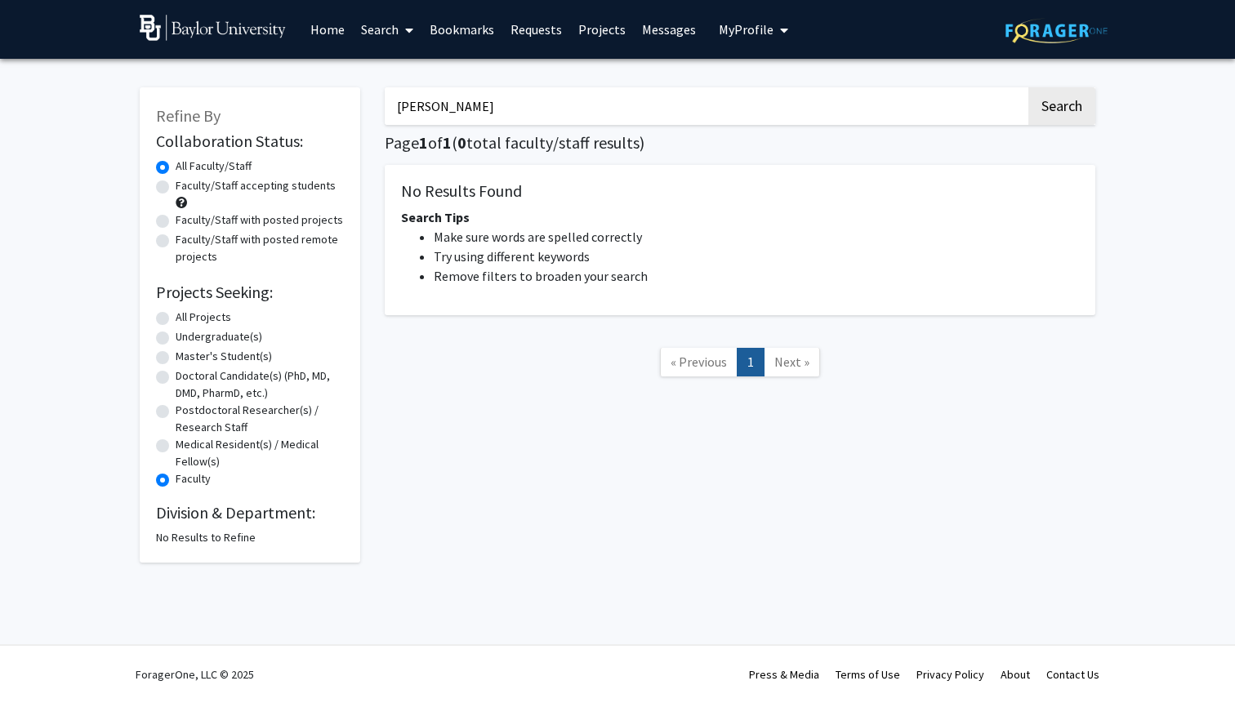
click at [1028, 87] on button "Search" at bounding box center [1061, 106] width 67 height 38
radio input "true"
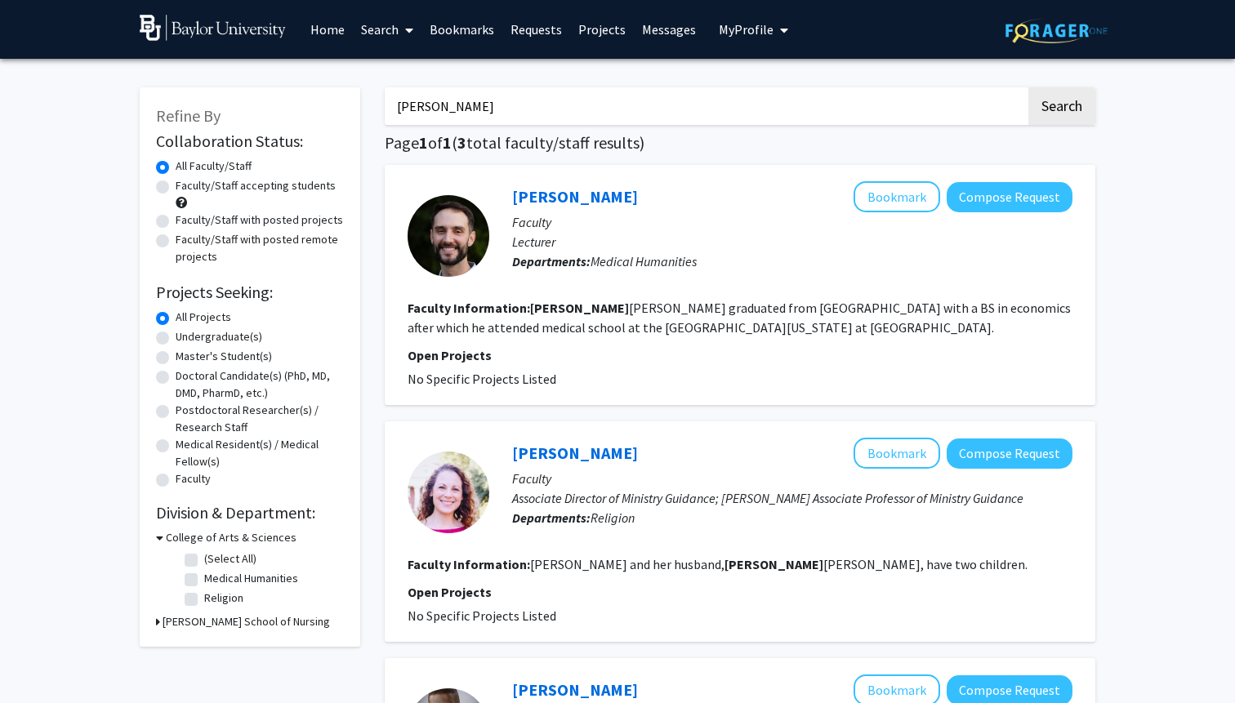
click at [669, 105] on input "chad" at bounding box center [705, 106] width 641 height 38
type input "\"
type input "ortho"
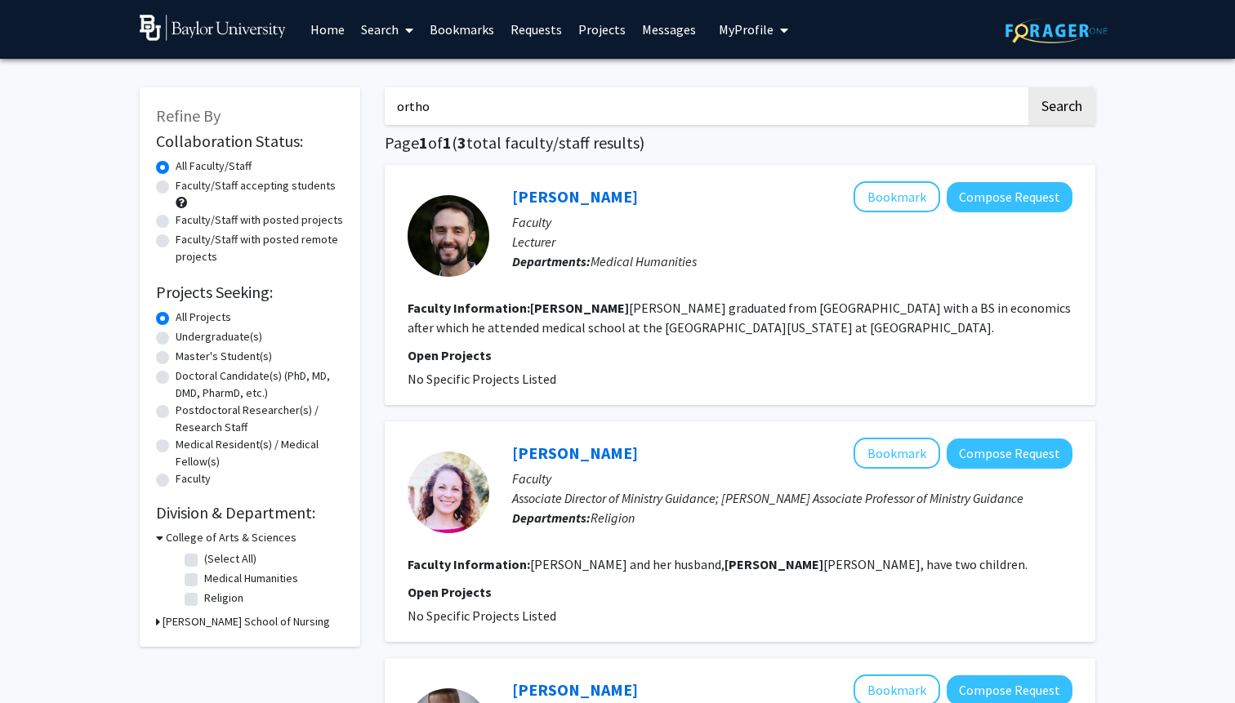
click at [1028, 87] on button "Search" at bounding box center [1061, 106] width 67 height 38
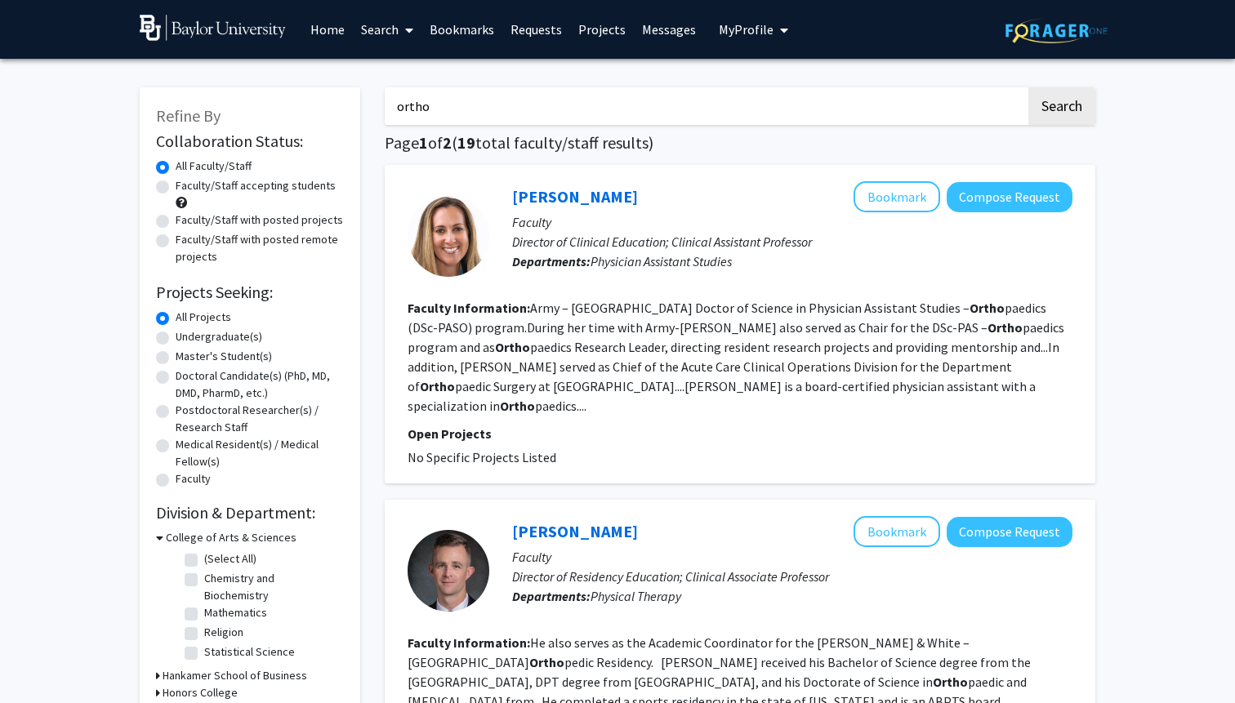
click at [176, 188] on label "Faculty/Staff accepting students" at bounding box center [256, 185] width 160 height 17
click at [176, 188] on input "Faculty/Staff accepting students" at bounding box center [181, 182] width 11 height 11
radio input "true"
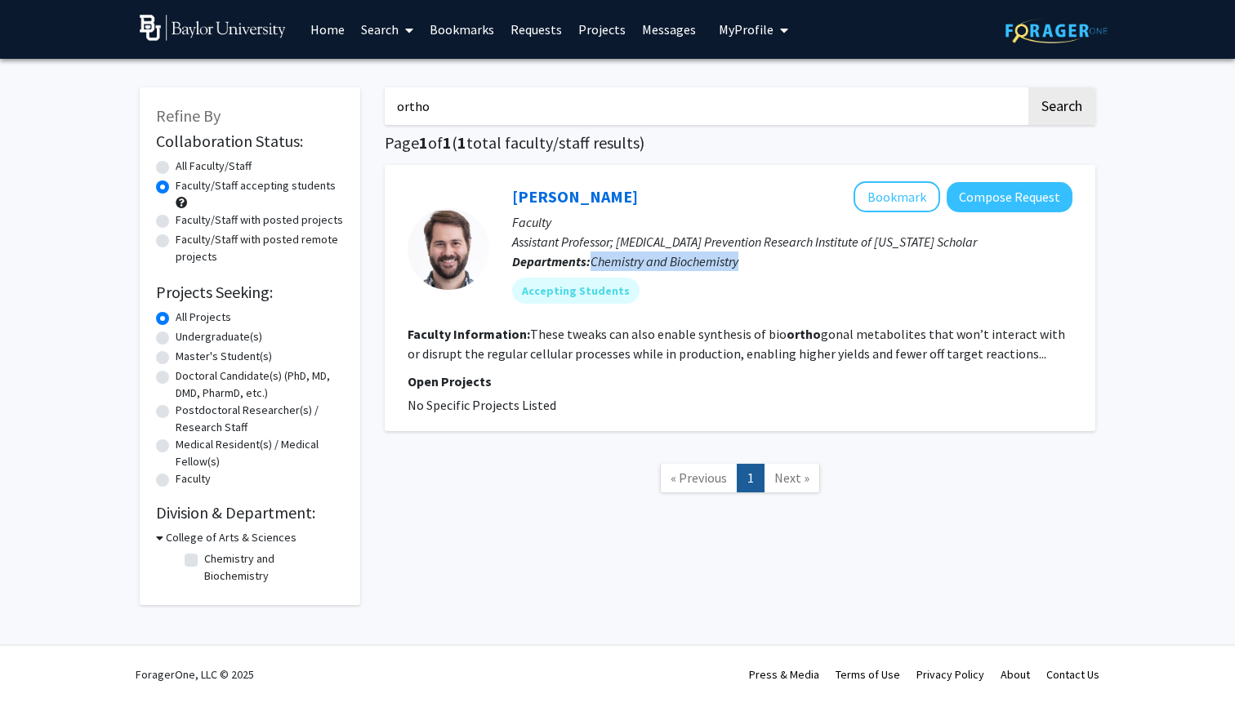
drag, startPoint x: 739, startPoint y: 264, endPoint x: 588, endPoint y: 259, distance: 151.1
click at [588, 261] on p "Departments: Chemistry and Biochemistry" at bounding box center [792, 261] width 560 height 20
click at [588, 259] on b "Departments:" at bounding box center [551, 261] width 78 height 16
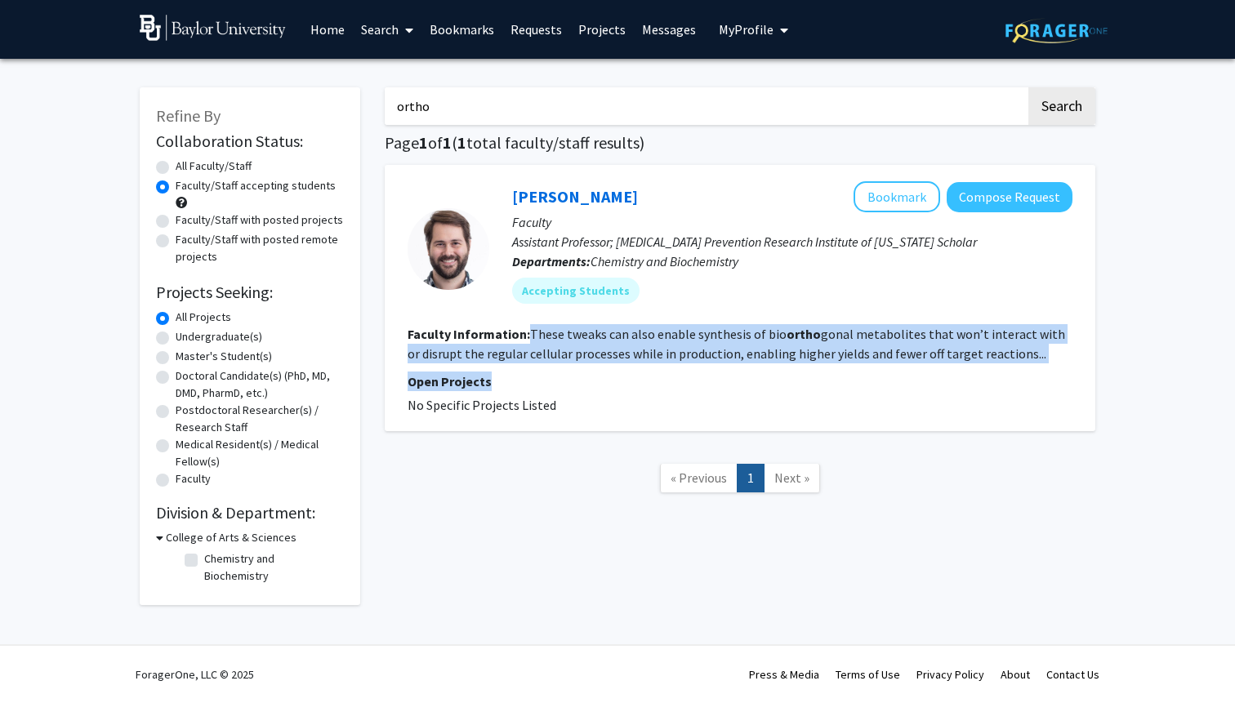
drag, startPoint x: 525, startPoint y: 331, endPoint x: 850, endPoint y: 373, distance: 327.6
click at [850, 373] on fg-search-faculty "Jonathan Clinger Bookmark Compose Request Faculty Assistant Professor; Cancer P…" at bounding box center [739, 298] width 665 height 234
click at [850, 373] on p "Open Projects" at bounding box center [739, 382] width 665 height 20
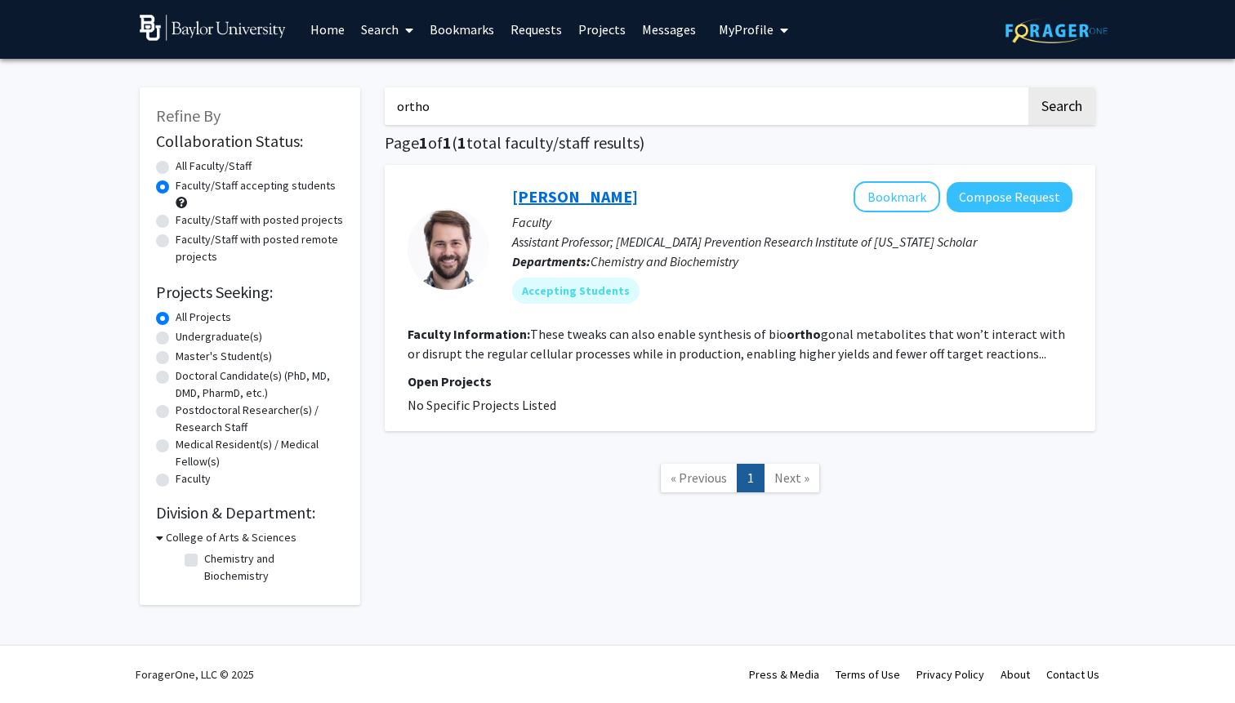
click at [581, 200] on link "Jonathan Clinger" at bounding box center [575, 196] width 126 height 20
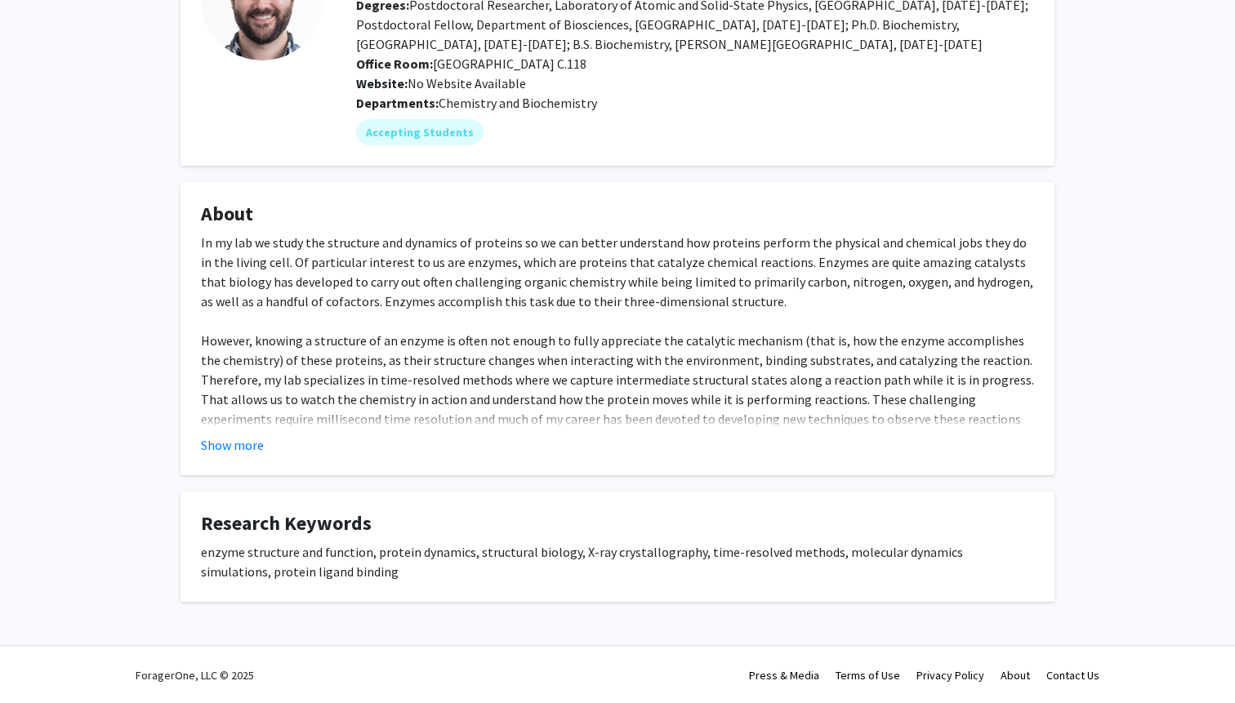
scroll to position [154, 0]
drag, startPoint x: 332, startPoint y: 538, endPoint x: 509, endPoint y: 540, distance: 176.4
click at [509, 540] on fg-card-title "Research Keywords" at bounding box center [617, 527] width 833 height 30
click at [243, 443] on button "Show more" at bounding box center [232, 445] width 63 height 20
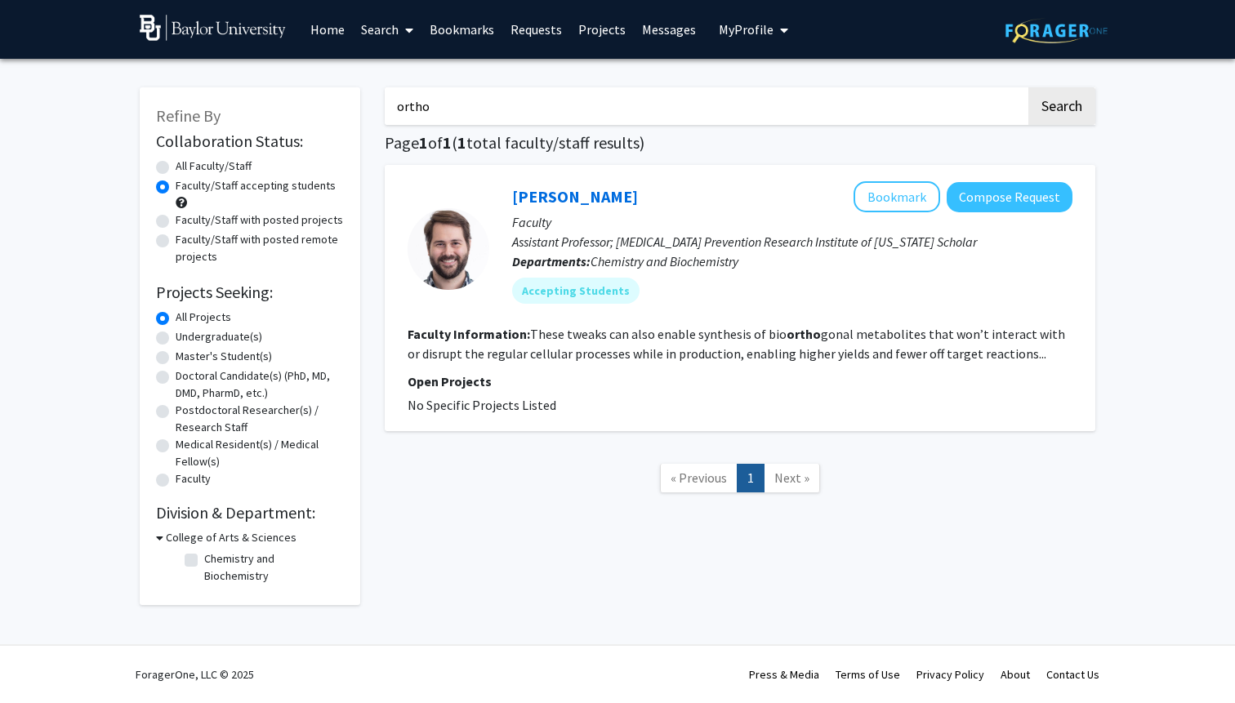
click at [176, 444] on label "Medical Resident(s) / Medical Fellow(s)" at bounding box center [260, 453] width 168 height 34
click at [176, 444] on input "Medical Resident(s) / Medical Fellow(s)" at bounding box center [181, 441] width 11 height 11
radio input "true"
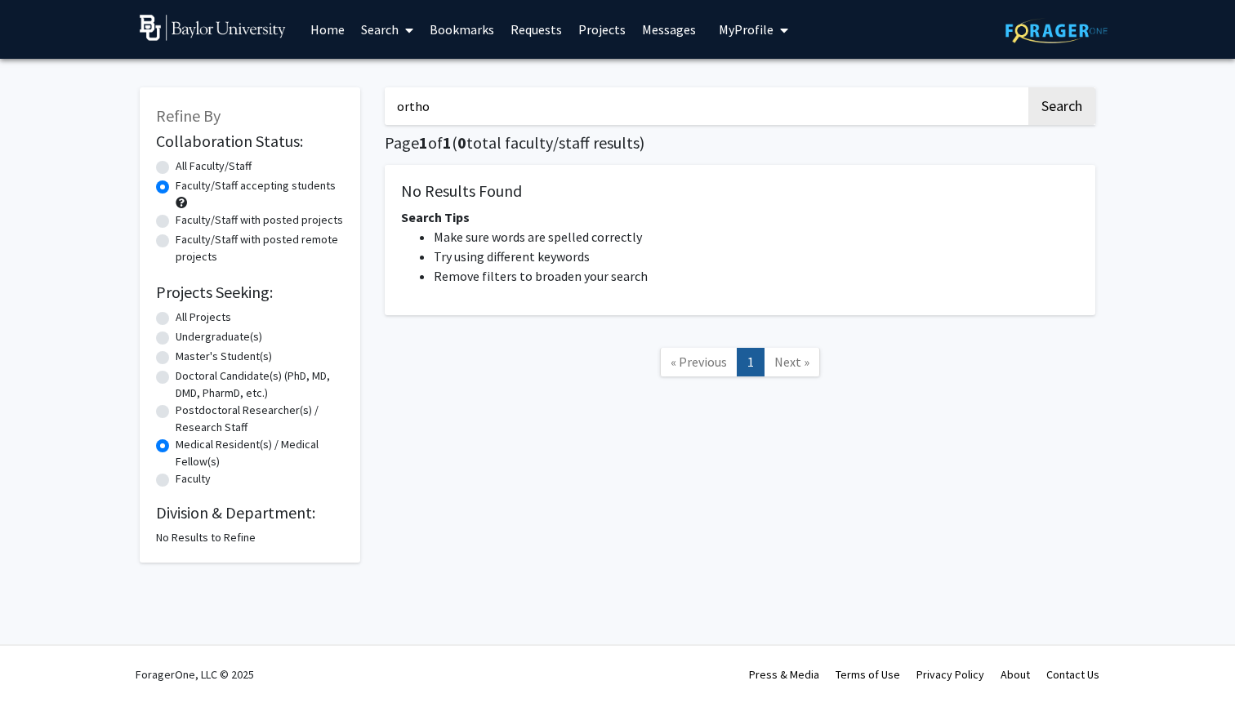
click at [169, 317] on div "All Projects" at bounding box center [250, 319] width 188 height 20
click at [176, 316] on label "All Projects" at bounding box center [204, 317] width 56 height 17
click at [176, 316] on input "All Projects" at bounding box center [181, 314] width 11 height 11
radio input "true"
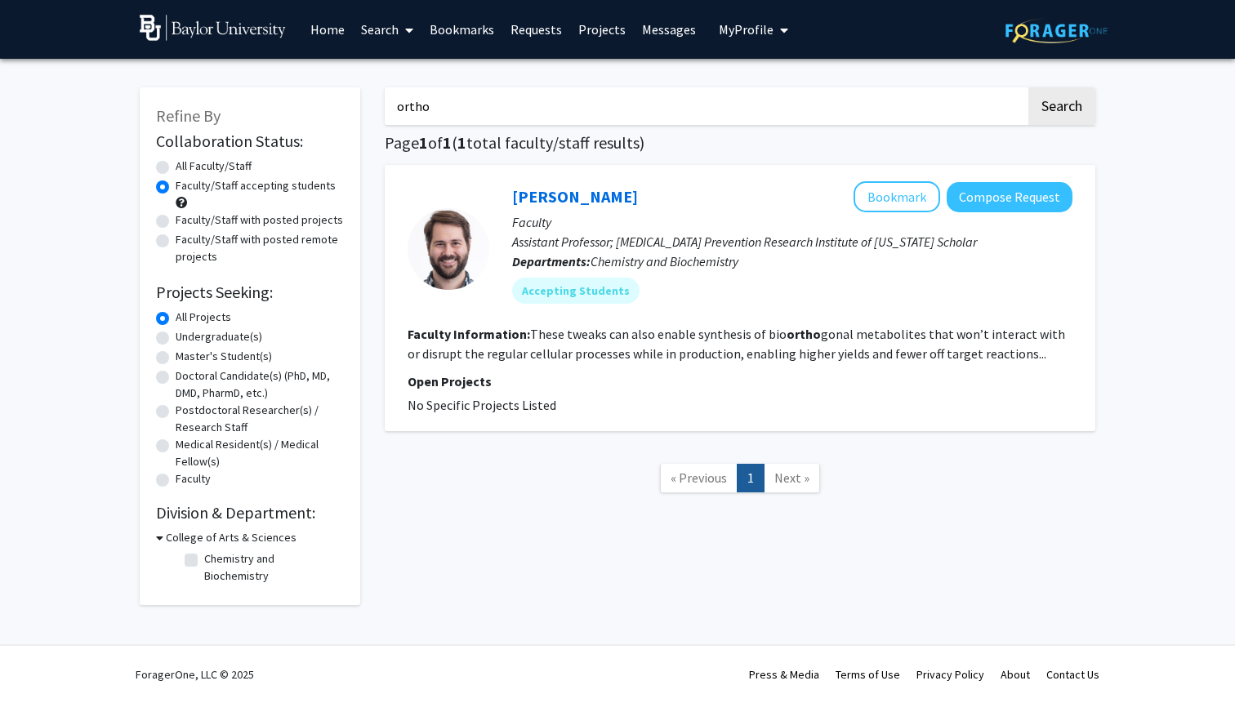
click at [162, 345] on div "Undergraduate(s)" at bounding box center [250, 338] width 188 height 20
click at [176, 340] on label "Undergraduate(s)" at bounding box center [219, 336] width 87 height 17
click at [176, 339] on input "Undergraduate(s)" at bounding box center [181, 333] width 11 height 11
radio input "true"
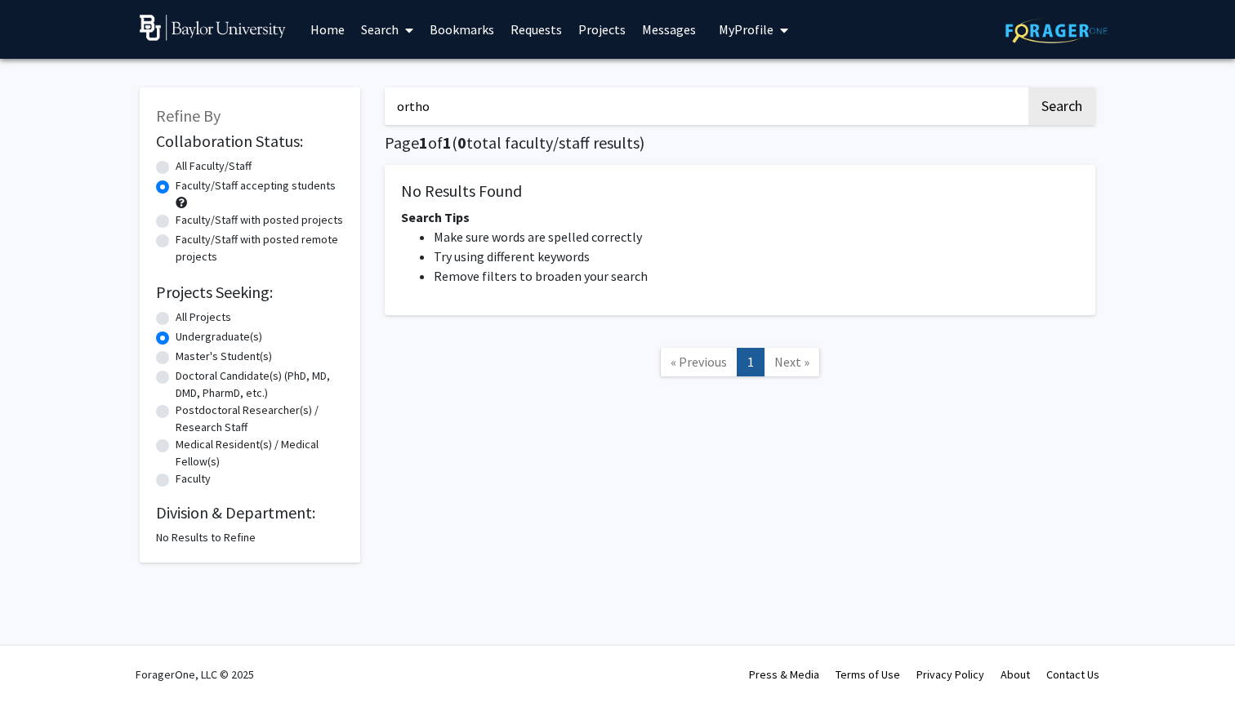
click at [176, 192] on label "Faculty/Staff accepting students" at bounding box center [256, 185] width 160 height 17
click at [176, 188] on input "Faculty/Staff accepting students" at bounding box center [181, 182] width 11 height 11
click at [176, 224] on label "Faculty/Staff with posted projects" at bounding box center [259, 219] width 167 height 17
click at [176, 222] on input "Faculty/Staff with posted projects" at bounding box center [181, 216] width 11 height 11
radio input "true"
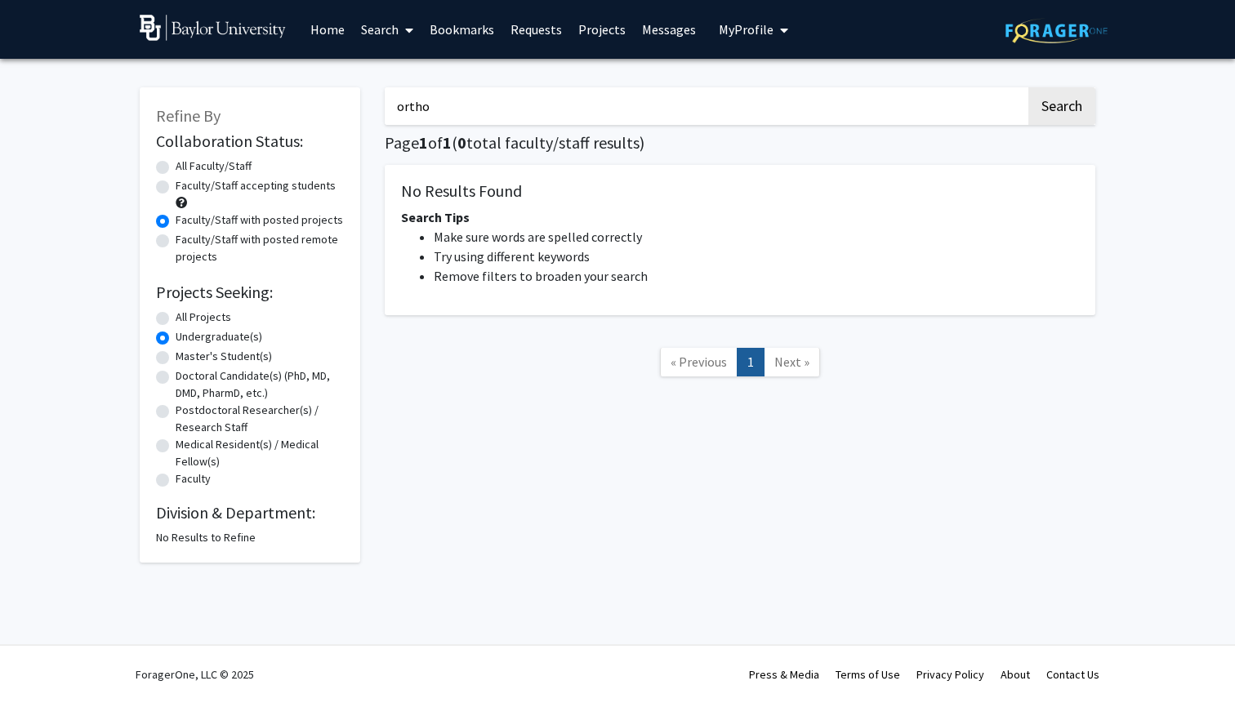
click at [176, 321] on label "All Projects" at bounding box center [204, 317] width 56 height 17
click at [176, 319] on input "All Projects" at bounding box center [181, 314] width 11 height 11
radio input "true"
click at [176, 239] on label "Faculty/Staff with posted remote projects" at bounding box center [260, 248] width 168 height 34
click at [176, 239] on input "Faculty/Staff with posted remote projects" at bounding box center [181, 236] width 11 height 11
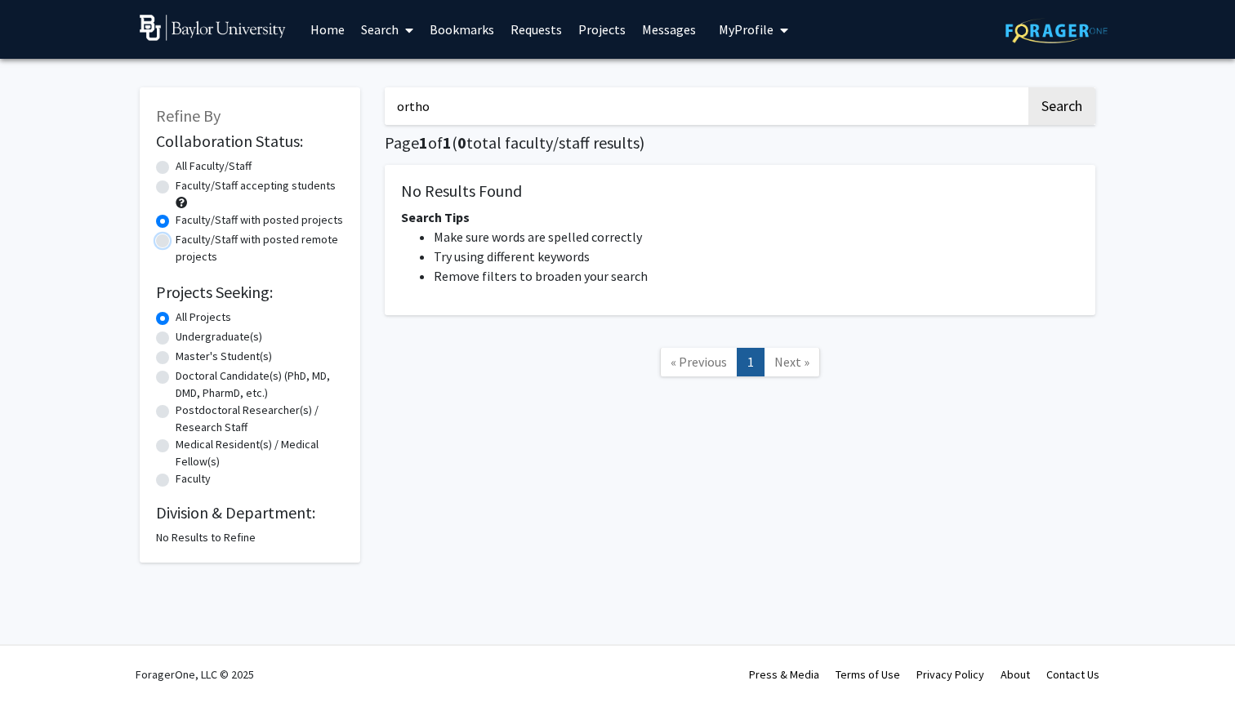
radio input "true"
click at [166, 198] on div "Faculty/Staff accepting students" at bounding box center [250, 194] width 188 height 34
click at [176, 218] on label "Faculty/Staff with posted projects" at bounding box center [259, 219] width 167 height 17
click at [176, 218] on input "Faculty/Staff with posted projects" at bounding box center [181, 216] width 11 height 11
radio input "true"
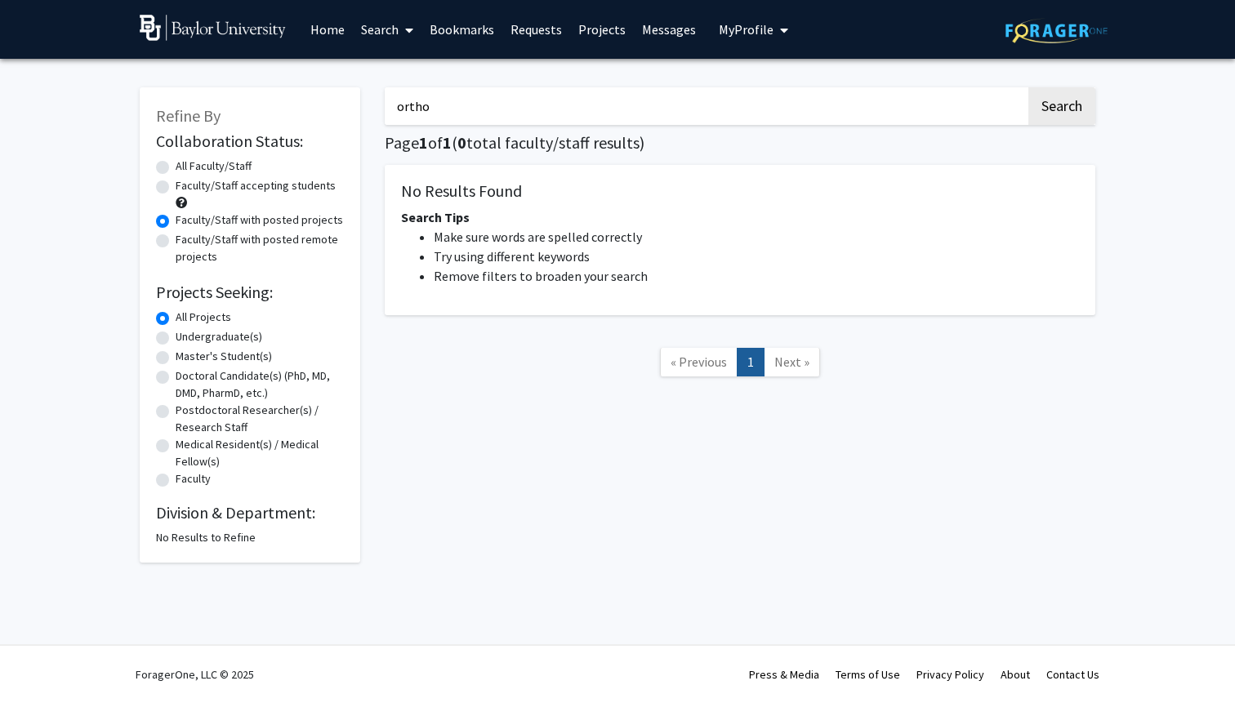
click at [176, 189] on label "Faculty/Staff accepting students" at bounding box center [256, 185] width 160 height 17
click at [176, 188] on input "Faculty/Staff accepting students" at bounding box center [181, 182] width 11 height 11
radio input "true"
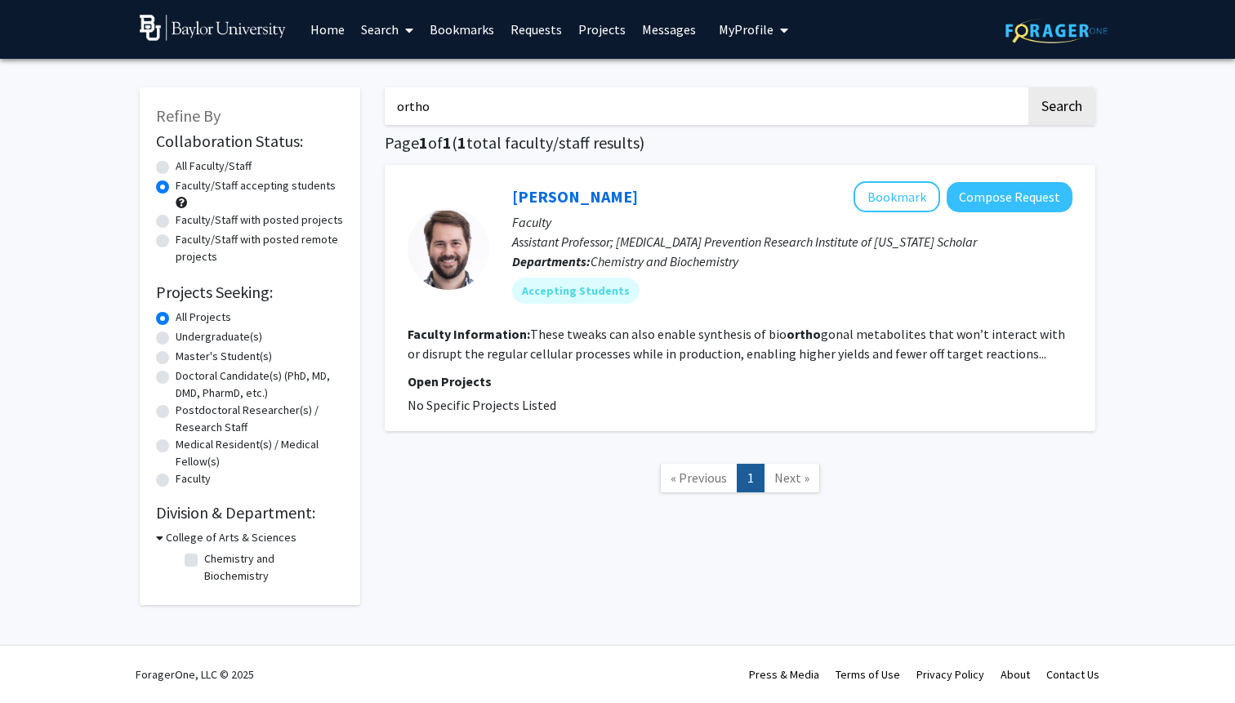
click at [164, 176] on div "All Faculty/Staff" at bounding box center [250, 168] width 188 height 20
click at [166, 175] on div "All Faculty/Staff" at bounding box center [250, 168] width 188 height 20
click at [204, 554] on label "Chemistry and Biochemistry" at bounding box center [272, 567] width 136 height 34
click at [204, 554] on input "Chemistry and Biochemistry" at bounding box center [209, 555] width 11 height 11
checkbox input "true"
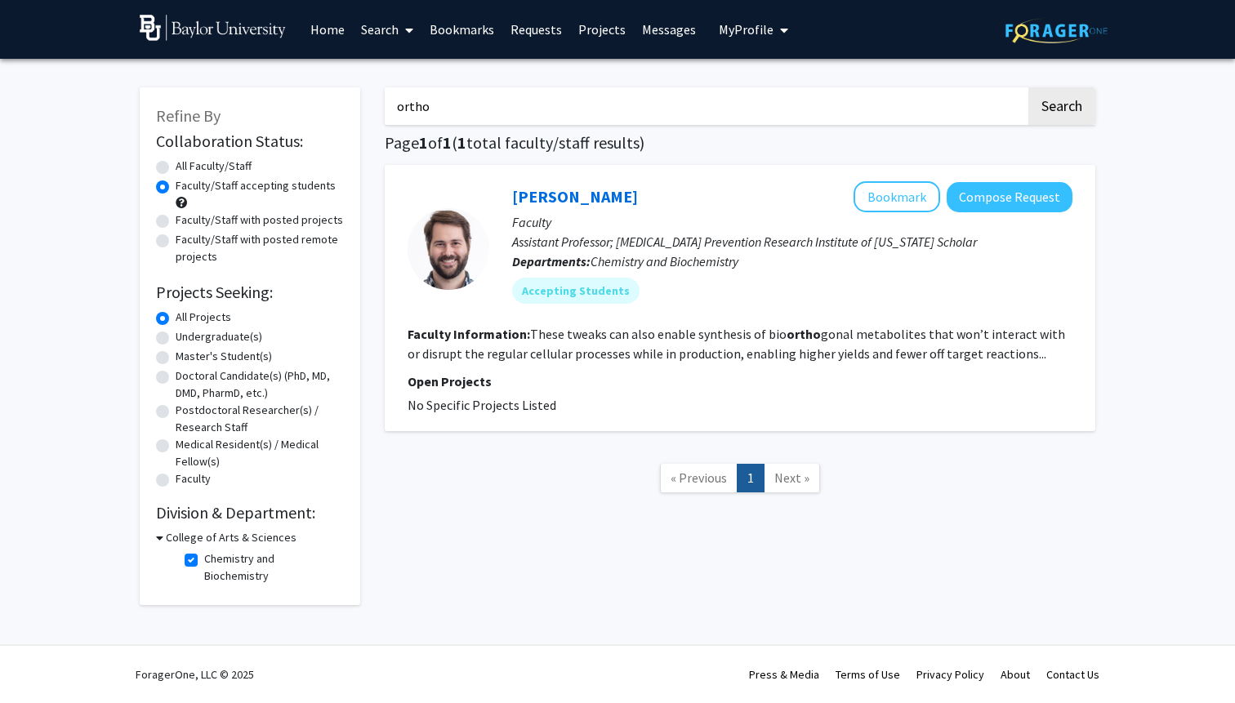
click at [176, 168] on label "All Faculty/Staff" at bounding box center [214, 166] width 76 height 17
click at [176, 168] on input "All Faculty/Staff" at bounding box center [181, 163] width 11 height 11
radio input "false"
radio input "true"
click at [603, 30] on link "Projects" at bounding box center [602, 29] width 64 height 57
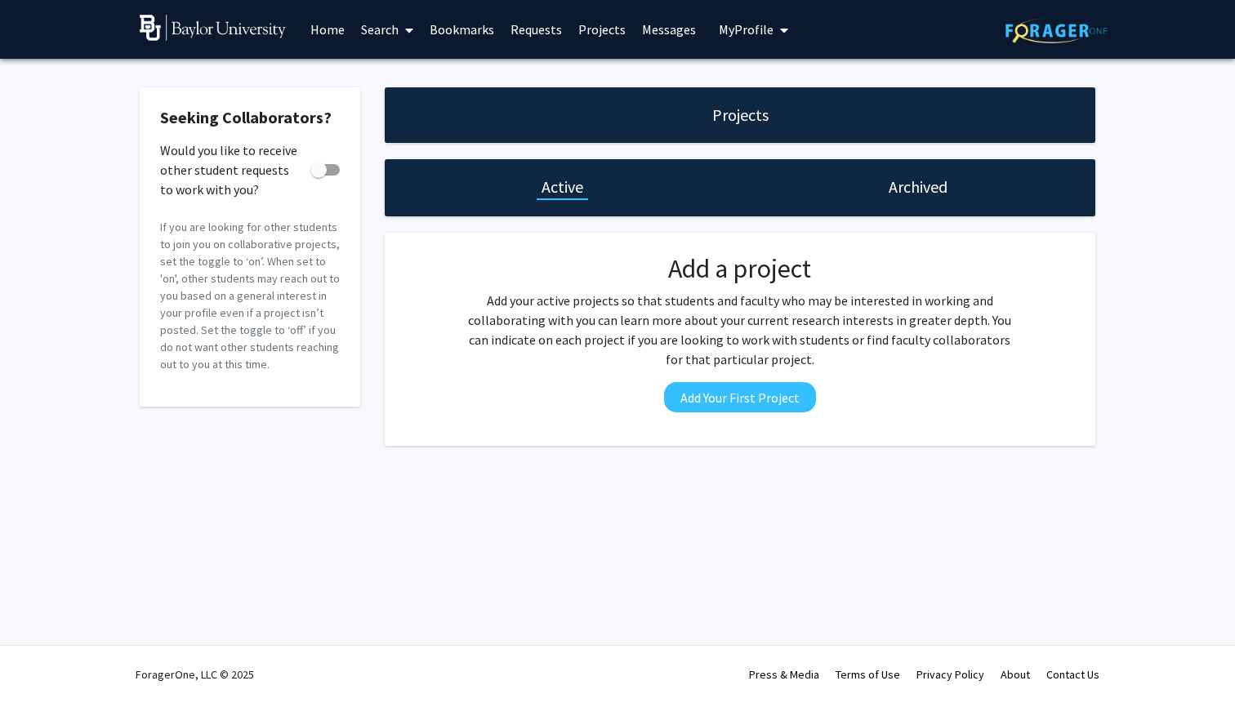
click at [323, 31] on link "Home" at bounding box center [327, 29] width 51 height 57
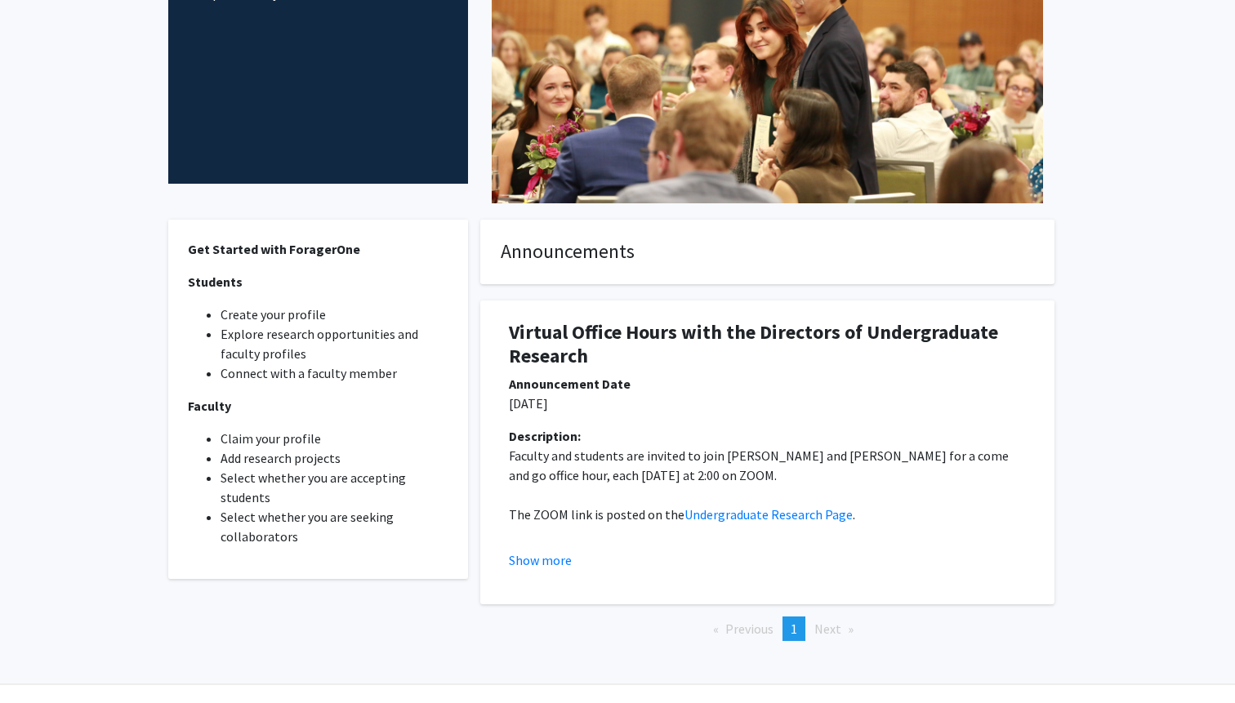
scroll to position [282, 0]
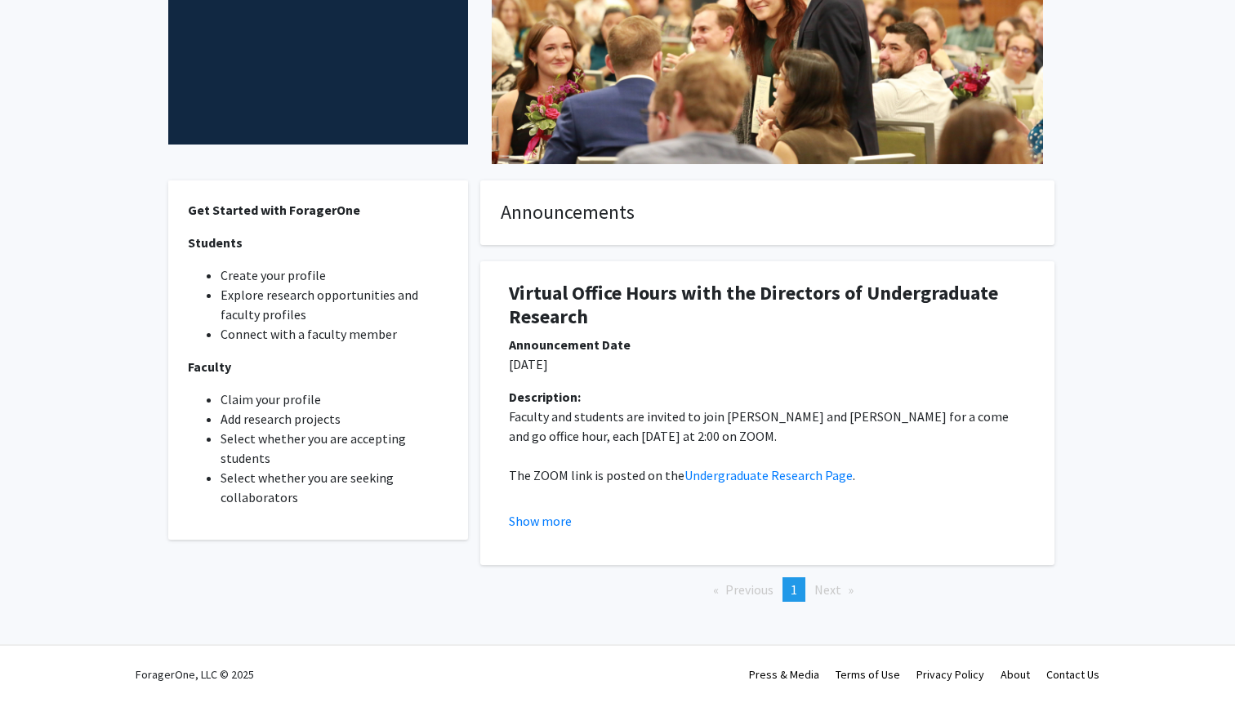
click at [503, 509] on div "Description: Faculty and students are invited to join Dr. Adair and Dr. Simmons…" at bounding box center [766, 459] width 541 height 144
click at [524, 515] on button "Show more" at bounding box center [540, 521] width 63 height 20
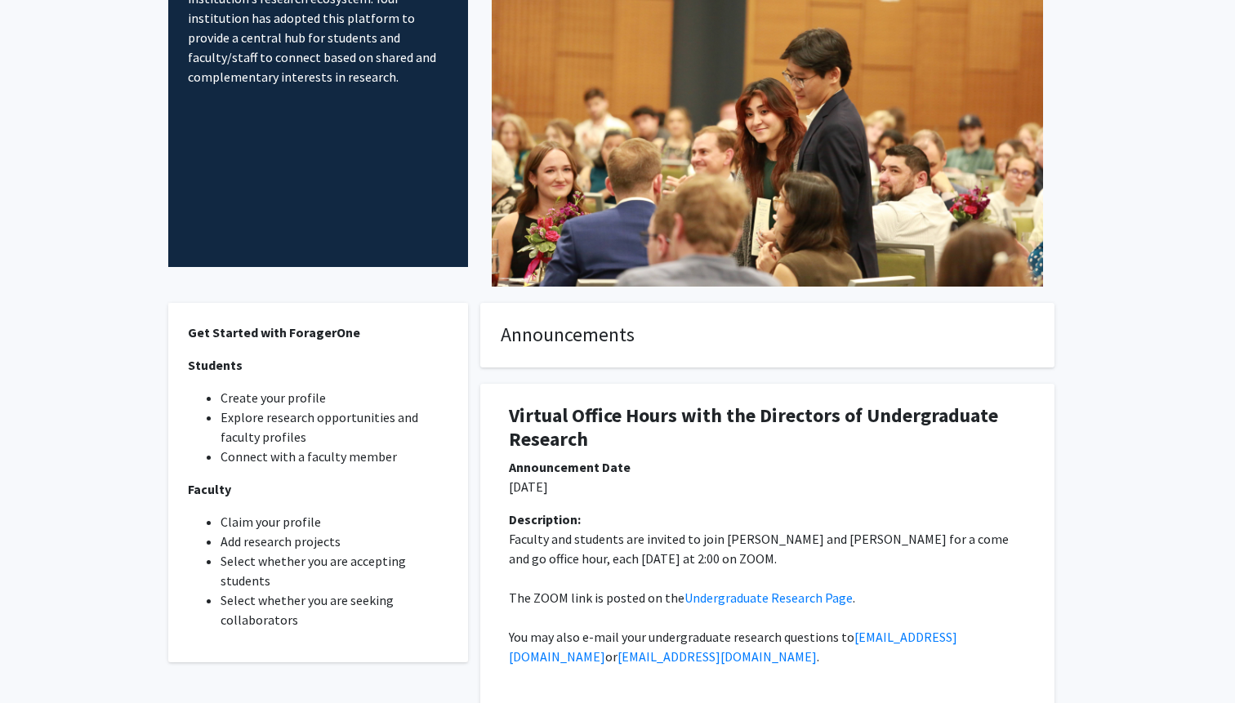
scroll to position [0, 0]
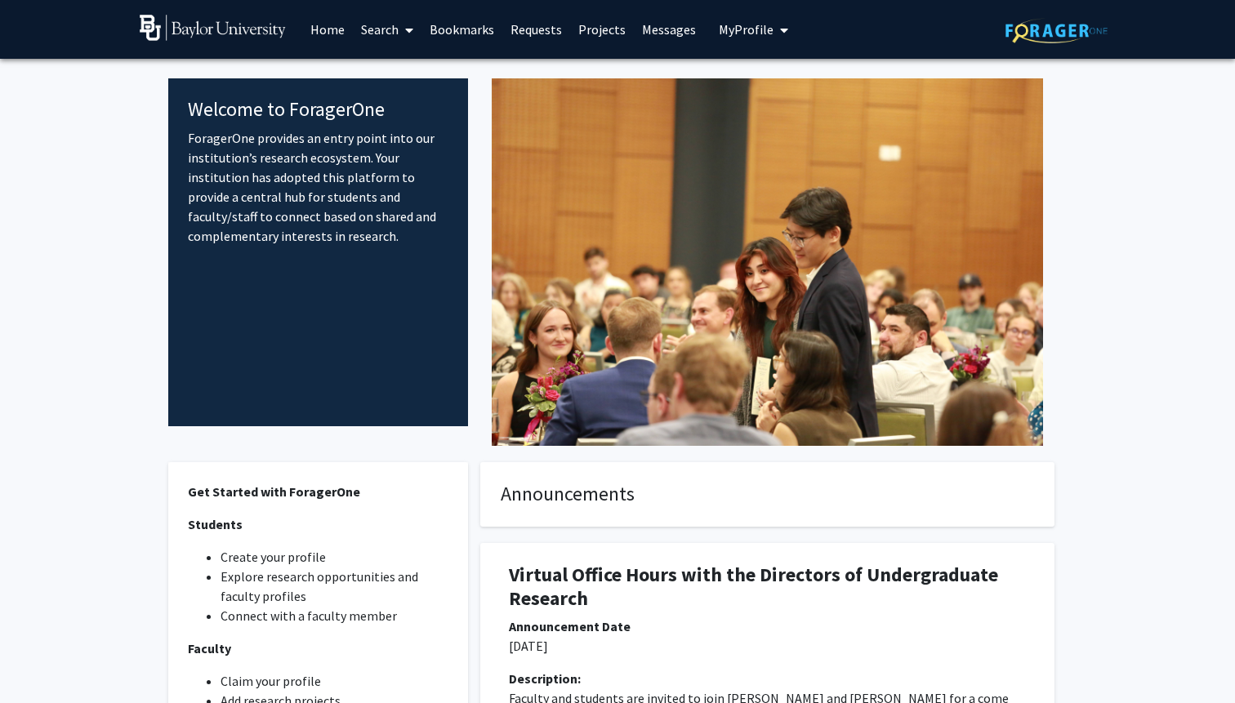
click at [728, 37] on span "My Profile" at bounding box center [746, 29] width 55 height 16
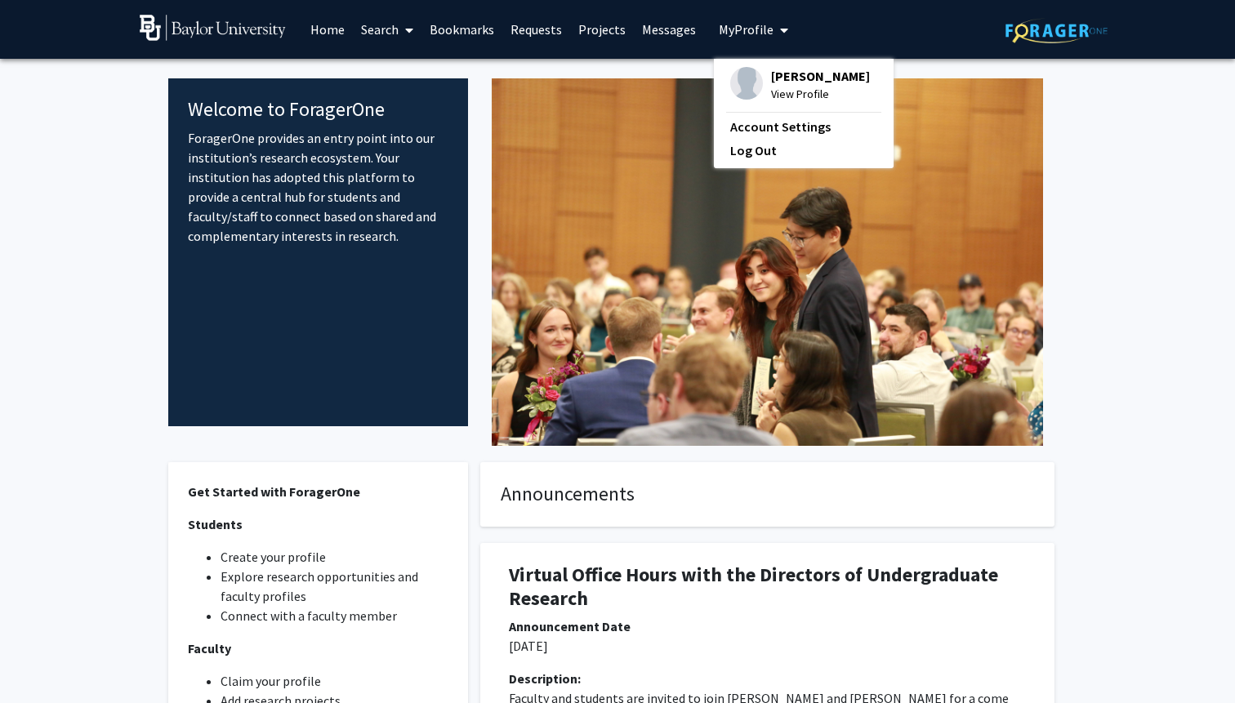
click at [781, 73] on span "Maddox Conner" at bounding box center [820, 76] width 99 height 18
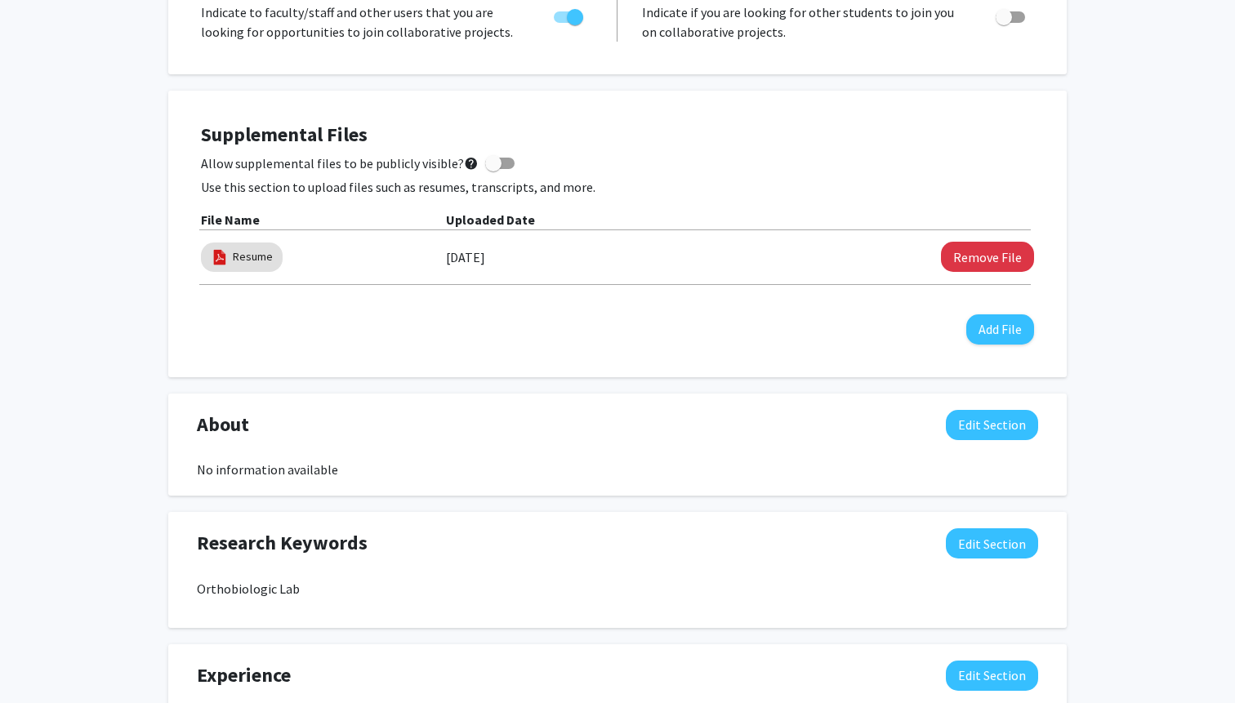
scroll to position [407, 0]
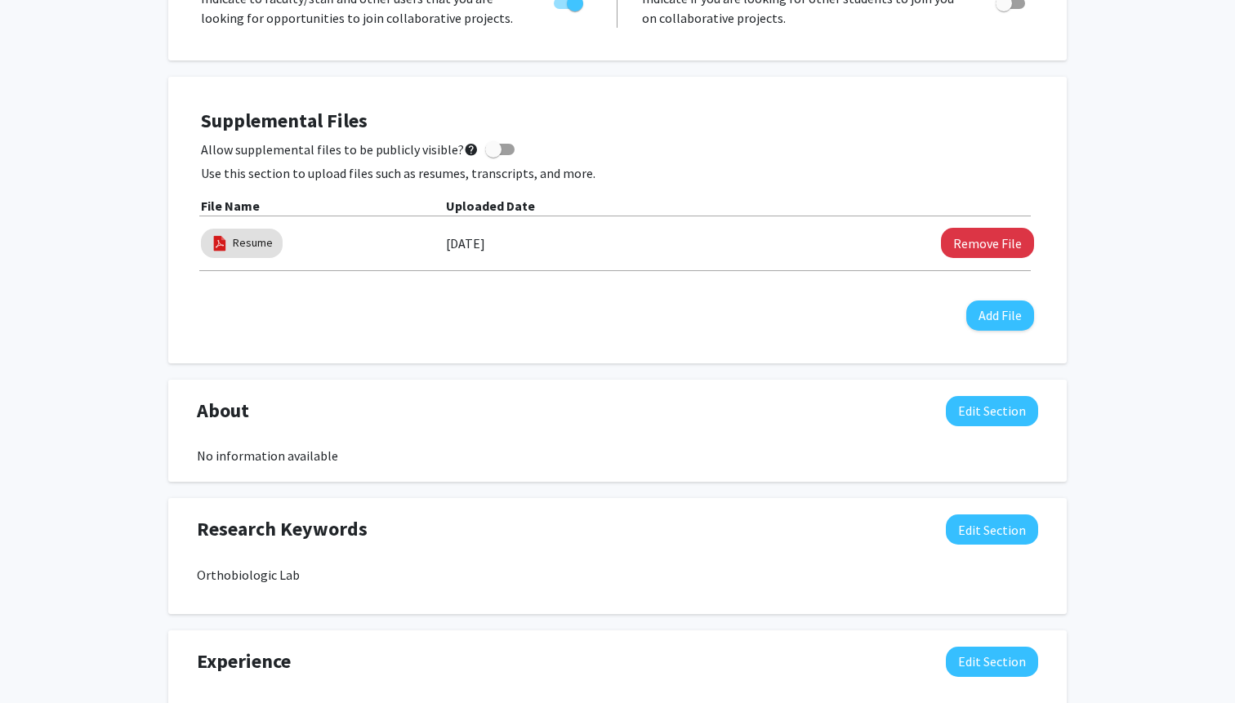
click at [253, 571] on p "Orthobiologic Lab" at bounding box center [617, 575] width 841 height 20
copy p "Orthobiologic"
